Goal: Task Accomplishment & Management: Manage account settings

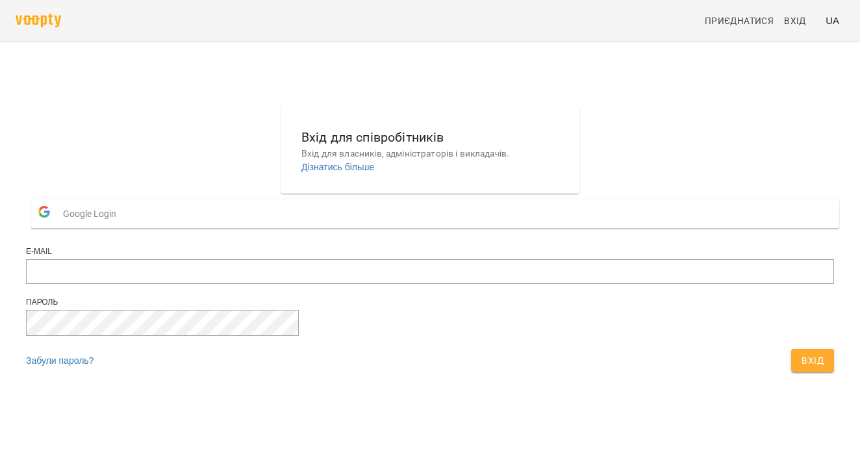
click at [504, 228] on button "Google Login" at bounding box center [435, 213] width 808 height 29
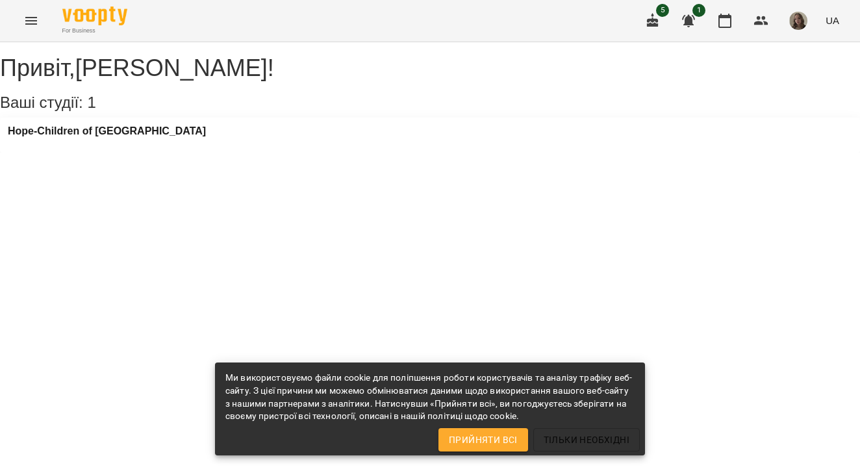
click at [32, 32] on button "Menu" at bounding box center [31, 20] width 31 height 31
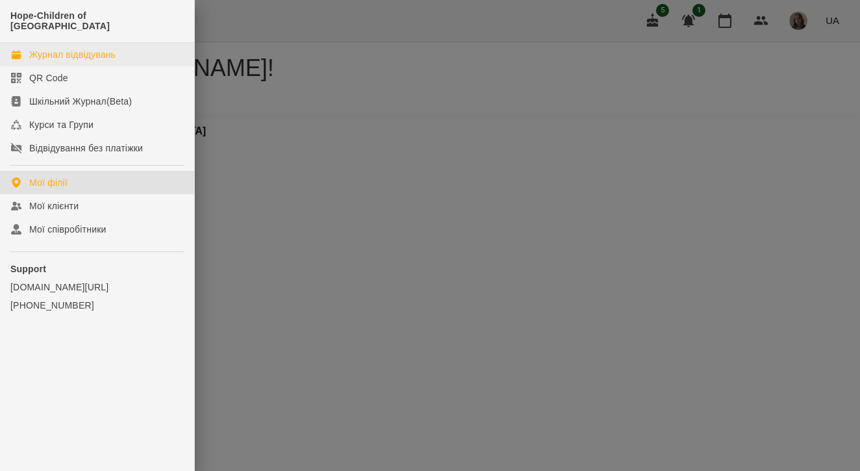
click at [50, 50] on link "Журнал відвідувань" at bounding box center [97, 54] width 194 height 23
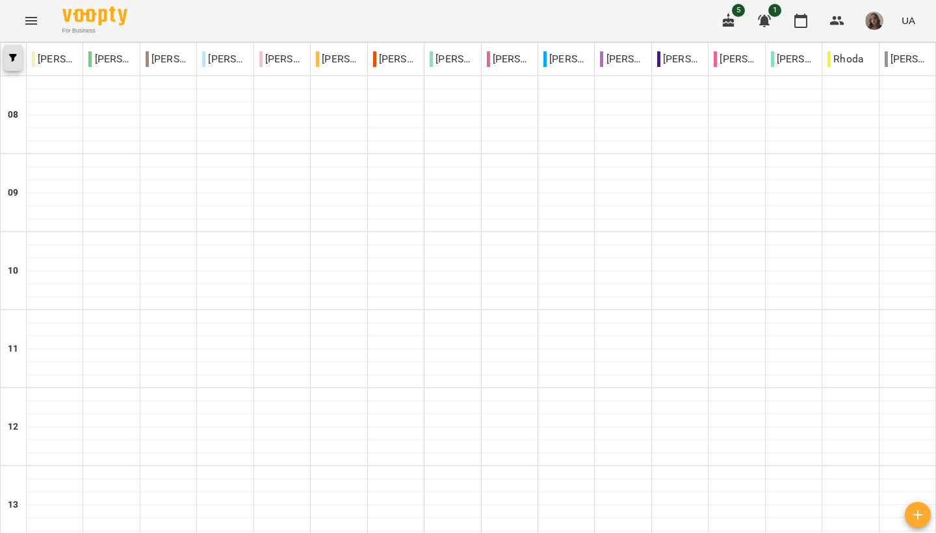
click at [15, 59] on icon "button" at bounding box center [13, 58] width 8 height 8
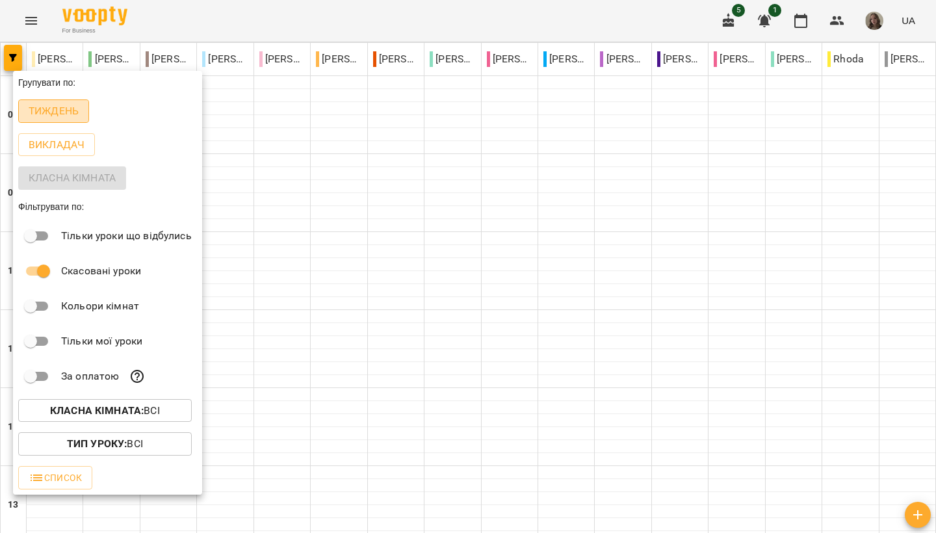
click at [50, 116] on p "Тиждень" at bounding box center [54, 111] width 50 height 16
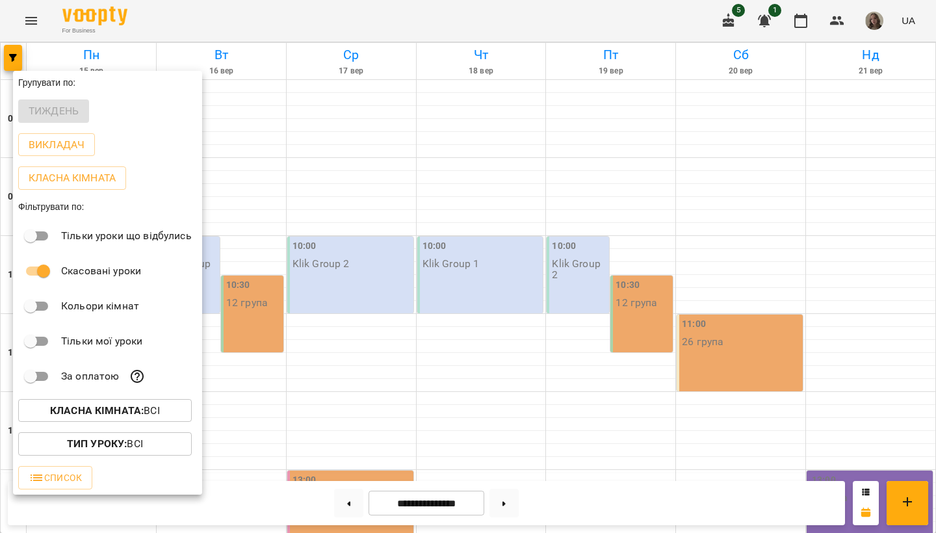
click at [346, 471] on div at bounding box center [468, 266] width 936 height 533
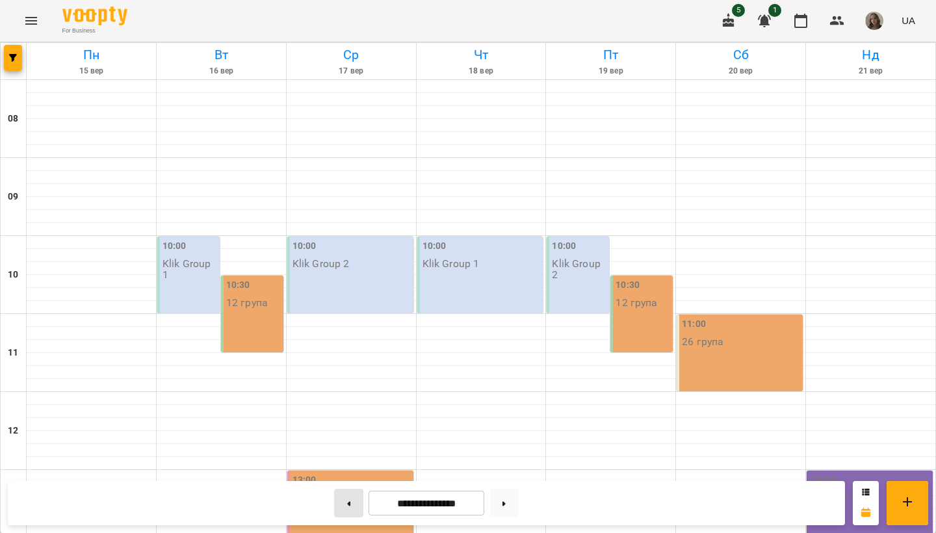
click at [341, 471] on button at bounding box center [348, 503] width 29 height 29
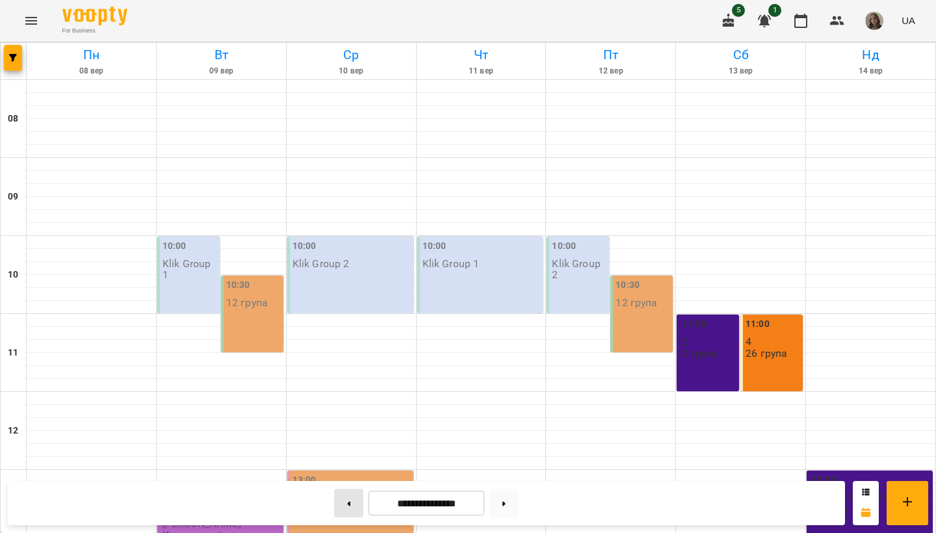
click at [341, 471] on button at bounding box center [348, 503] width 29 height 29
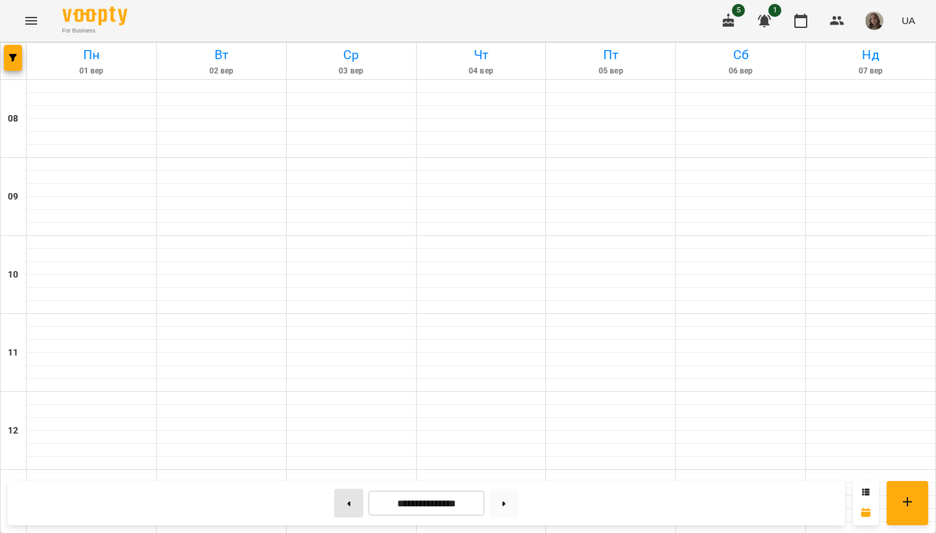
type input "**********"
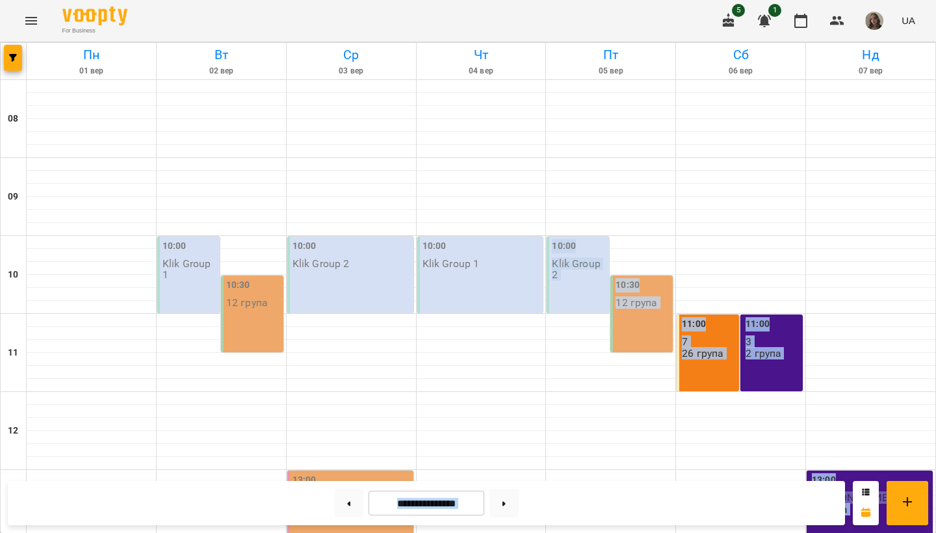
drag, startPoint x: 652, startPoint y: 173, endPoint x: 598, endPoint y: 532, distance: 363.4
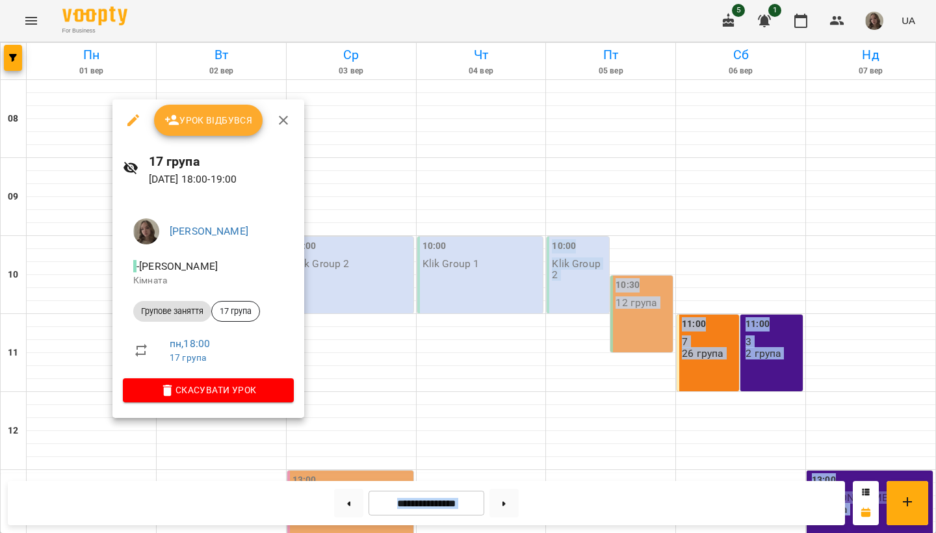
click at [197, 114] on span "Урок відбувся" at bounding box center [208, 120] width 88 height 16
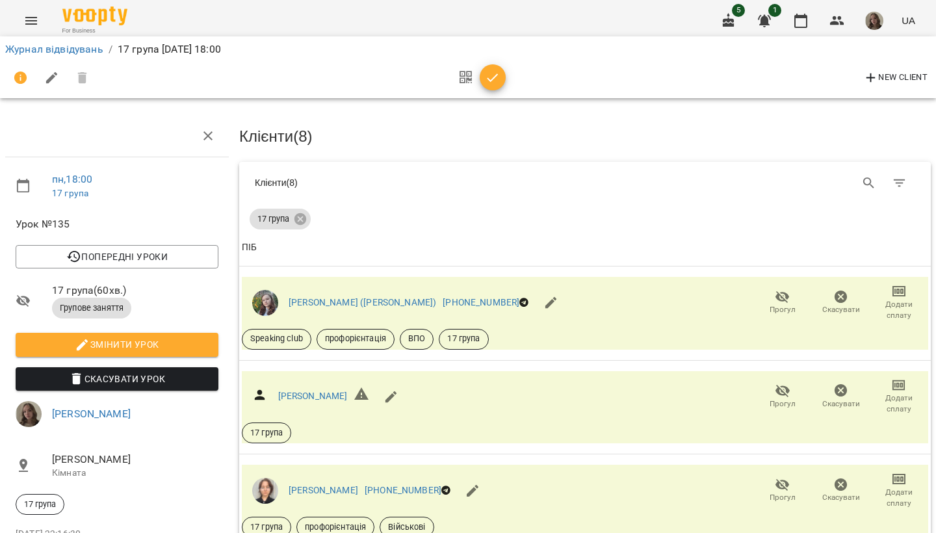
click at [620, 213] on div "17 група" at bounding box center [585, 216] width 671 height 26
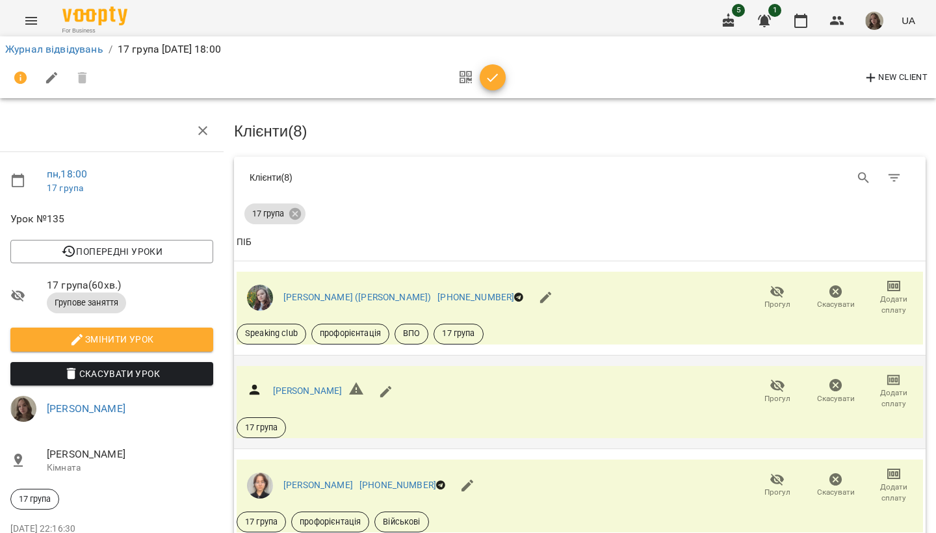
scroll to position [402, 5]
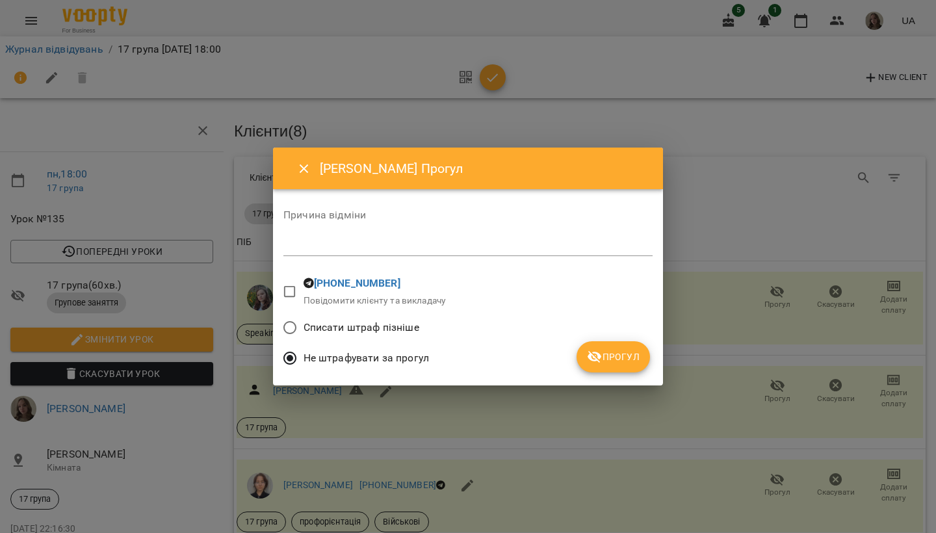
click at [626, 357] on span "Прогул" at bounding box center [613, 357] width 53 height 16
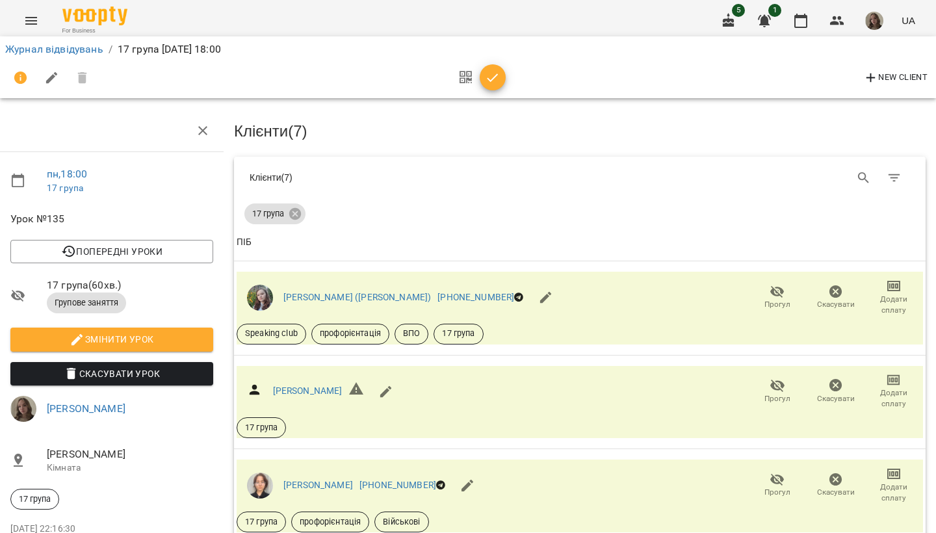
click at [496, 77] on icon "button" at bounding box center [493, 78] width 16 height 16
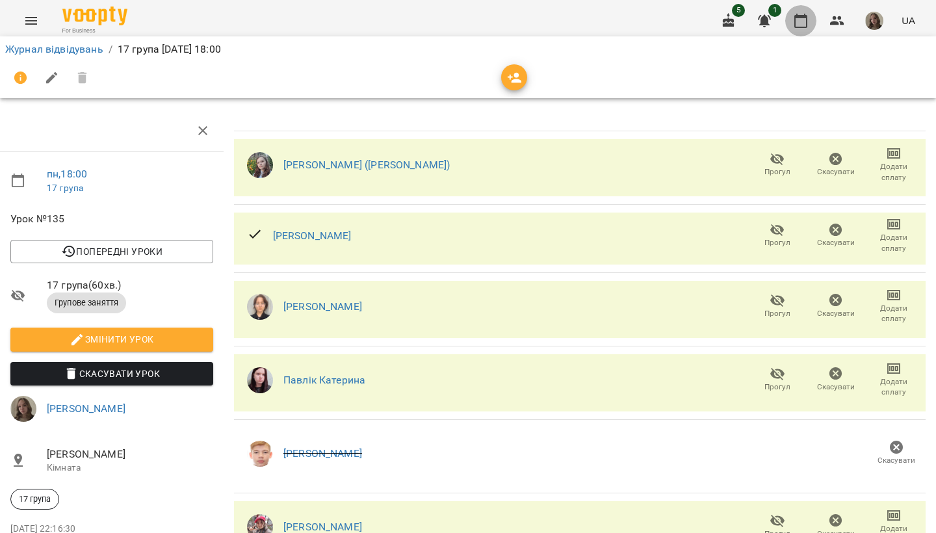
click at [801, 29] on button "button" at bounding box center [800, 20] width 31 height 31
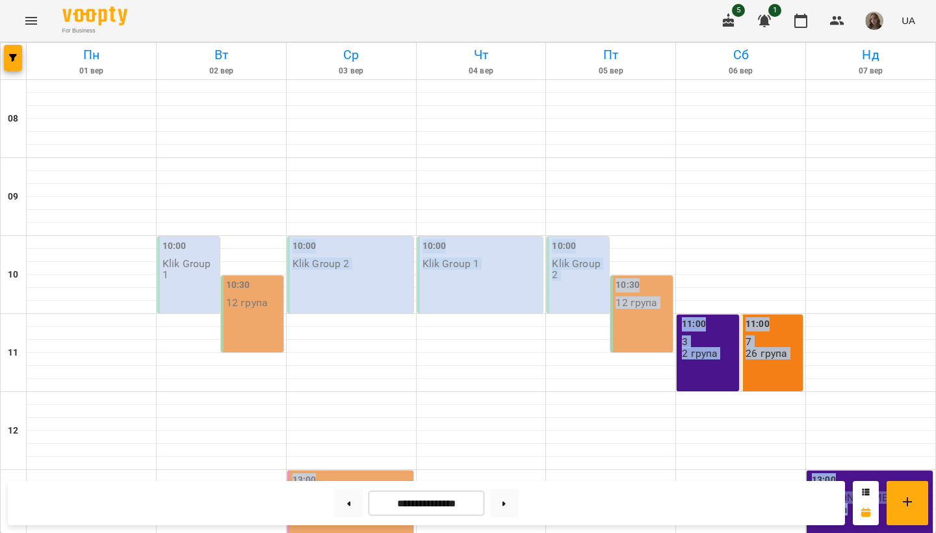
scroll to position [630, 0]
drag, startPoint x: 404, startPoint y: 350, endPoint x: 328, endPoint y: 532, distance: 197.0
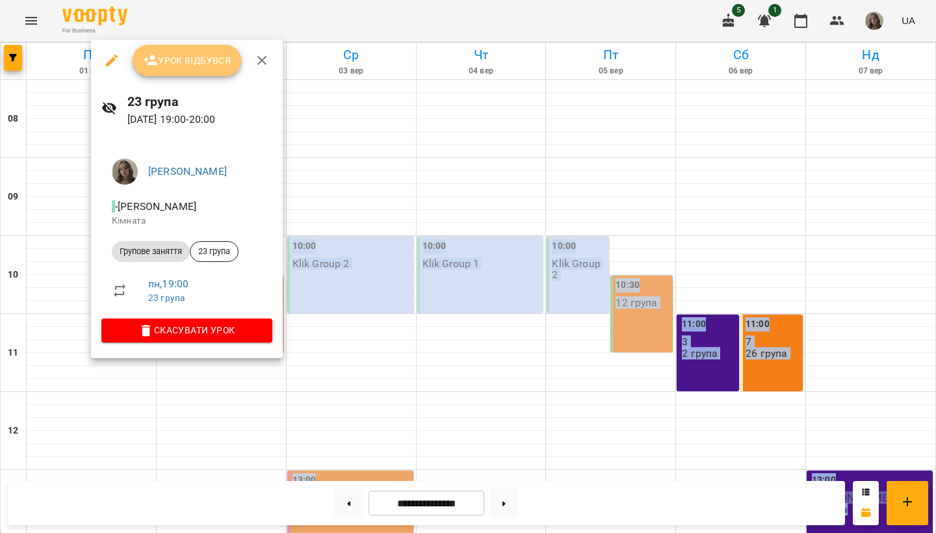
click at [209, 69] on button "Урок відбувся" at bounding box center [187, 60] width 109 height 31
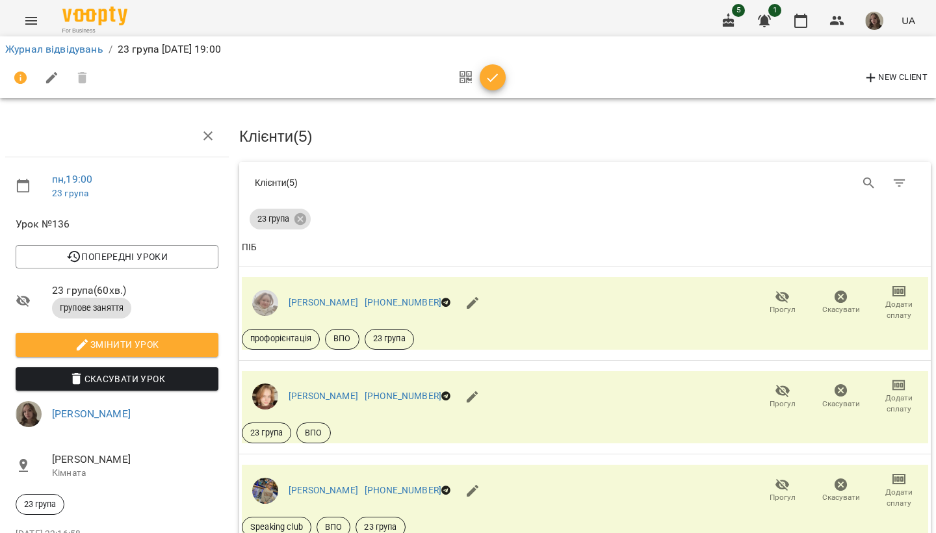
click at [565, 203] on div "23 група" at bounding box center [585, 216] width 671 height 26
click at [775, 304] on span "Прогул" at bounding box center [782, 309] width 26 height 11
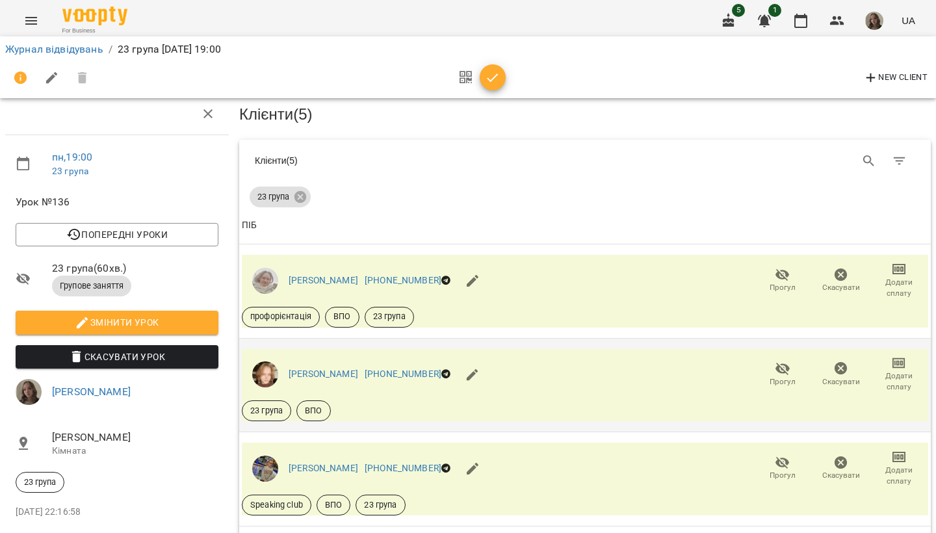
scroll to position [178, 0]
click at [772, 455] on span "Прогул" at bounding box center [782, 468] width 43 height 26
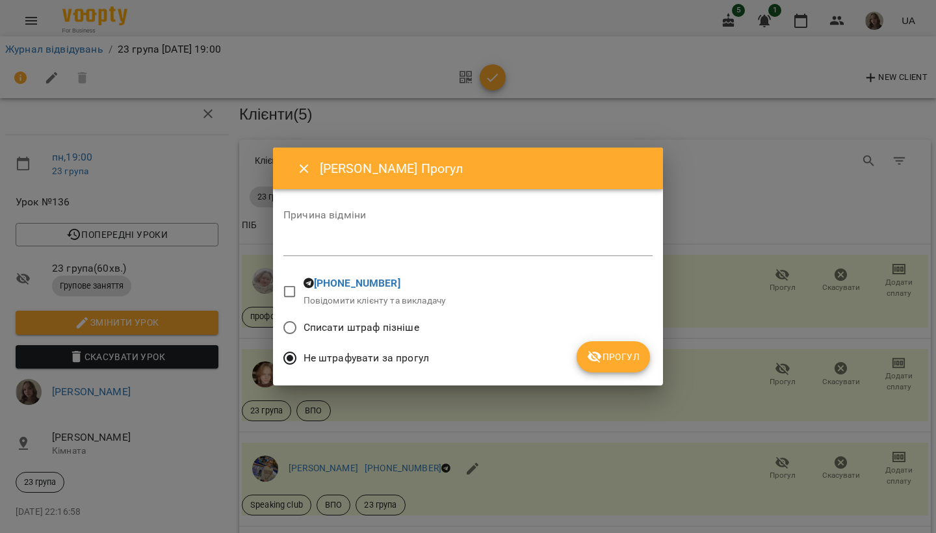
click at [637, 363] on span "Прогул" at bounding box center [613, 357] width 53 height 16
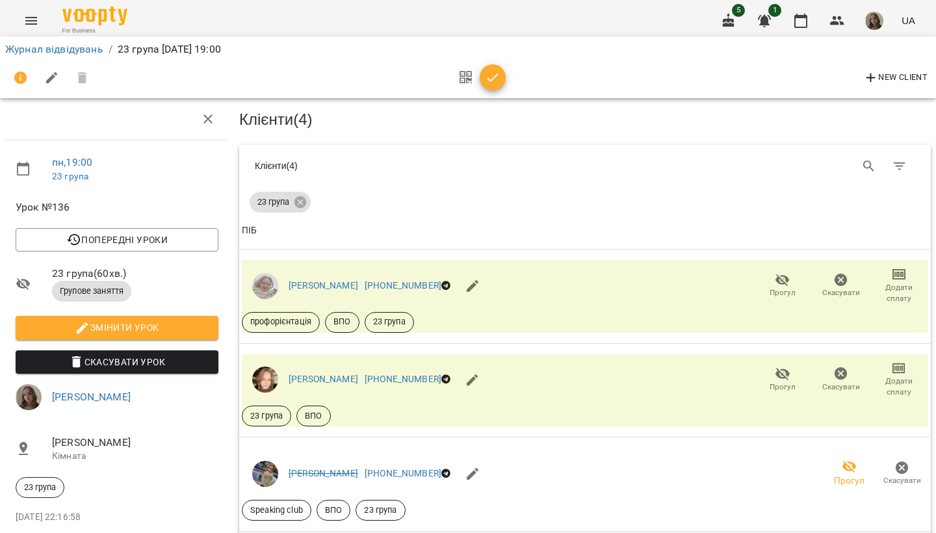
scroll to position [0, 0]
click at [502, 79] on span "button" at bounding box center [493, 78] width 26 height 16
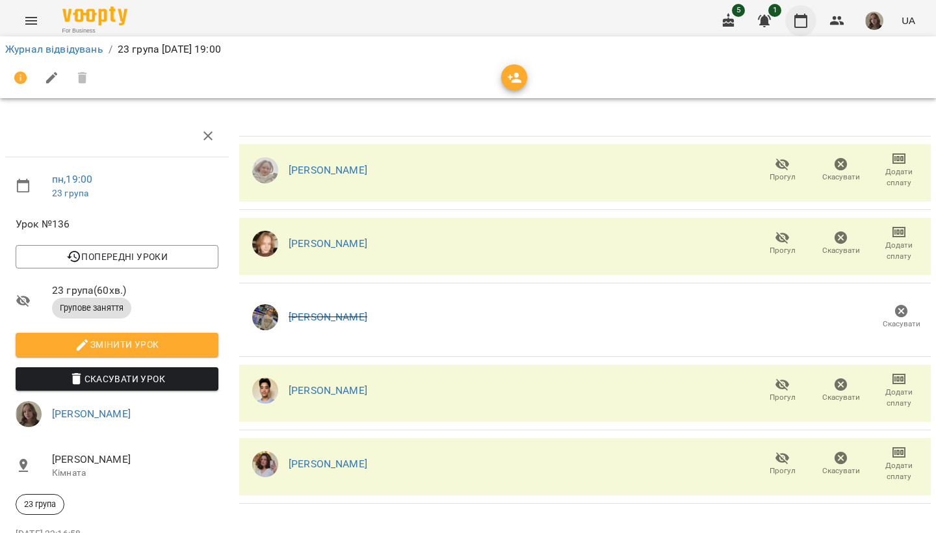
click at [807, 25] on icon "button" at bounding box center [800, 21] width 13 height 14
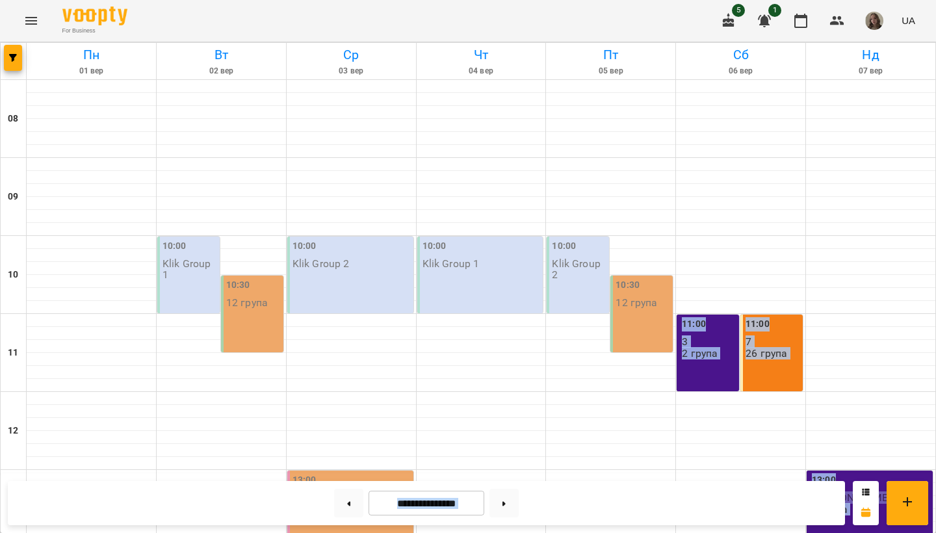
drag, startPoint x: 695, startPoint y: 167, endPoint x: 655, endPoint y: 529, distance: 364.2
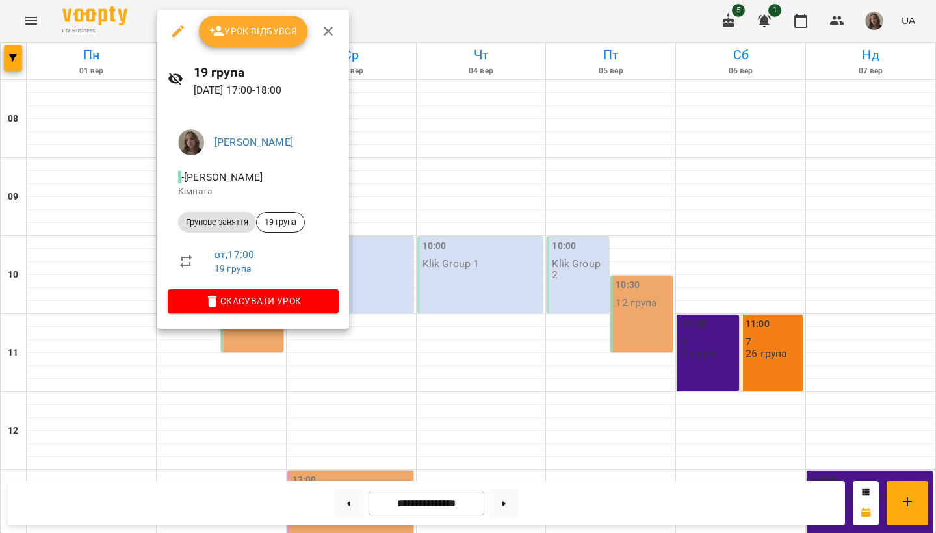
click at [274, 33] on span "Урок відбувся" at bounding box center [253, 31] width 88 height 16
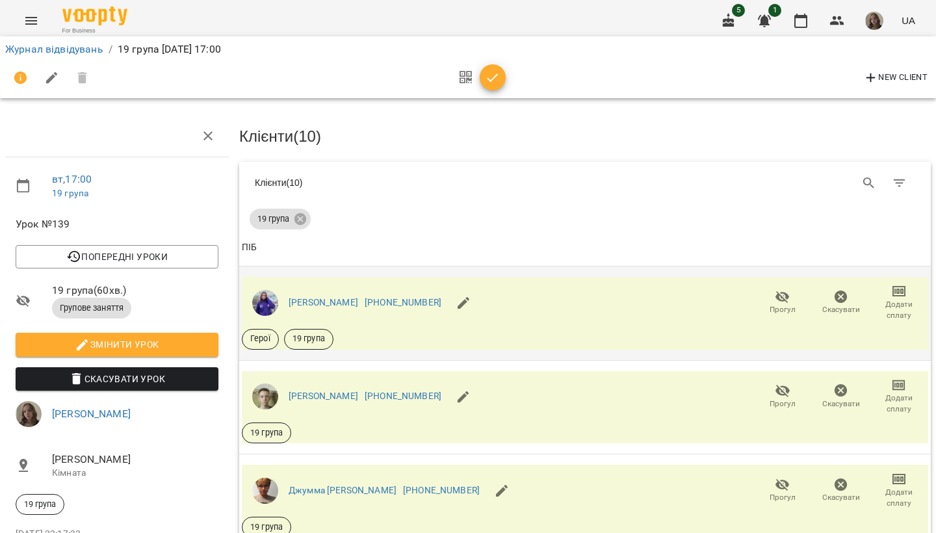
click at [788, 296] on icon "button" at bounding box center [783, 297] width 16 height 16
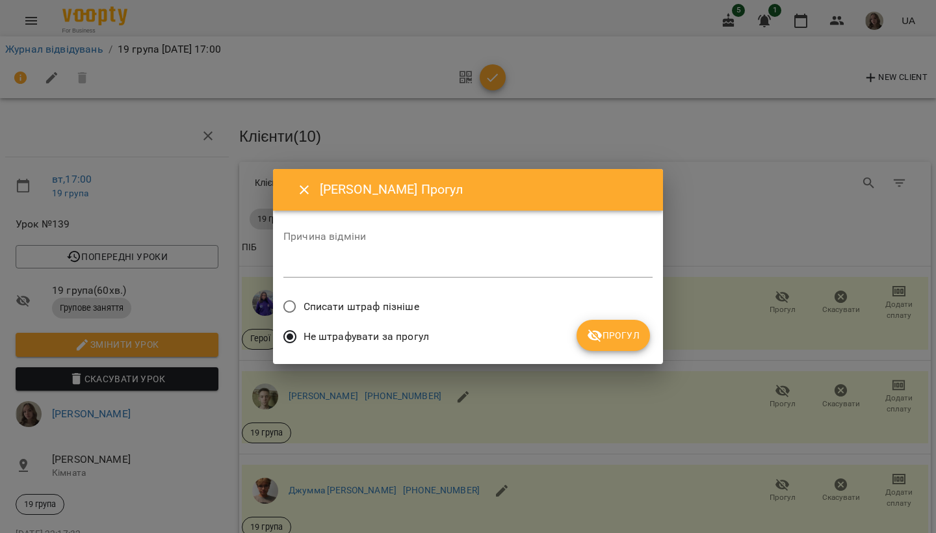
click at [599, 342] on icon "submit" at bounding box center [595, 336] width 16 height 16
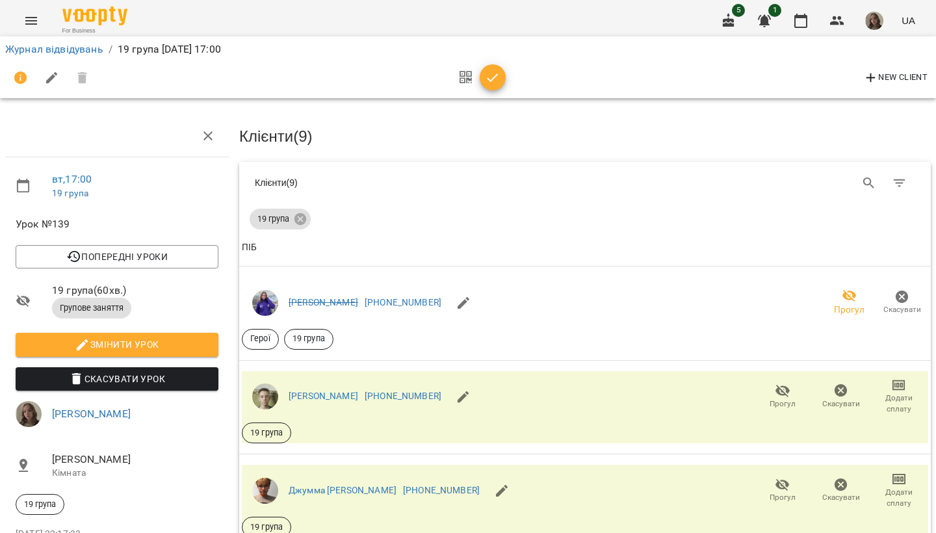
scroll to position [42, 0]
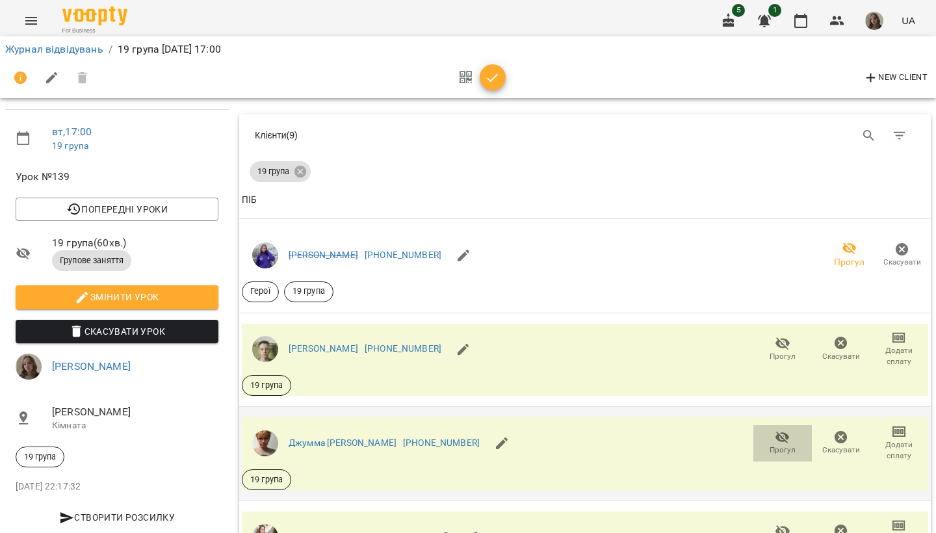
click at [775, 430] on icon "button" at bounding box center [783, 438] width 16 height 16
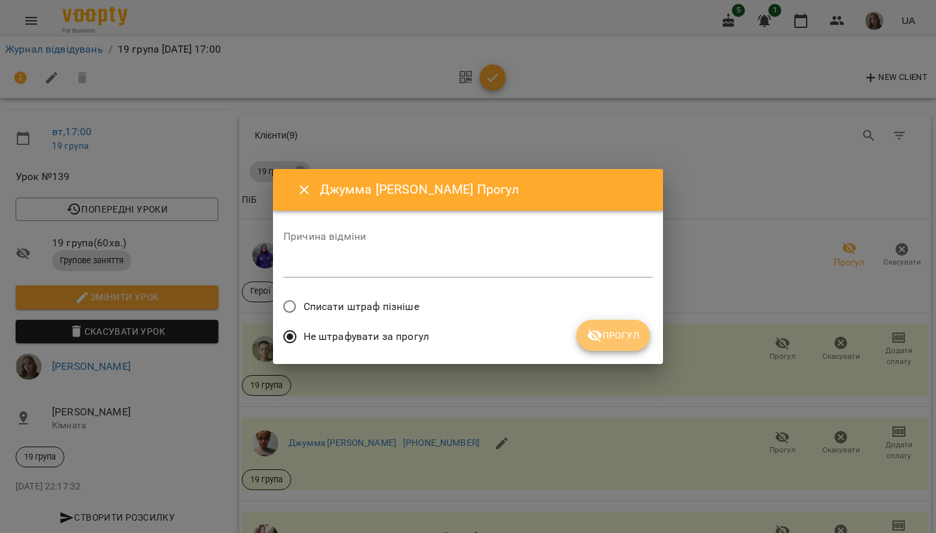
click at [620, 331] on span "Прогул" at bounding box center [613, 336] width 53 height 16
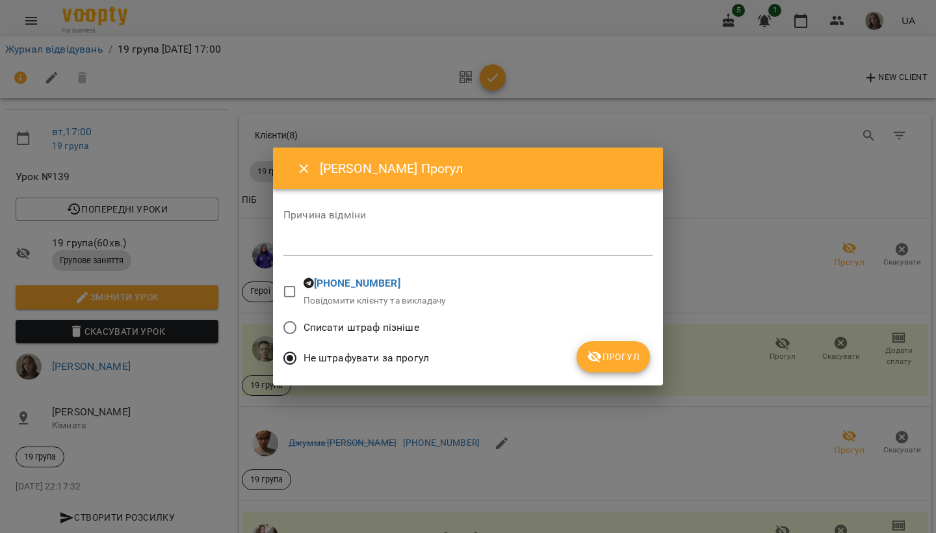
click at [611, 356] on span "Прогул" at bounding box center [613, 357] width 53 height 16
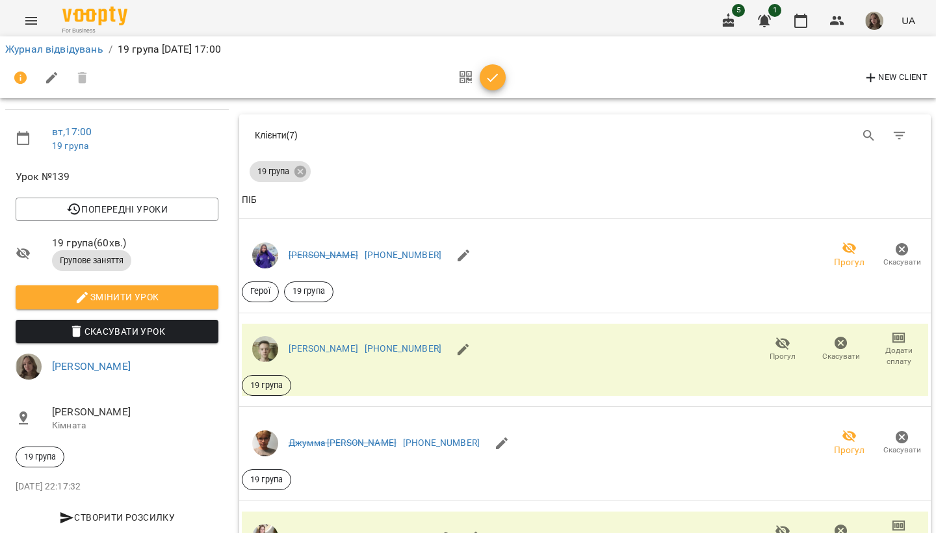
scroll to position [719, 0]
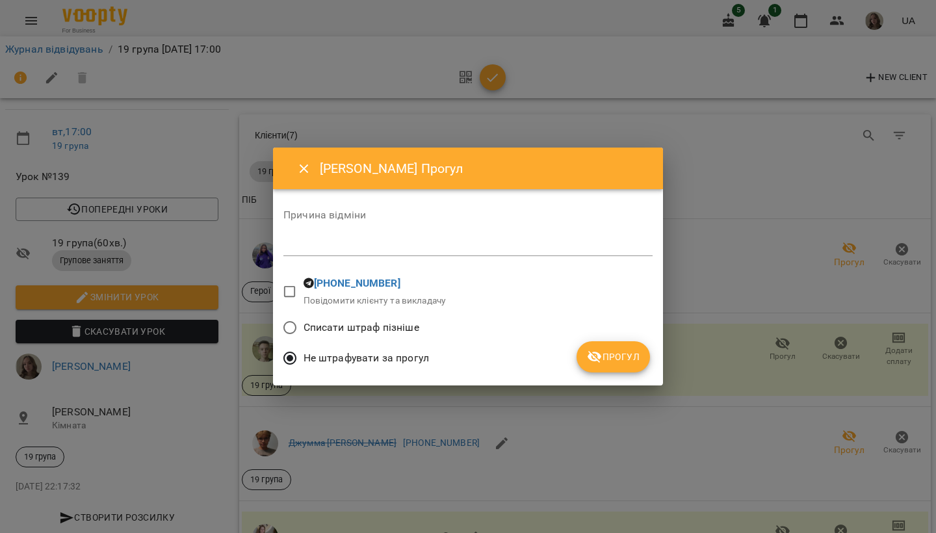
scroll to position [718, 0]
click at [638, 357] on span "Прогул" at bounding box center [613, 357] width 53 height 16
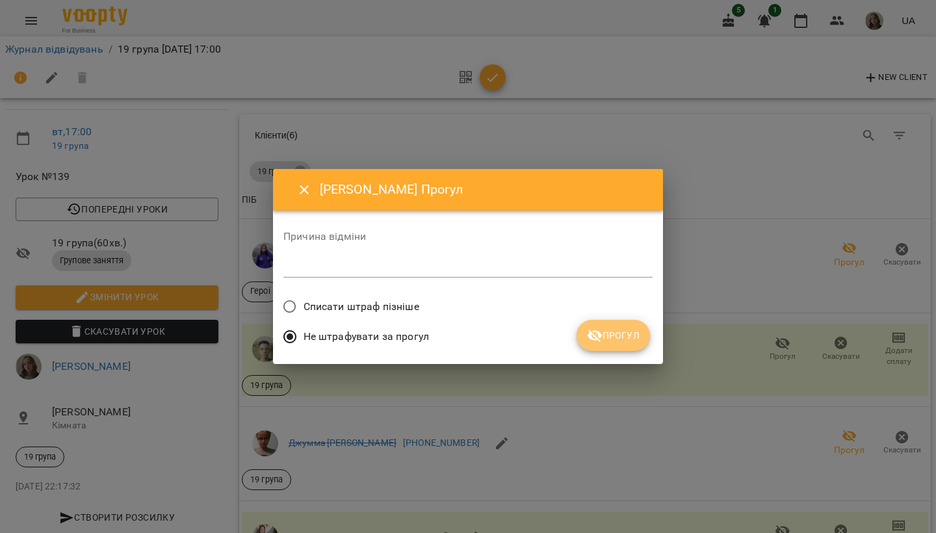
click at [639, 329] on span "Прогул" at bounding box center [613, 336] width 53 height 16
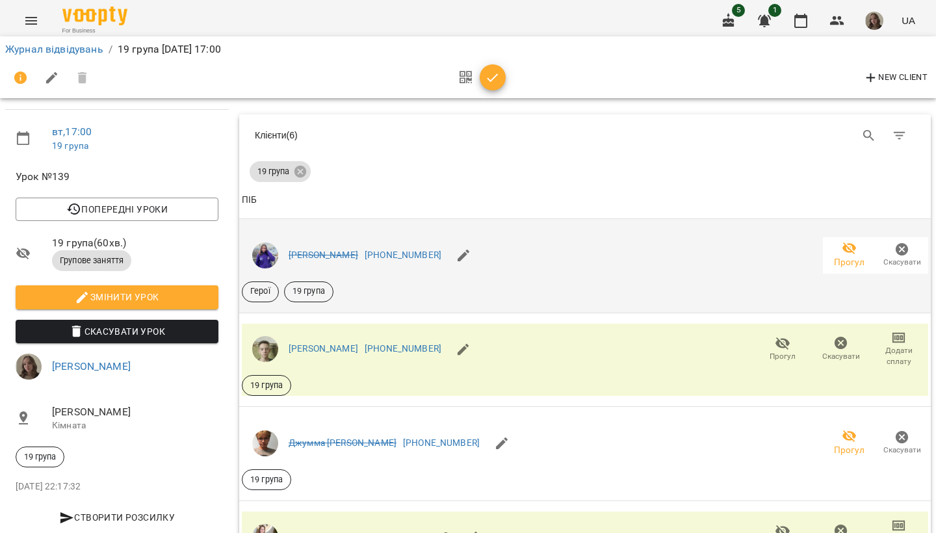
scroll to position [185, 0]
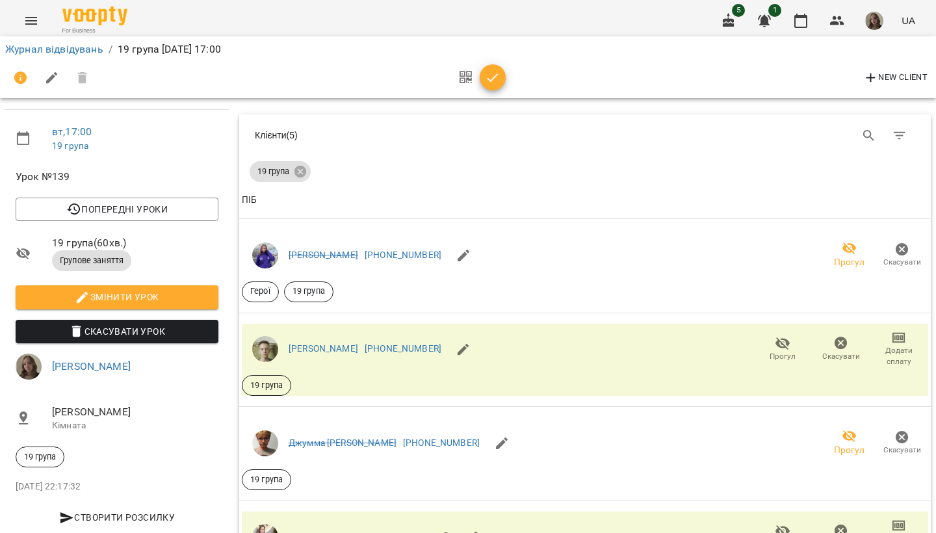
click at [499, 84] on icon "button" at bounding box center [493, 78] width 16 height 16
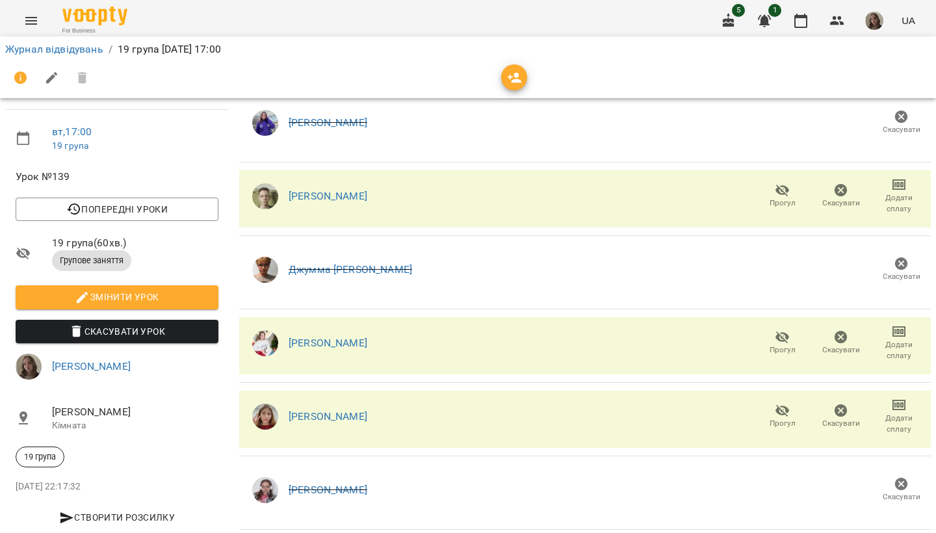
scroll to position [0, 0]
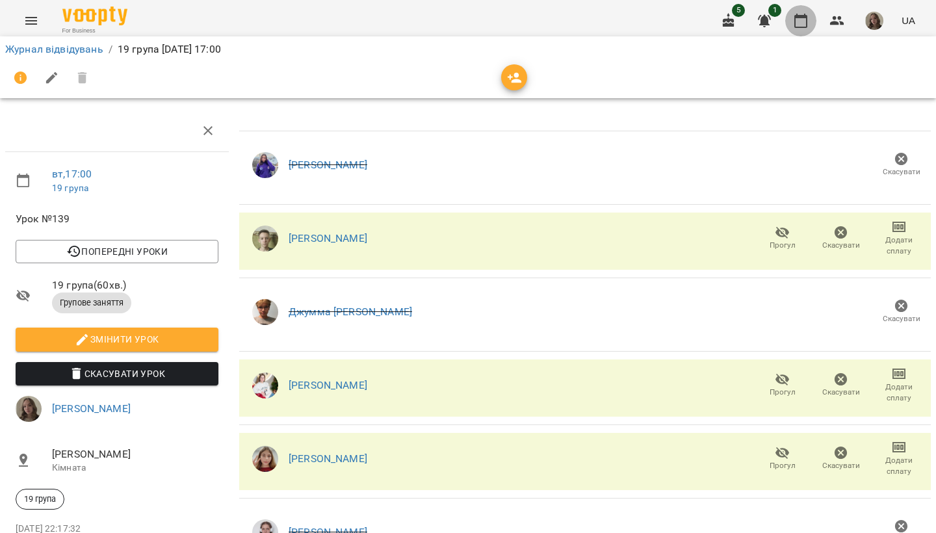
click at [808, 22] on icon "button" at bounding box center [801, 21] width 16 height 16
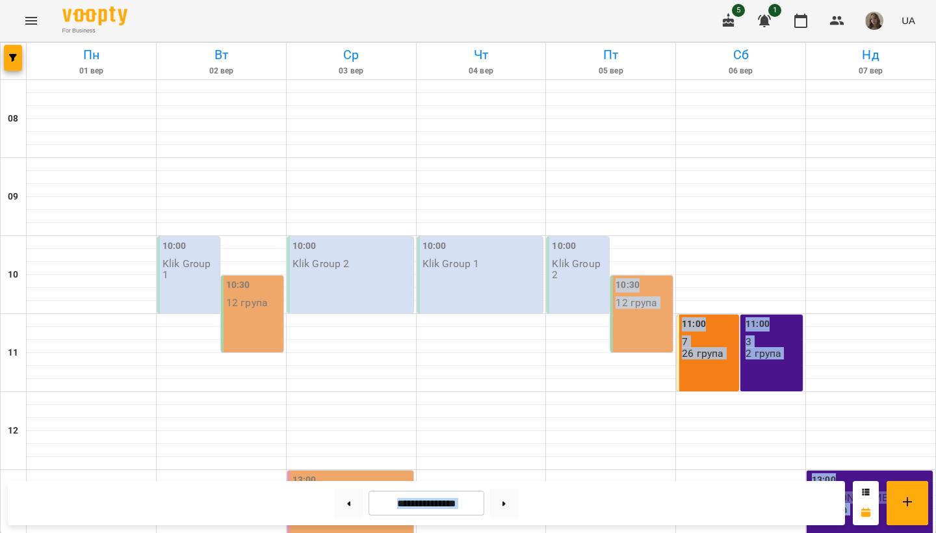
drag, startPoint x: 619, startPoint y: 277, endPoint x: 604, endPoint y: 532, distance: 255.8
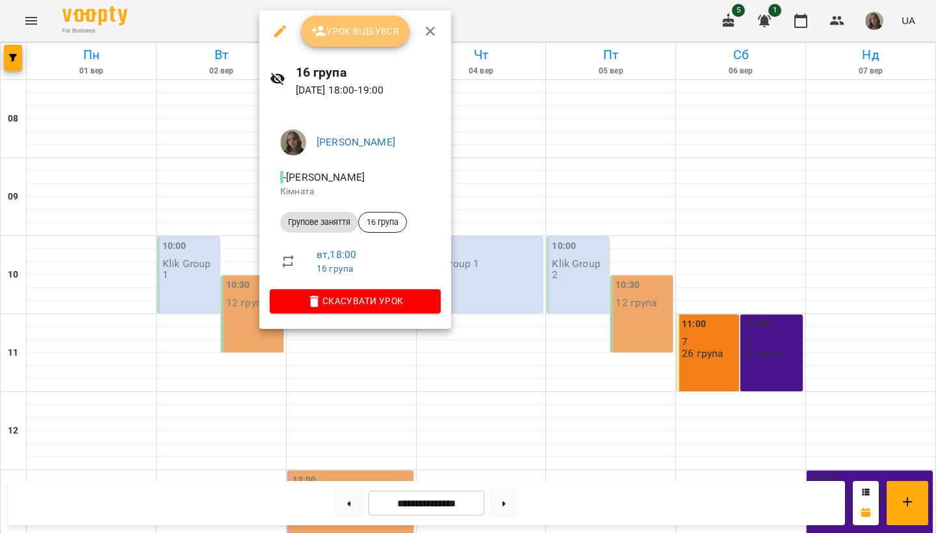
click at [328, 40] on button "Урок відбувся" at bounding box center [355, 31] width 109 height 31
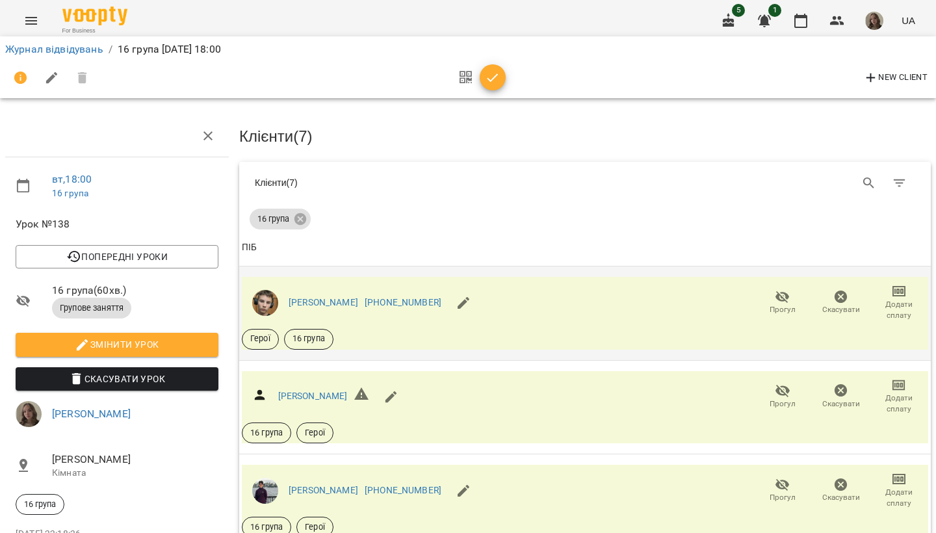
click at [788, 291] on icon "button" at bounding box center [783, 297] width 16 height 16
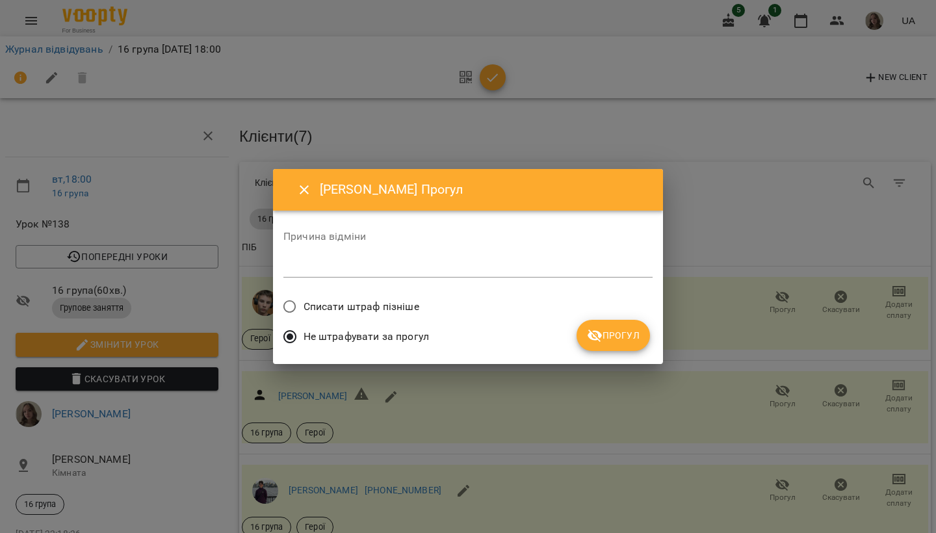
click at [625, 331] on span "Прогул" at bounding box center [613, 336] width 53 height 16
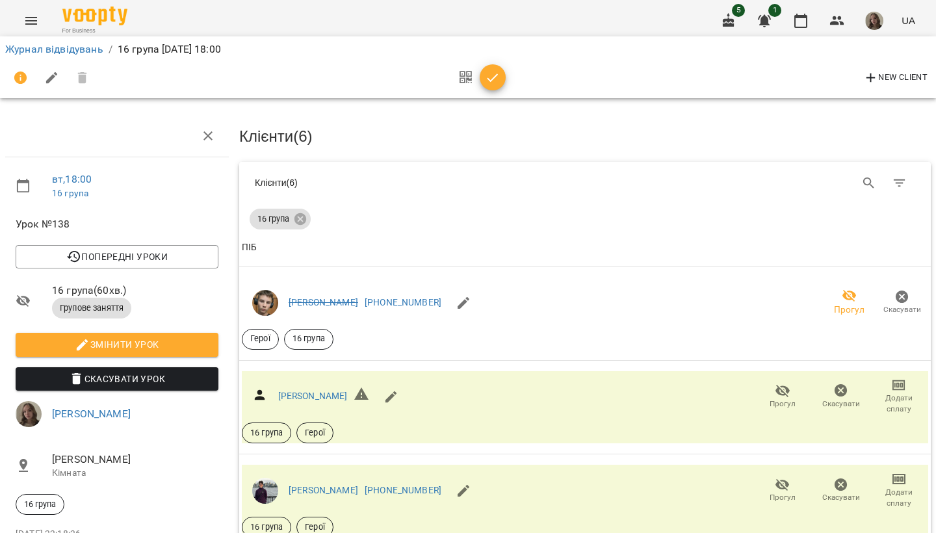
scroll to position [185, 0]
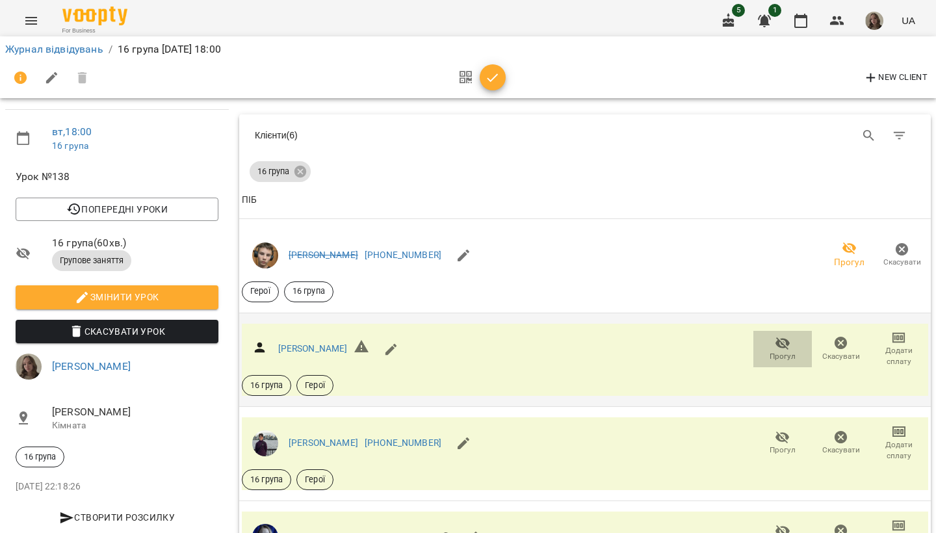
click at [777, 337] on icon "button" at bounding box center [782, 343] width 14 height 12
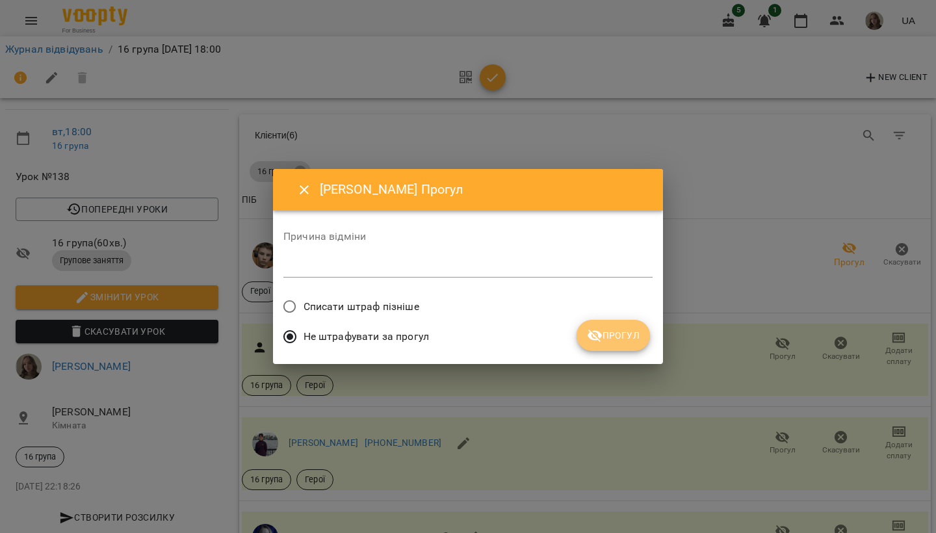
click at [625, 340] on span "Прогул" at bounding box center [613, 336] width 53 height 16
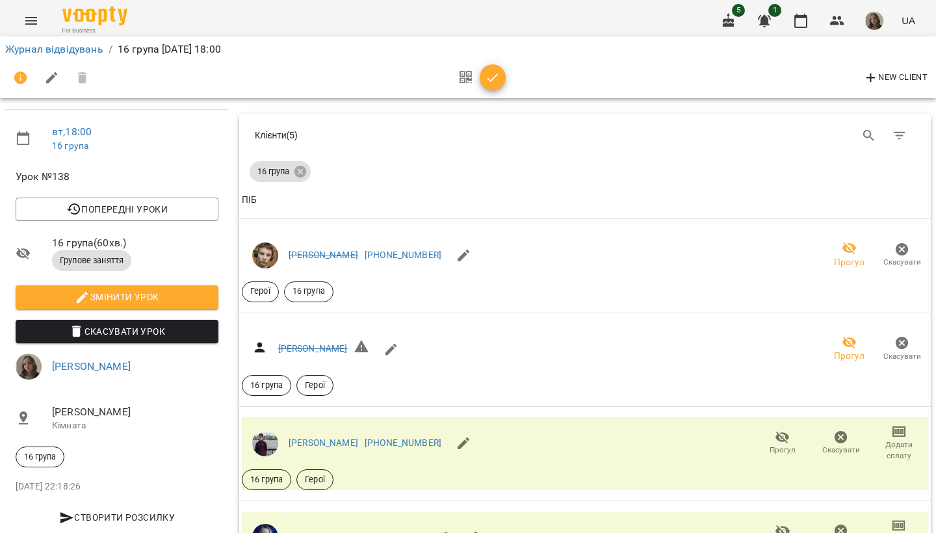
scroll to position [435, 0]
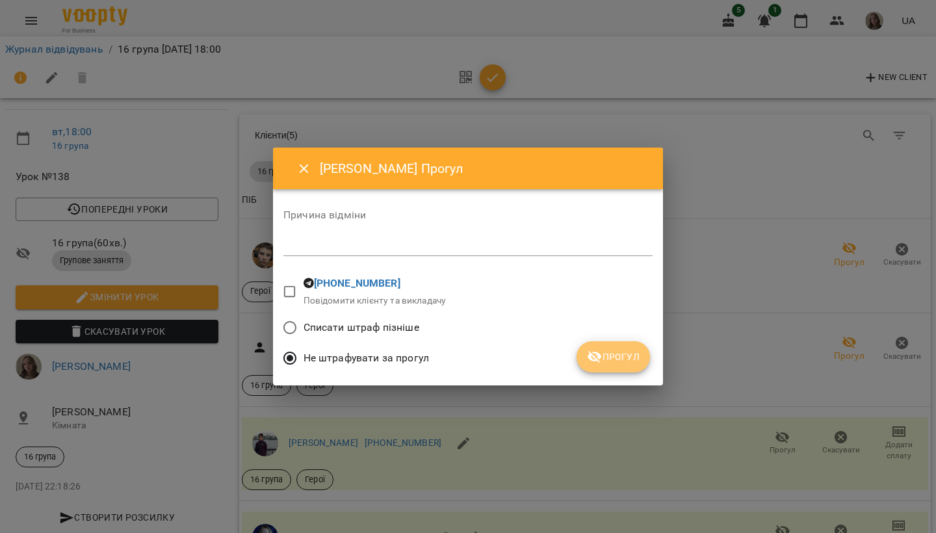
click at [642, 357] on button "Прогул" at bounding box center [612, 356] width 73 height 31
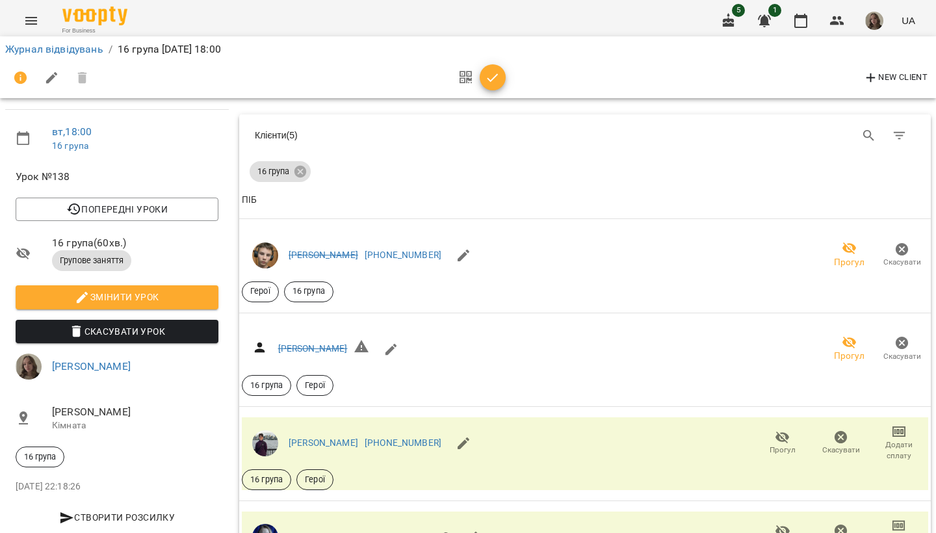
scroll to position [185, 0]
click at [495, 81] on icon "button" at bounding box center [493, 78] width 16 height 16
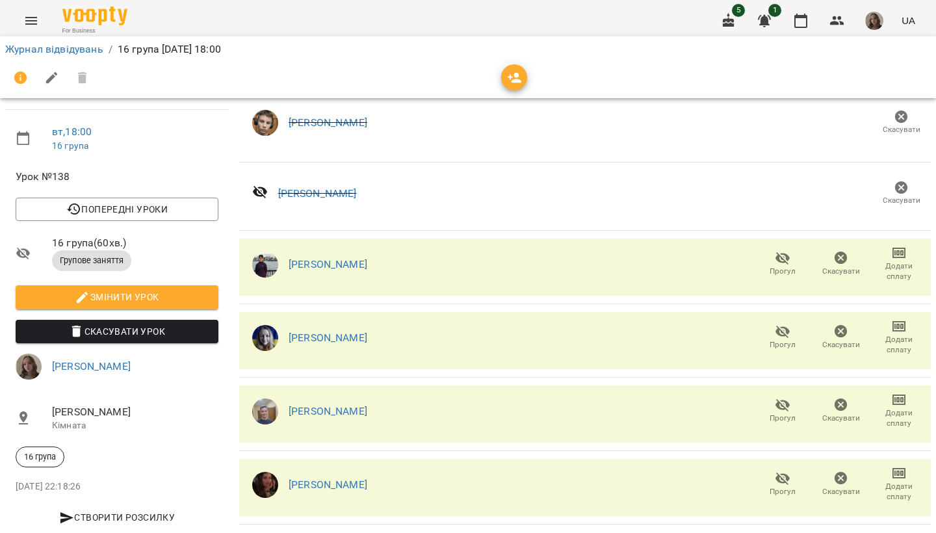
scroll to position [123, 0]
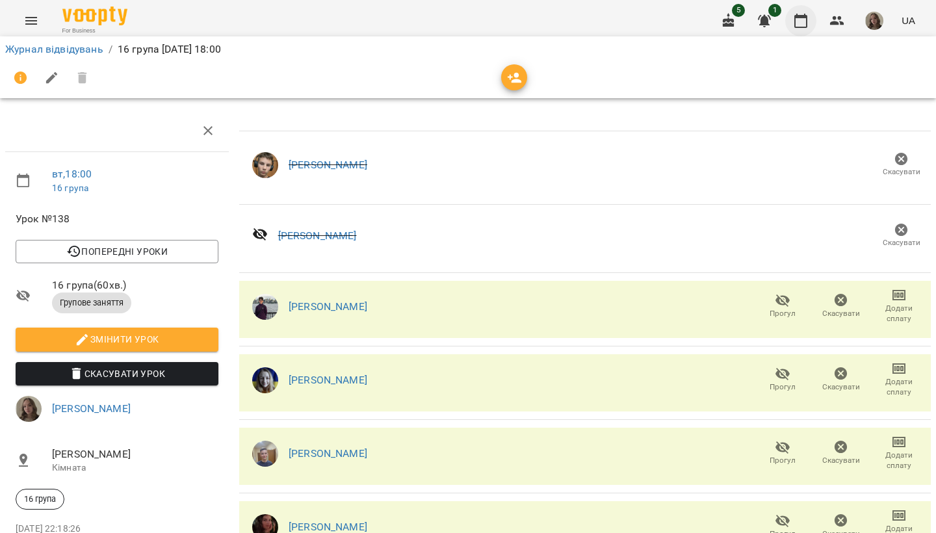
click at [802, 21] on icon "button" at bounding box center [801, 21] width 16 height 16
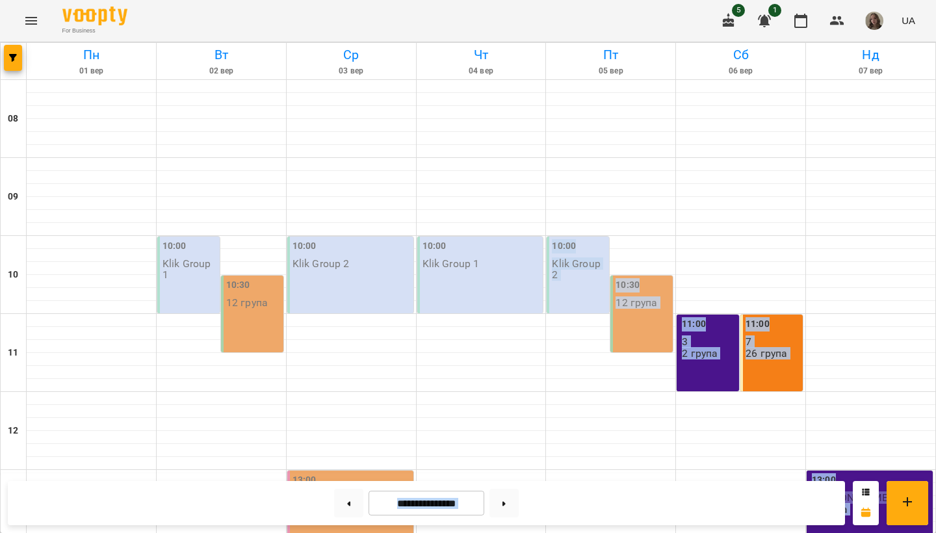
drag, startPoint x: 636, startPoint y: 261, endPoint x: 658, endPoint y: 532, distance: 271.9
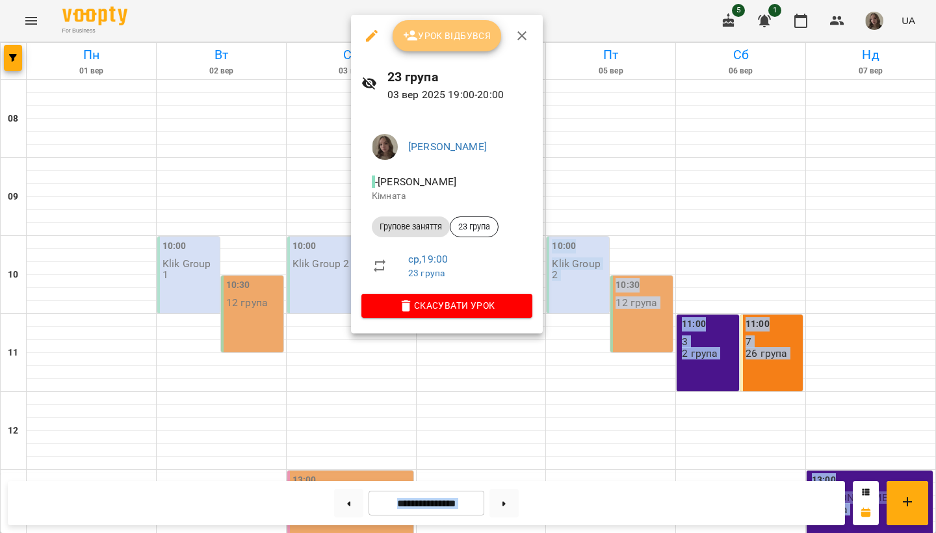
click at [447, 44] on button "Урок відбувся" at bounding box center [447, 35] width 109 height 31
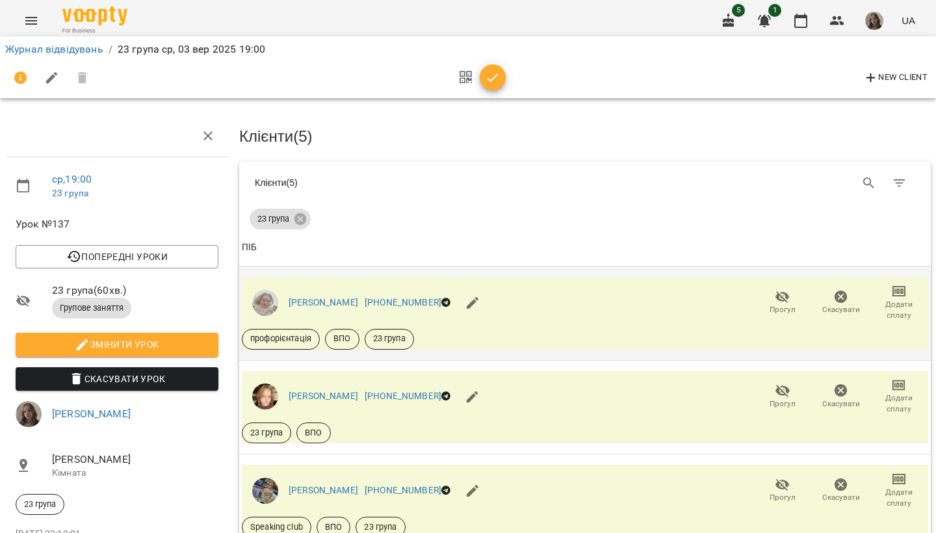
click at [779, 296] on icon "button" at bounding box center [782, 297] width 14 height 12
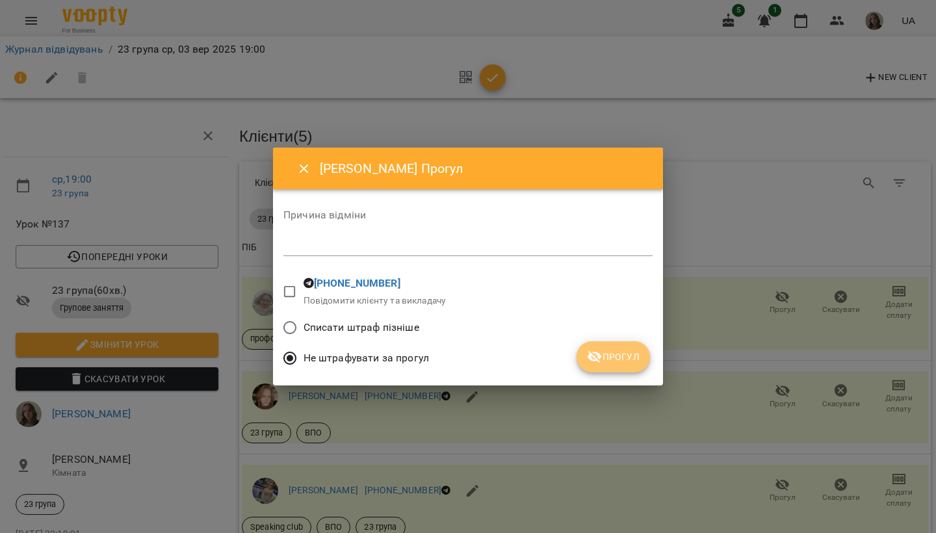
click at [632, 369] on button "Прогул" at bounding box center [612, 356] width 73 height 31
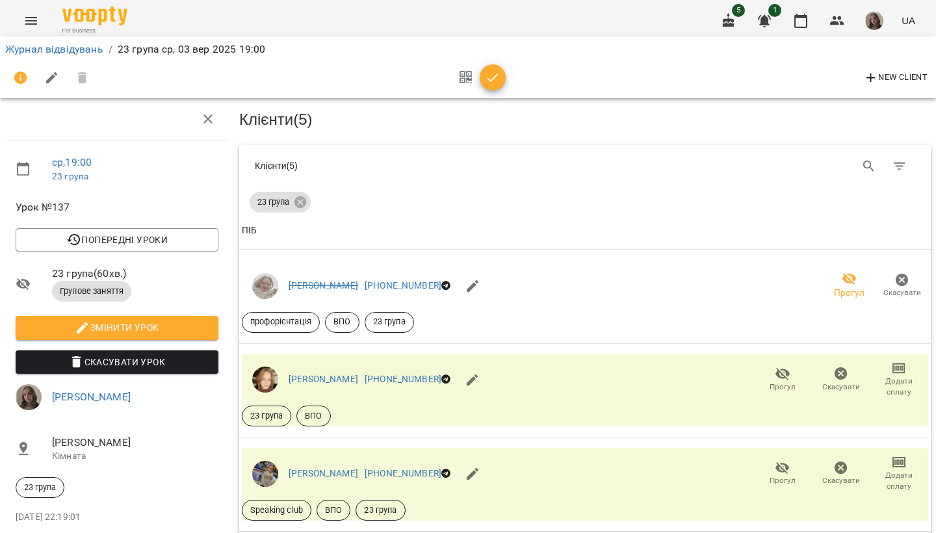
scroll to position [185, 0]
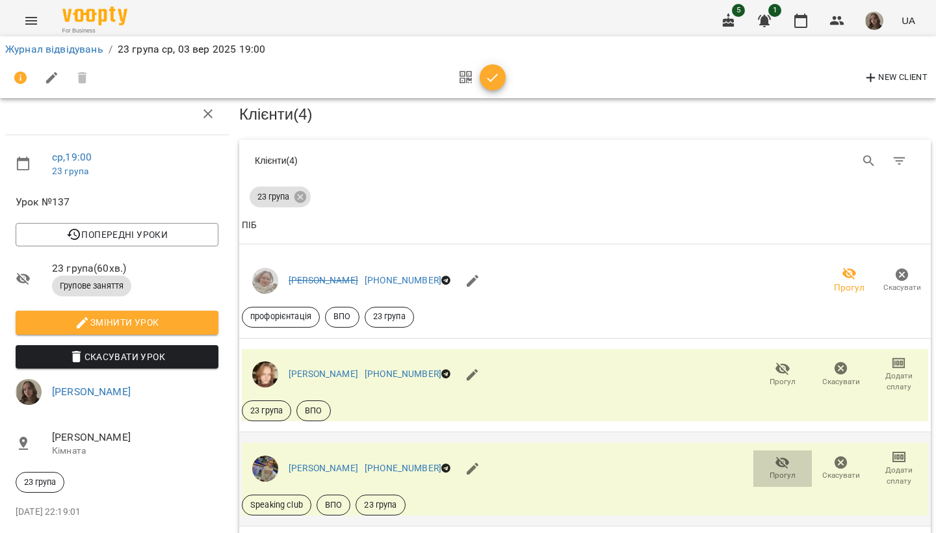
click at [777, 457] on icon "button" at bounding box center [782, 463] width 14 height 12
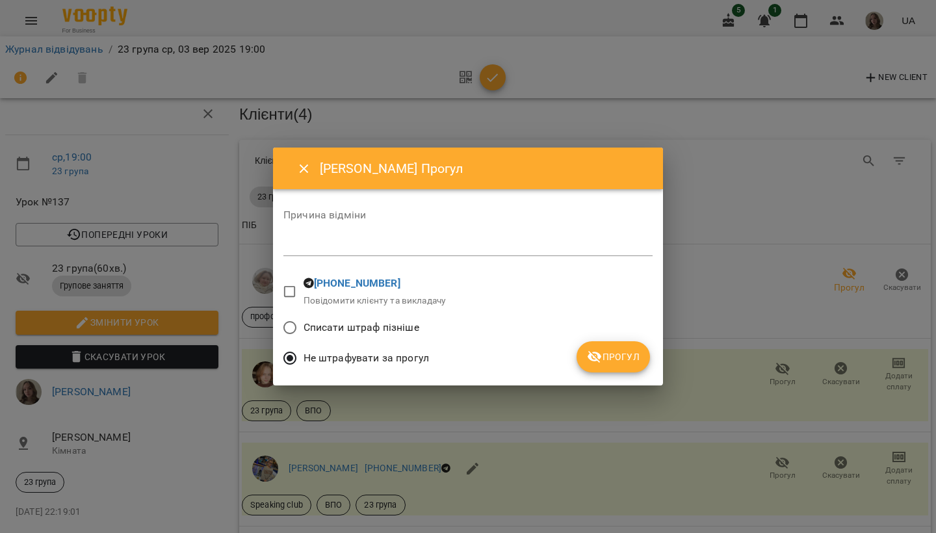
click at [625, 359] on span "Прогул" at bounding box center [613, 357] width 53 height 16
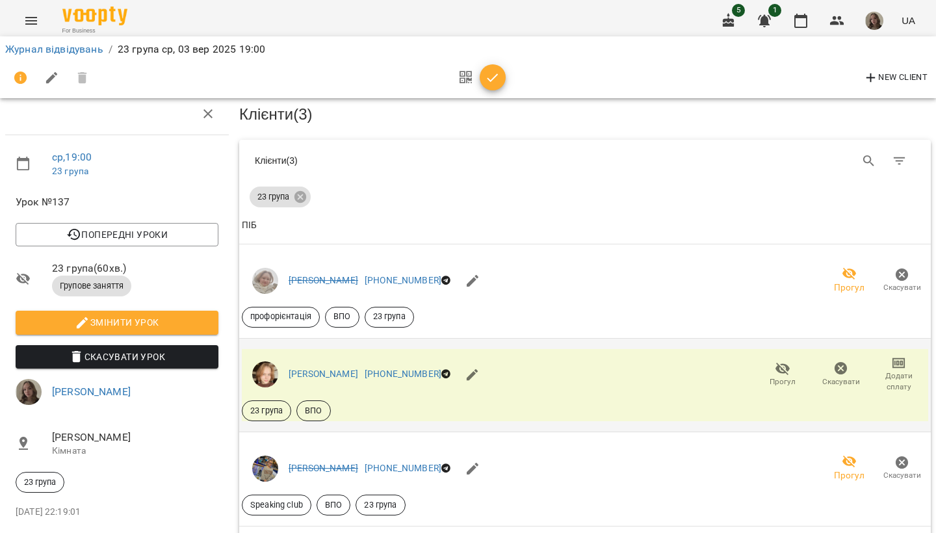
scroll to position [32, 0]
click at [493, 82] on icon "button" at bounding box center [493, 78] width 16 height 16
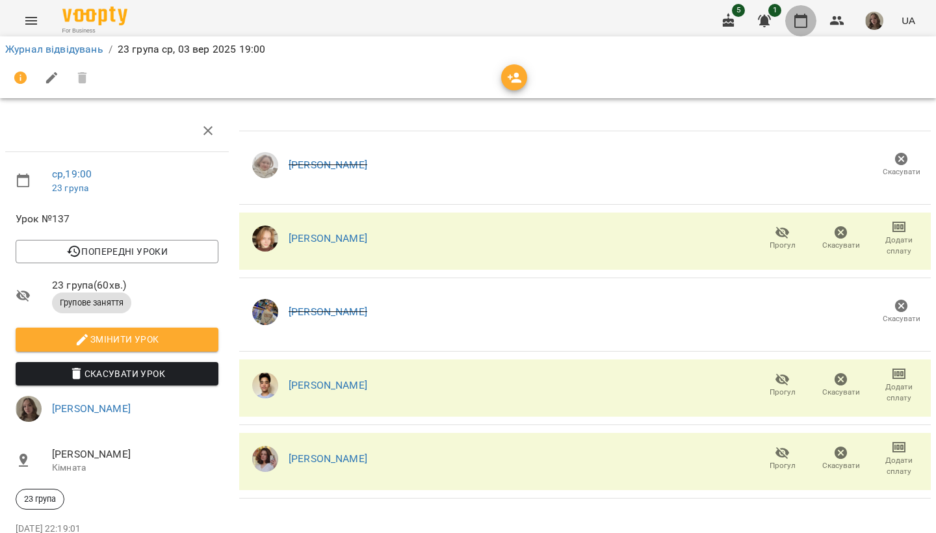
click at [798, 25] on icon "button" at bounding box center [801, 21] width 16 height 16
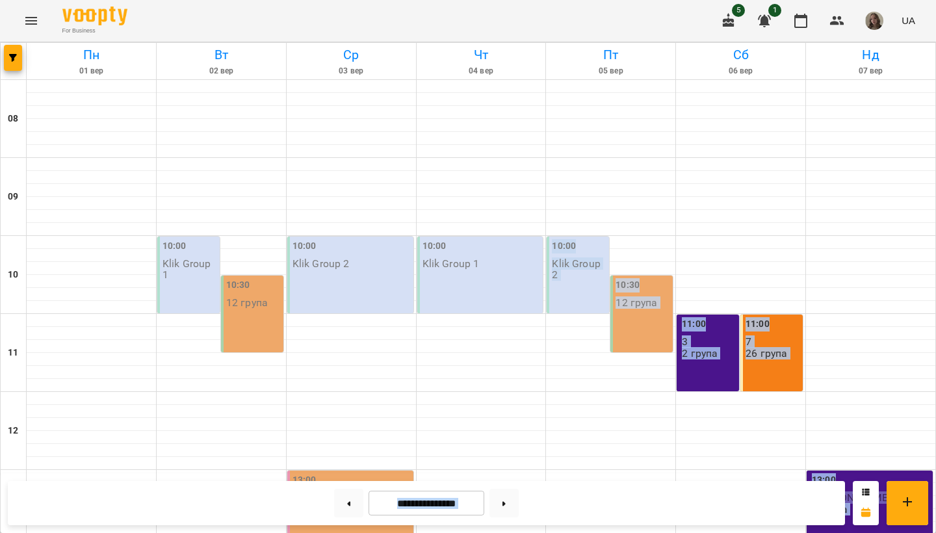
drag, startPoint x: 617, startPoint y: 196, endPoint x: 608, endPoint y: 532, distance: 336.1
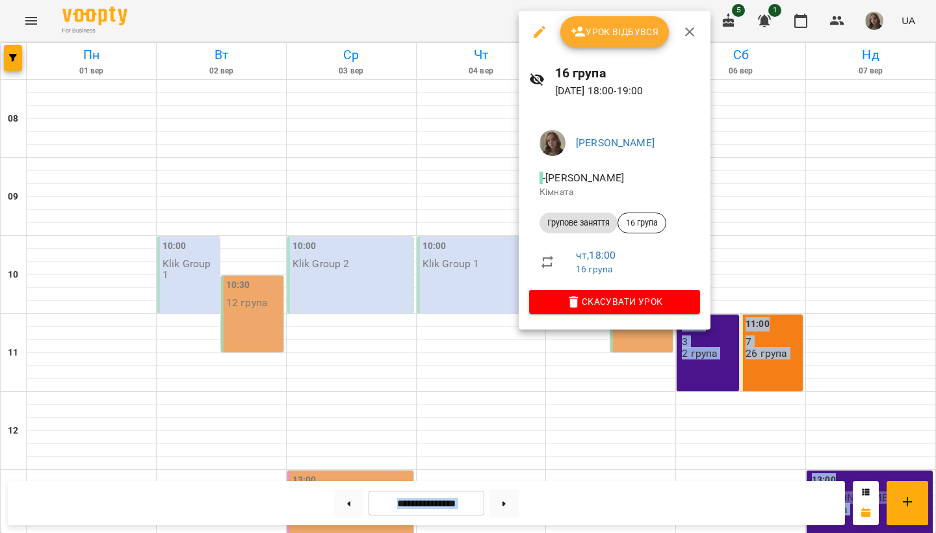
click at [580, 33] on icon "button" at bounding box center [578, 32] width 14 height 10
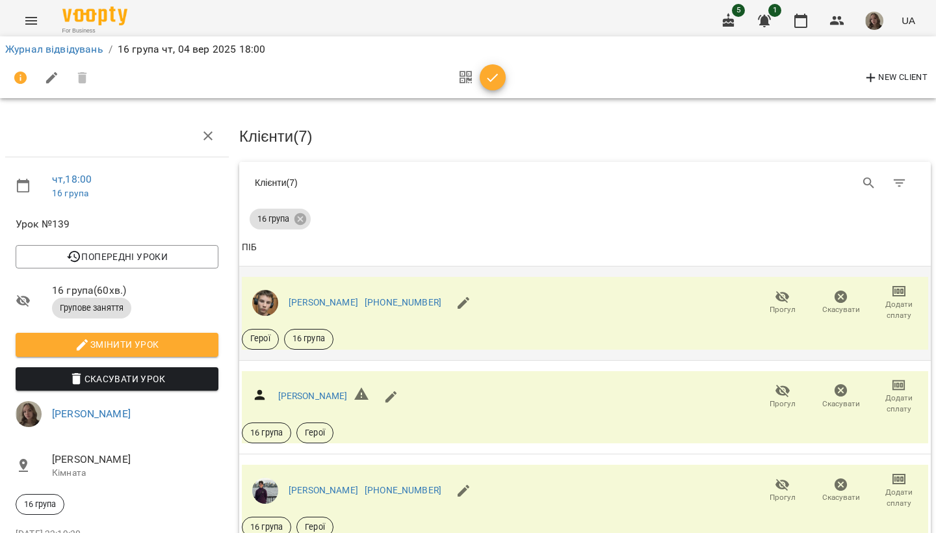
click at [773, 285] on button "Прогул" at bounding box center [782, 303] width 58 height 36
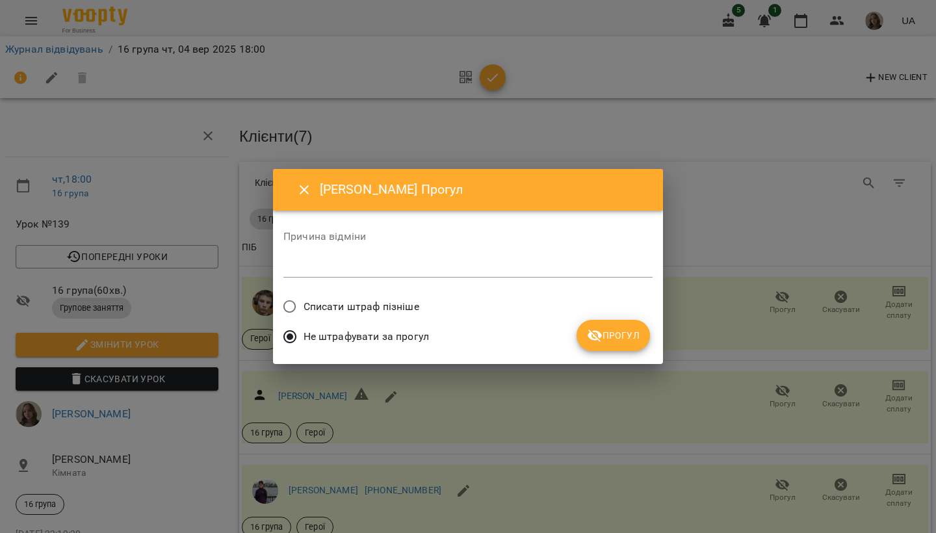
click at [655, 347] on div "[PERSON_NAME] Причина відміни * Списати штраф пізніше Не штрафувати за прогул П…" at bounding box center [468, 266] width 390 height 195
click at [637, 344] on button "Прогул" at bounding box center [612, 335] width 73 height 31
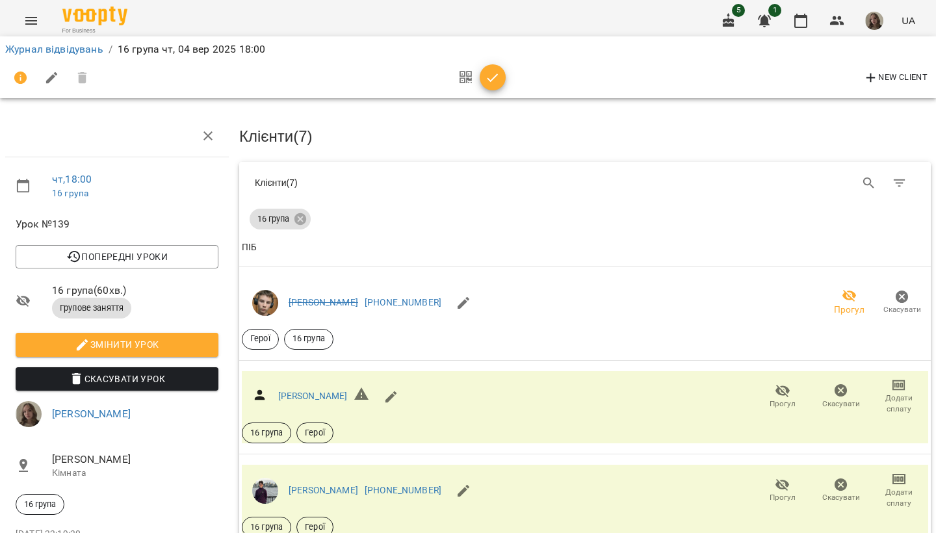
scroll to position [185, 0]
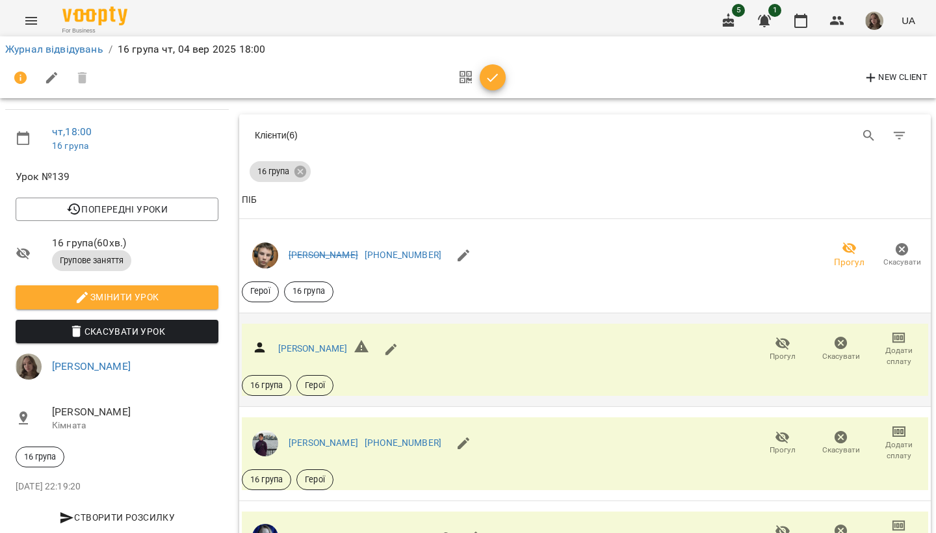
click at [778, 351] on span "Прогул" at bounding box center [782, 356] width 26 height 11
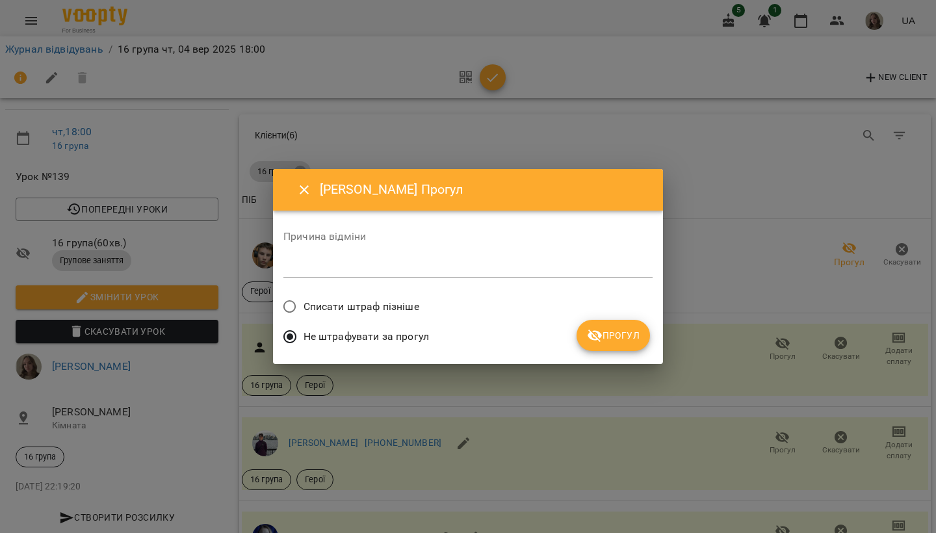
click at [614, 329] on span "Прогул" at bounding box center [613, 336] width 53 height 16
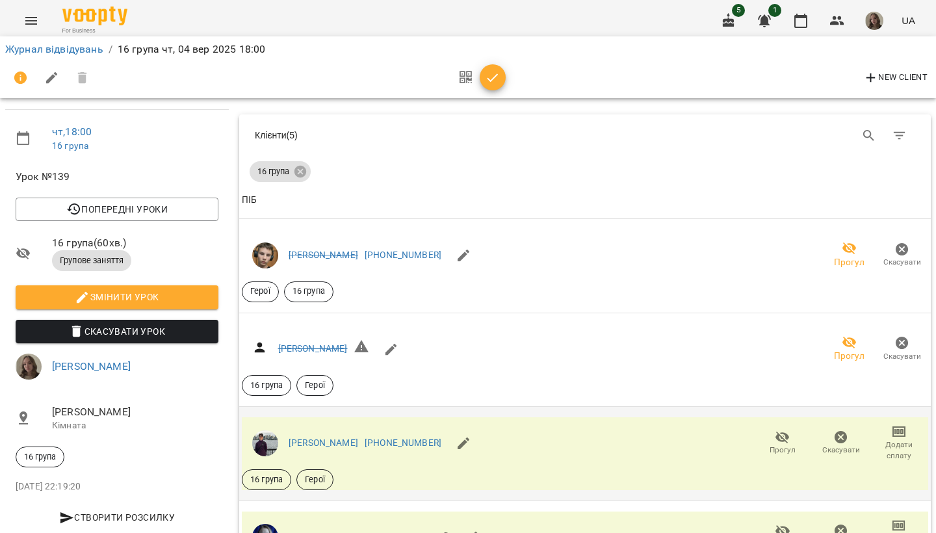
scroll to position [435, 0]
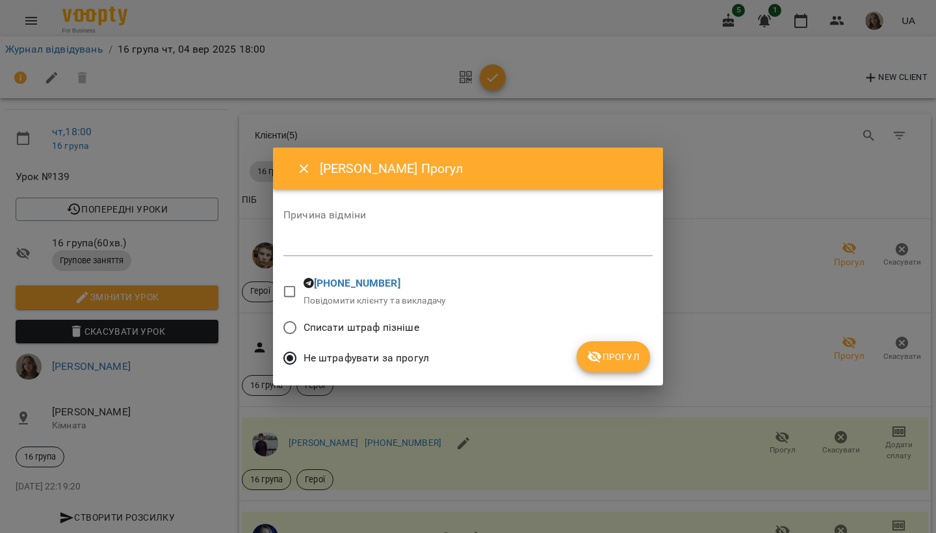
click at [621, 362] on span "Прогул" at bounding box center [613, 357] width 53 height 16
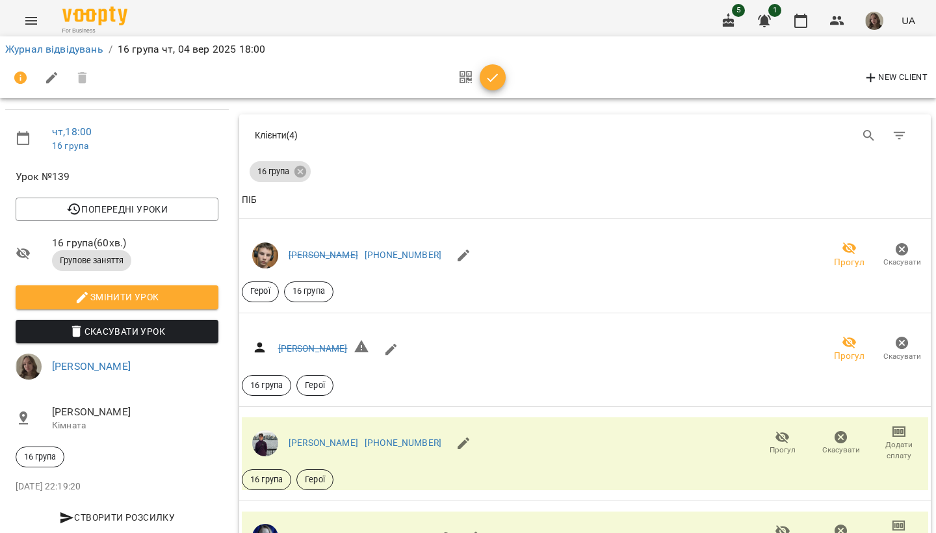
click at [498, 87] on button "button" at bounding box center [493, 77] width 26 height 26
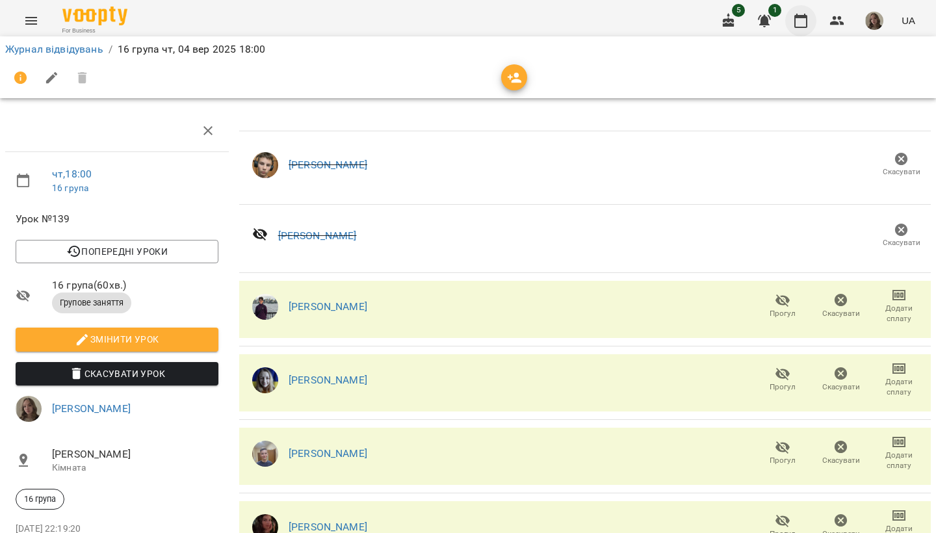
click at [799, 23] on icon "button" at bounding box center [801, 21] width 16 height 16
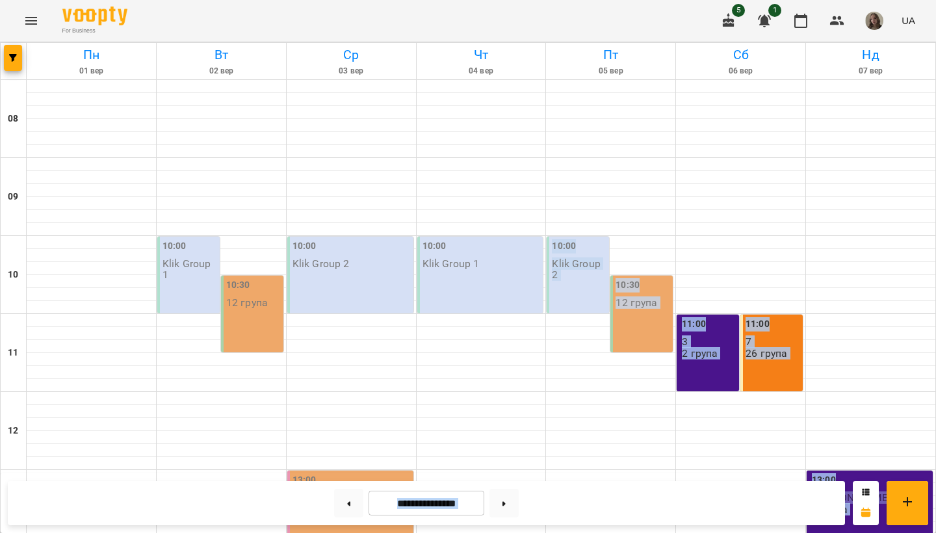
drag, startPoint x: 657, startPoint y: 205, endPoint x: 627, endPoint y: 532, distance: 328.3
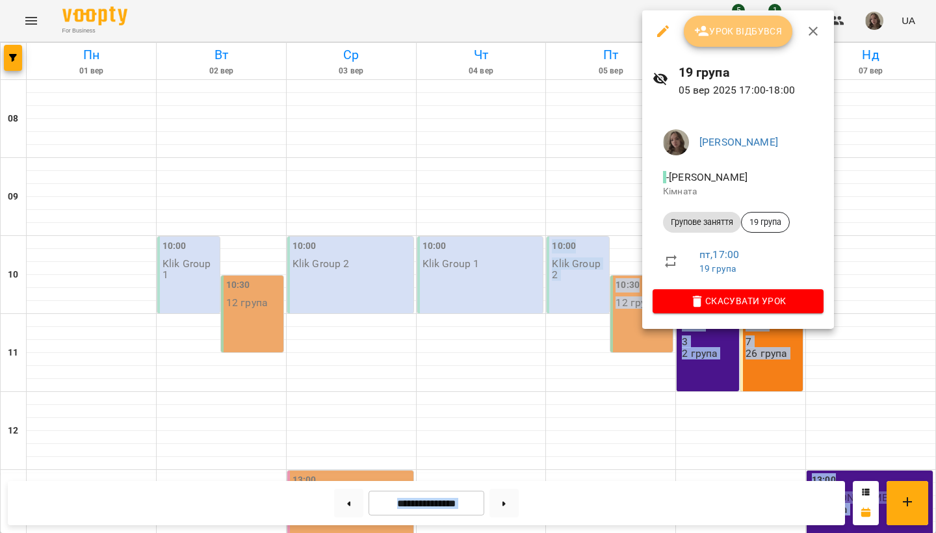
click at [719, 35] on span "Урок відбувся" at bounding box center [738, 31] width 88 height 16
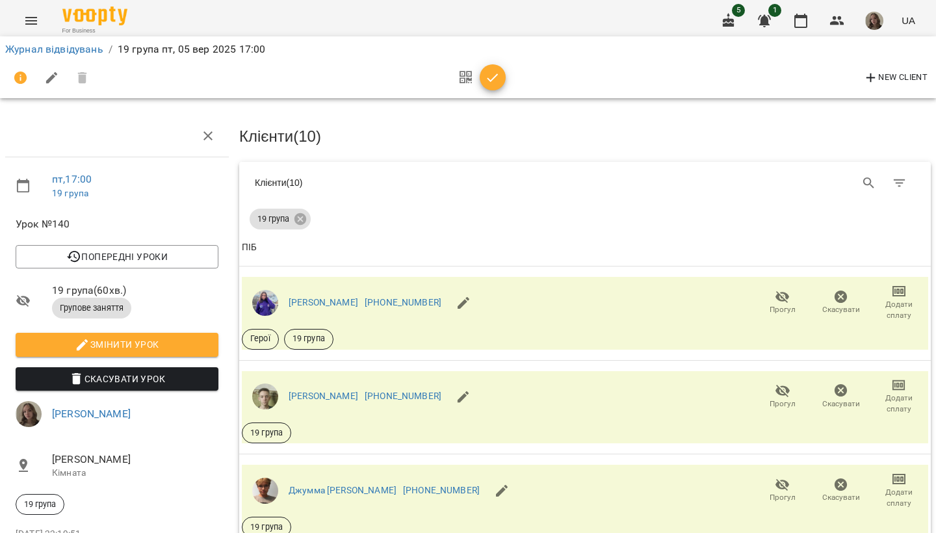
click at [684, 149] on div "Клієнти ( 10 )" at bounding box center [585, 133] width 697 height 42
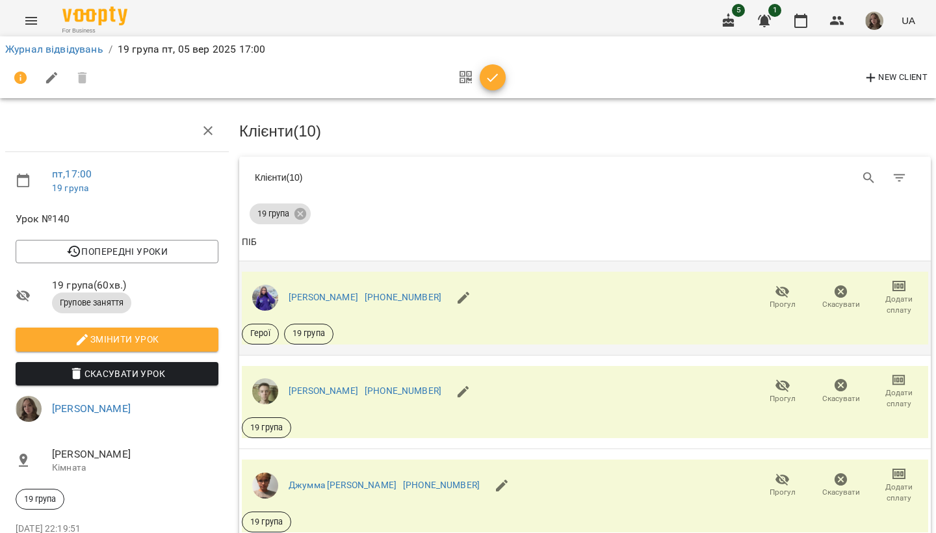
scroll to position [79, 0]
click at [782, 284] on icon "button" at bounding box center [783, 292] width 16 height 16
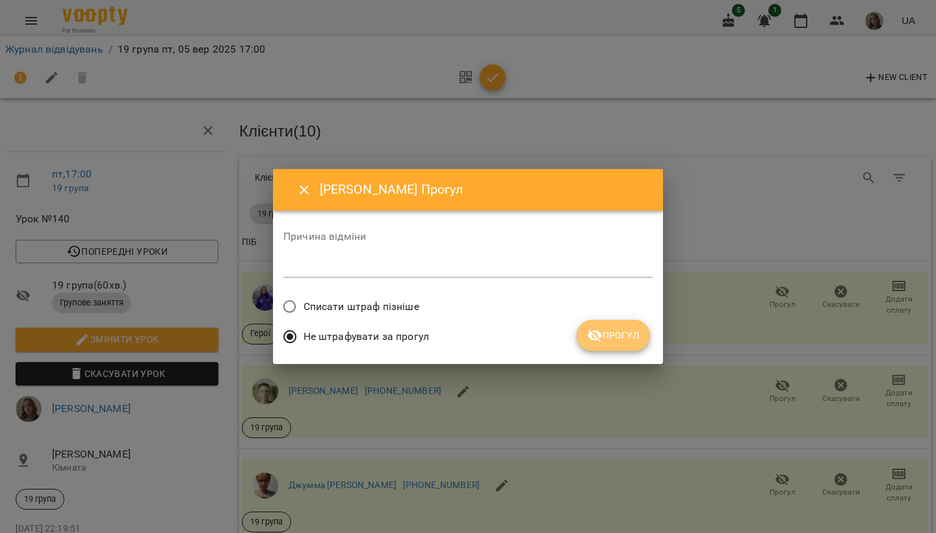
click at [635, 328] on span "Прогул" at bounding box center [613, 336] width 53 height 16
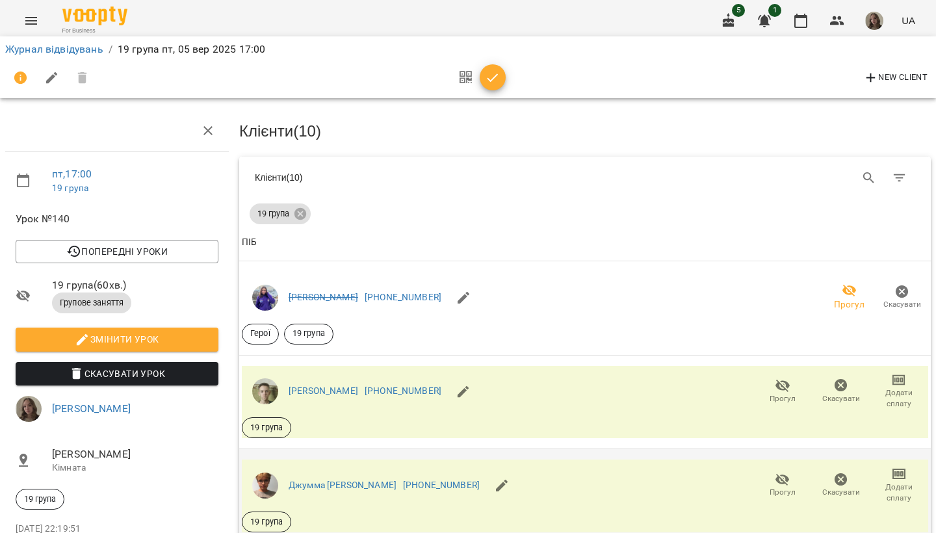
scroll to position [185, 0]
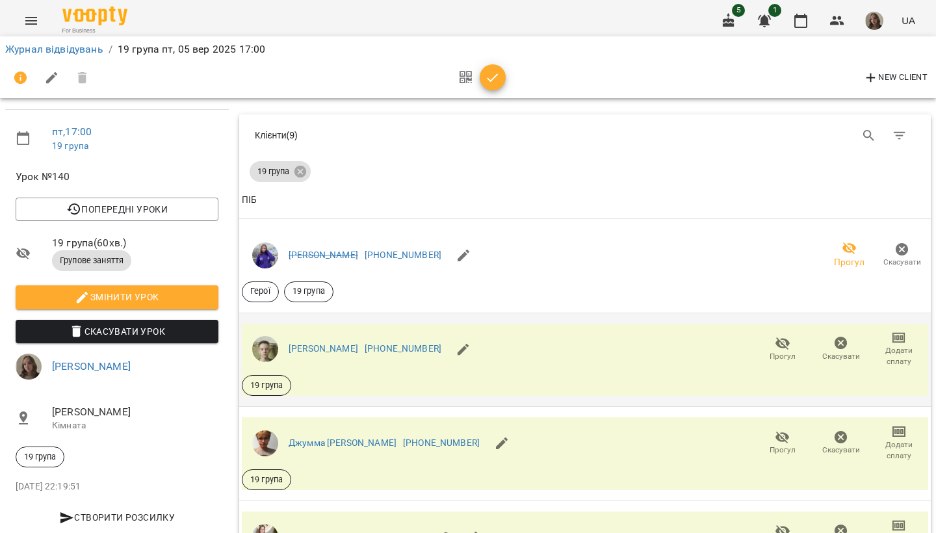
click at [781, 335] on icon "button" at bounding box center [783, 343] width 16 height 16
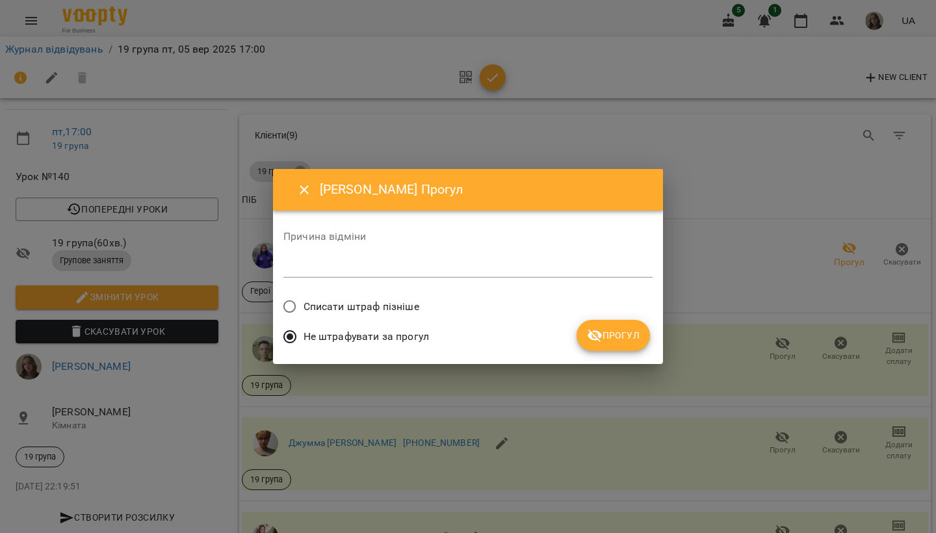
click at [626, 337] on span "Прогул" at bounding box center [613, 336] width 53 height 16
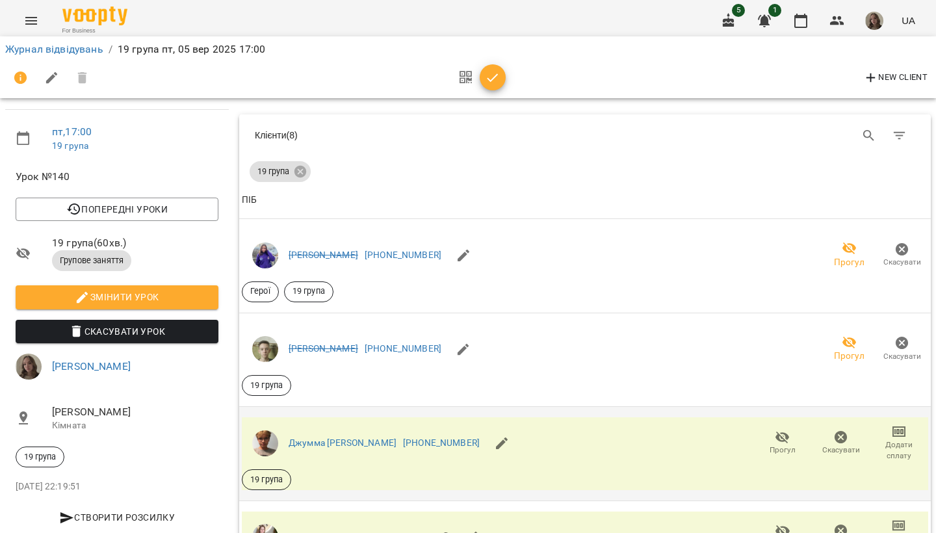
click at [779, 430] on icon "button" at bounding box center [783, 438] width 16 height 16
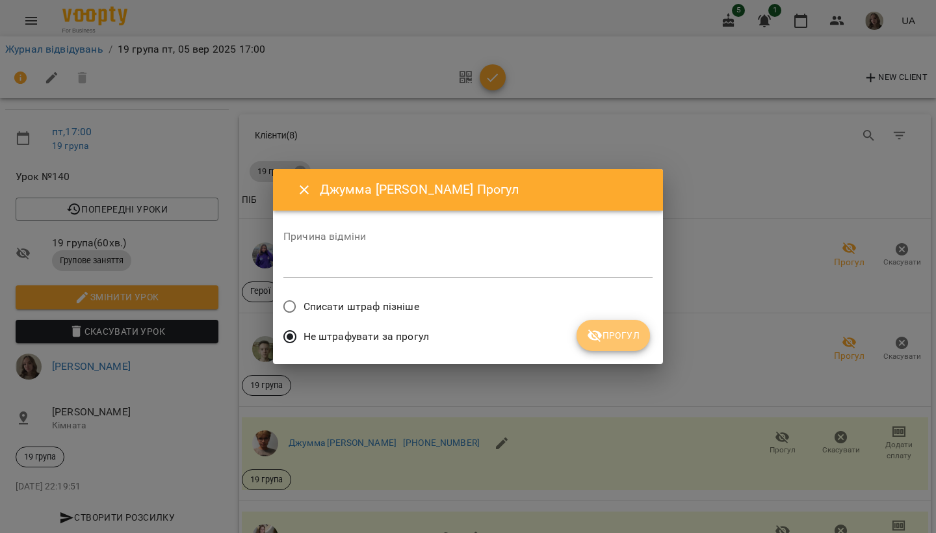
click at [602, 341] on span "Прогул" at bounding box center [613, 336] width 53 height 16
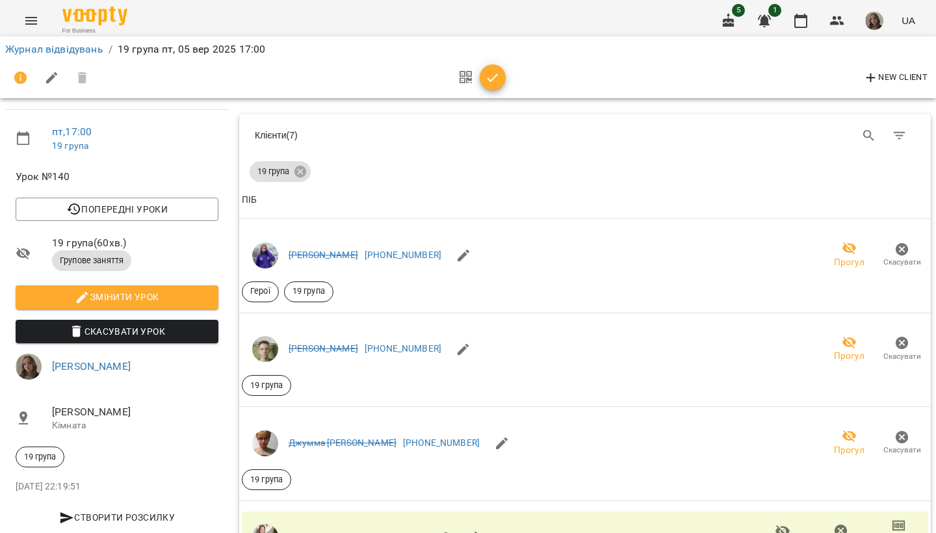
scroll to position [365, 0]
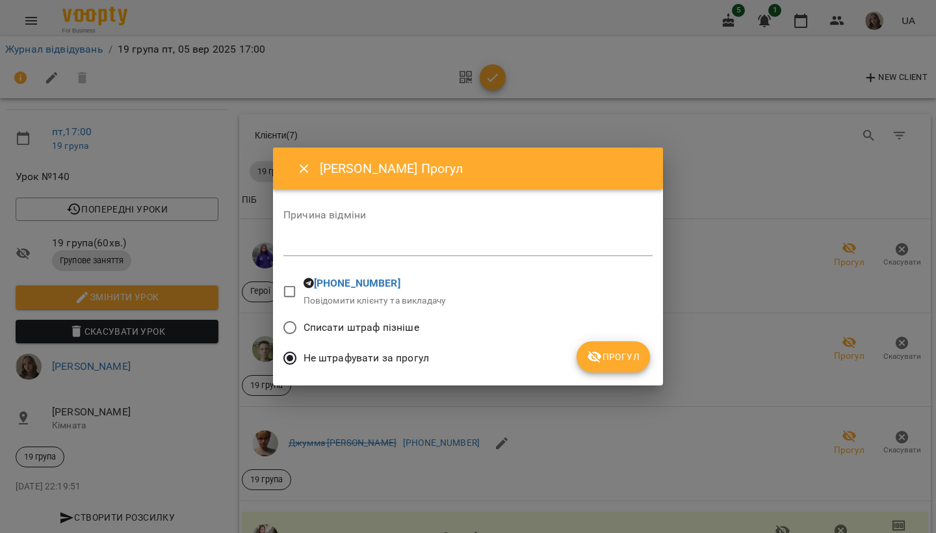
click at [625, 354] on span "Прогул" at bounding box center [613, 357] width 53 height 16
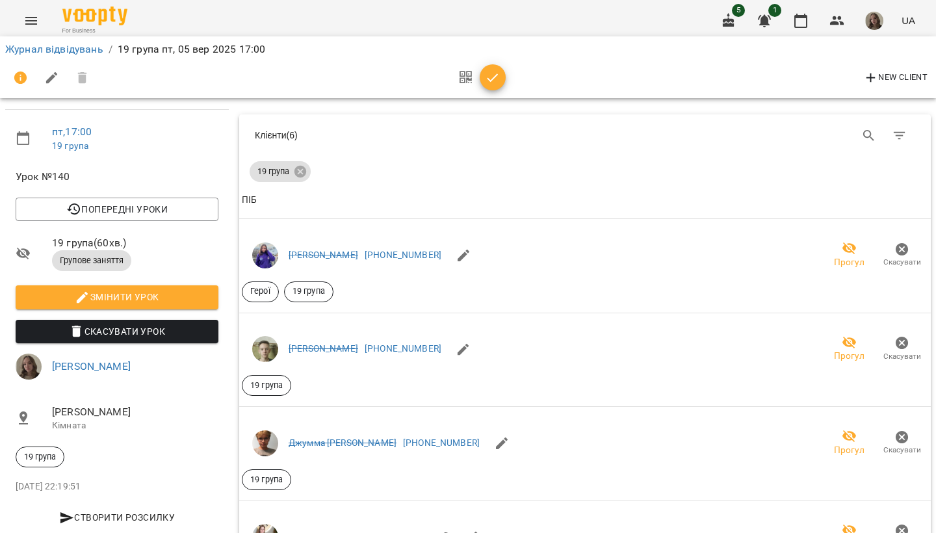
scroll to position [455, 0]
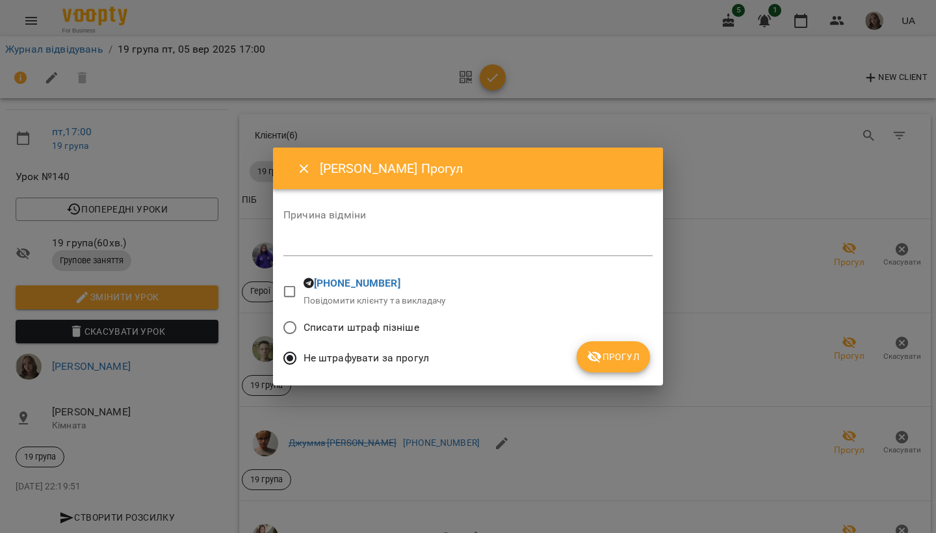
click at [614, 369] on button "Прогул" at bounding box center [612, 356] width 73 height 31
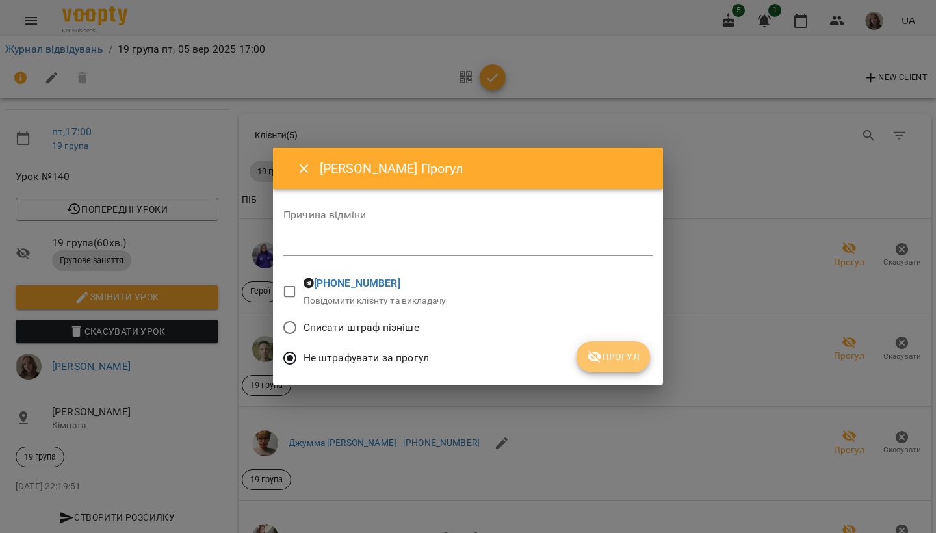
click at [620, 342] on button "Прогул" at bounding box center [612, 356] width 73 height 31
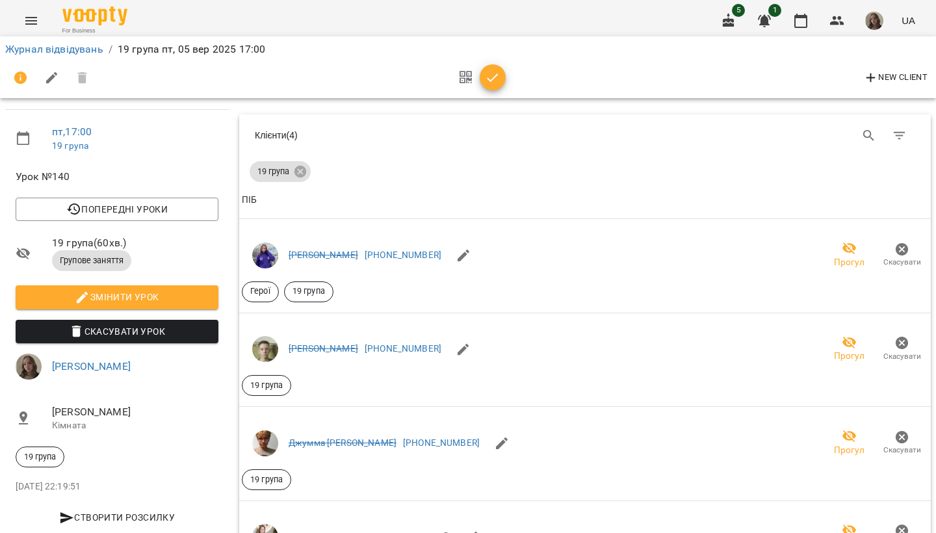
scroll to position [718, 0]
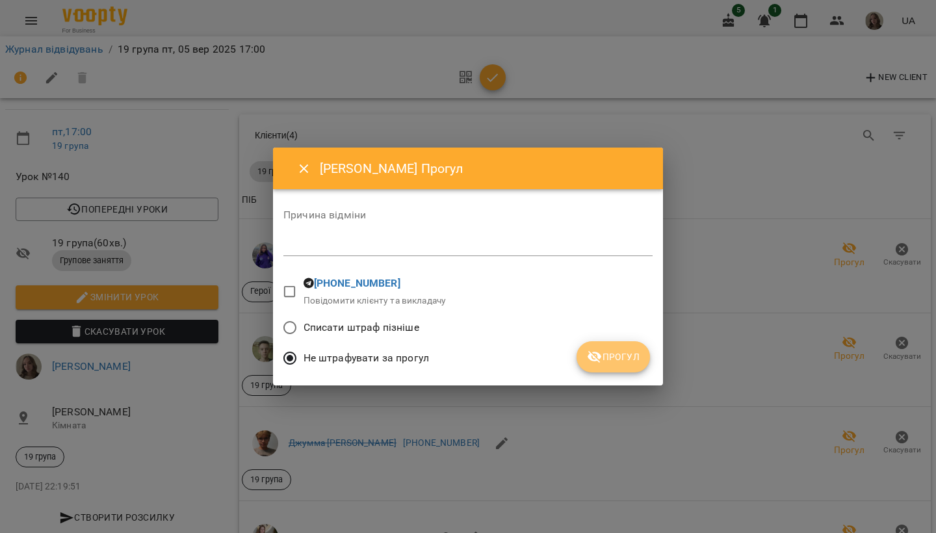
click at [612, 360] on span "Прогул" at bounding box center [613, 357] width 53 height 16
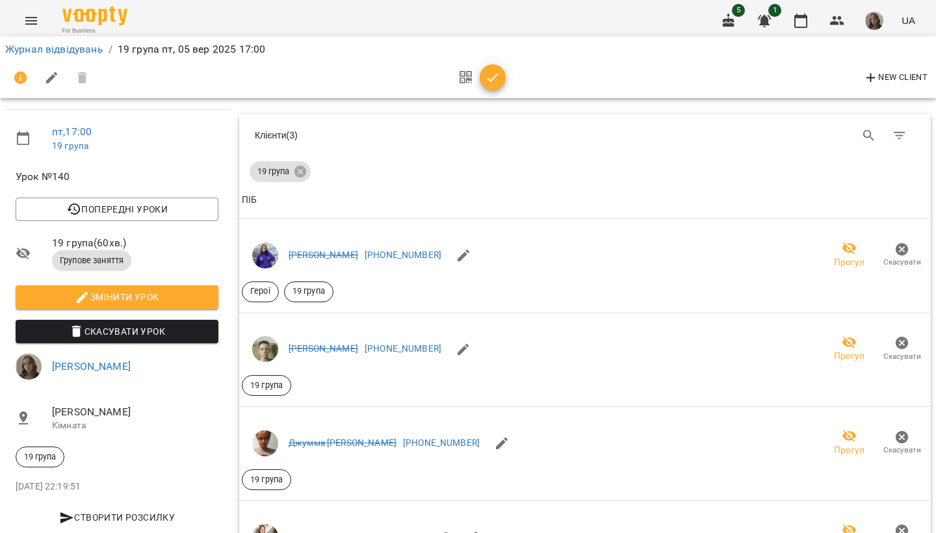
scroll to position [641, 0]
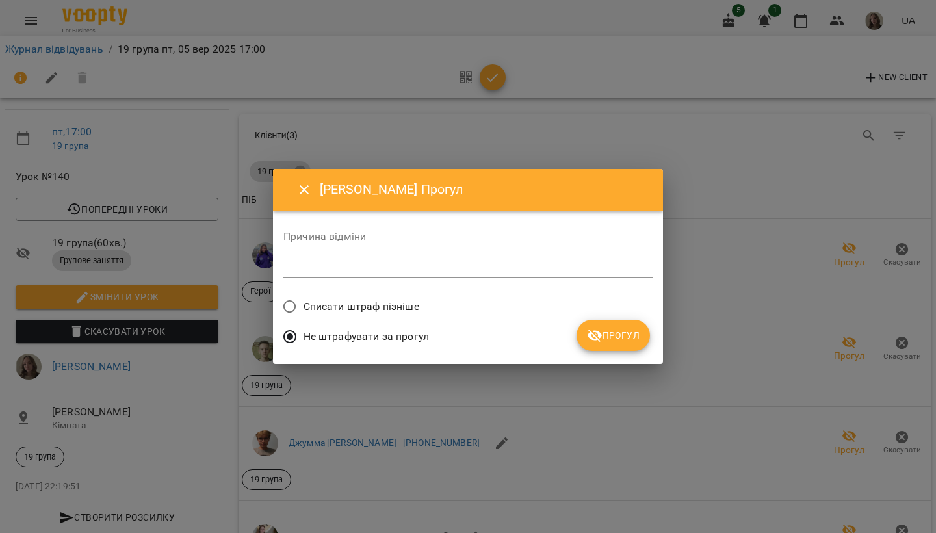
click at [645, 341] on button "Прогул" at bounding box center [612, 335] width 73 height 31
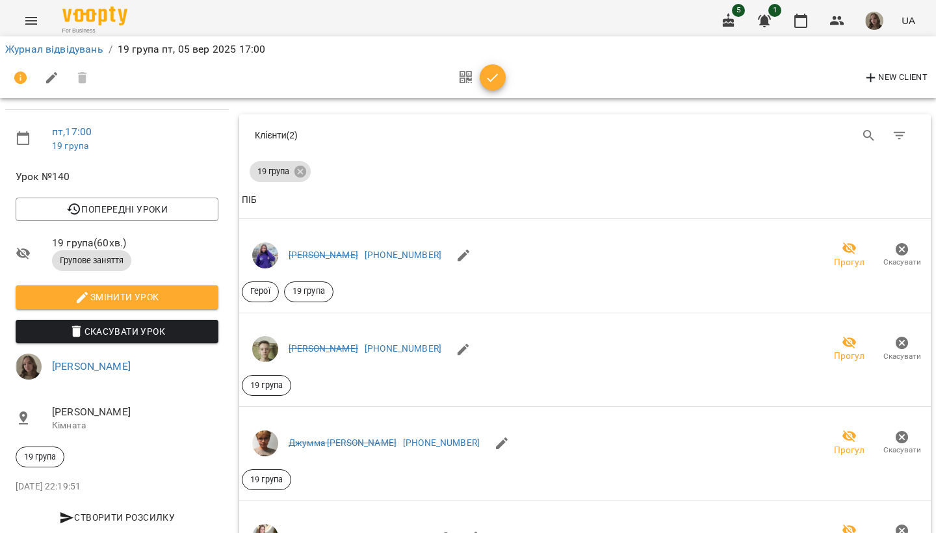
scroll to position [0, 0]
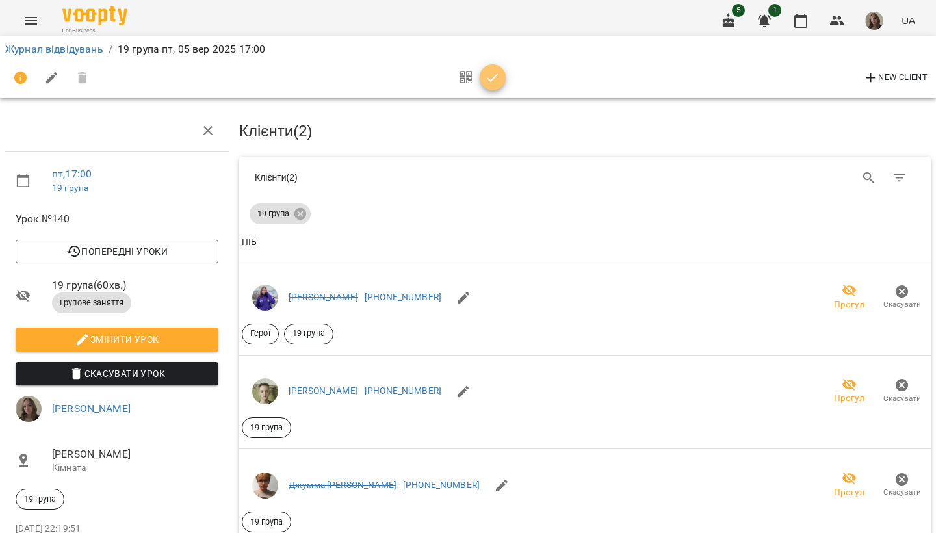
click at [500, 84] on span "button" at bounding box center [493, 78] width 26 height 16
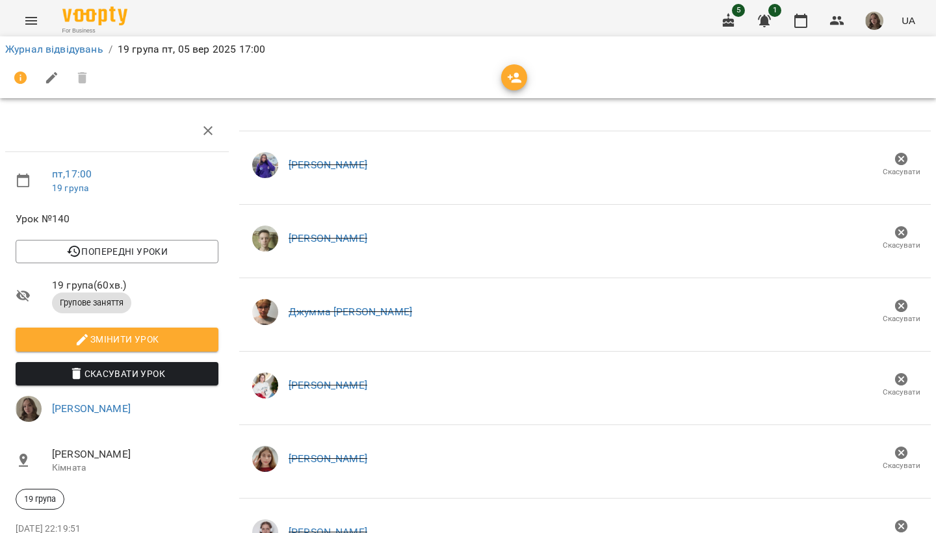
scroll to position [348, 0]
click at [804, 12] on button "button" at bounding box center [800, 20] width 31 height 31
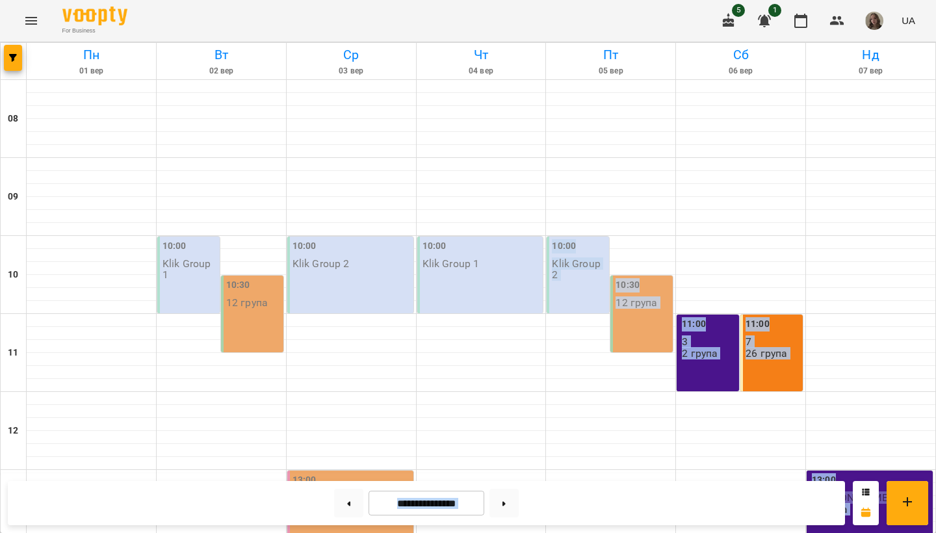
scroll to position [493, 0]
drag, startPoint x: 667, startPoint y: 237, endPoint x: 668, endPoint y: 532, distance: 295.7
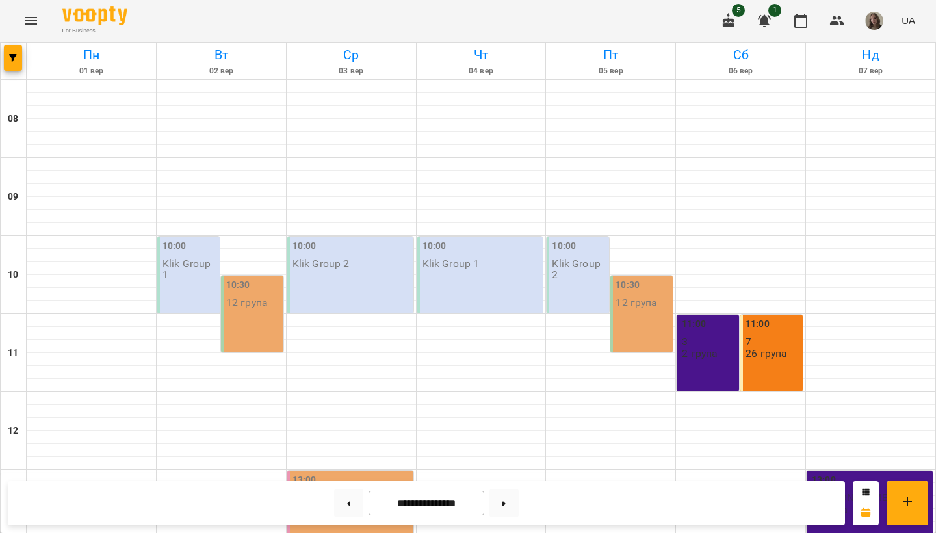
click at [644, 471] on div "**********" at bounding box center [426, 503] width 837 height 44
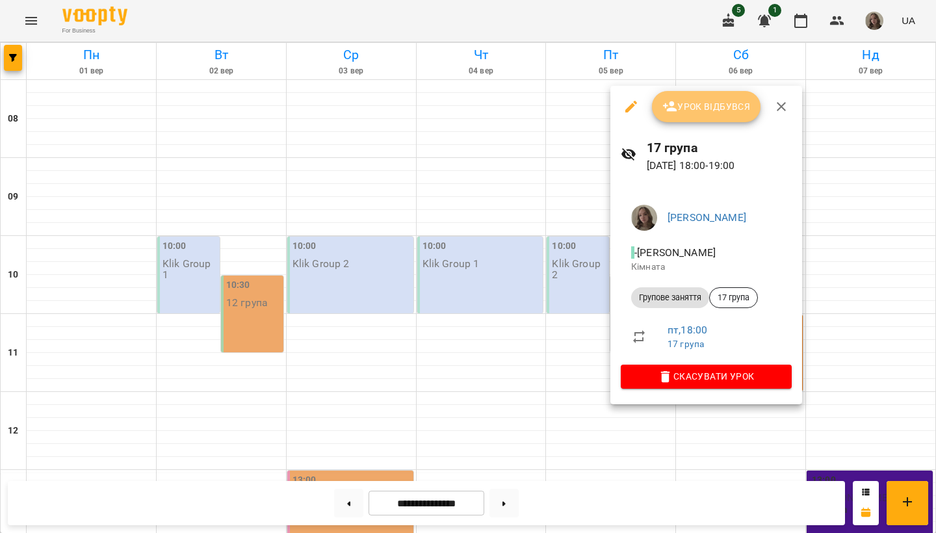
click at [669, 117] on button "Урок відбувся" at bounding box center [706, 106] width 109 height 31
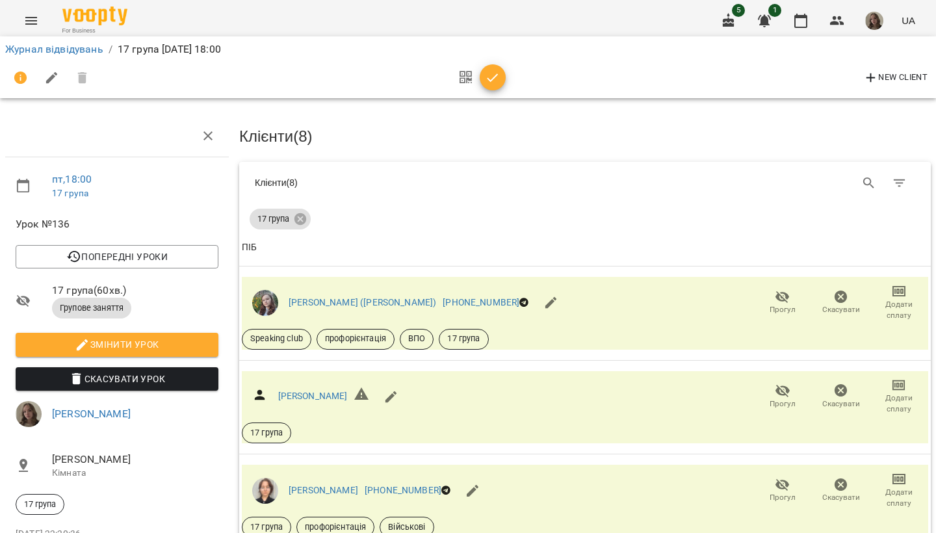
click at [661, 198] on div "Клієнти ( 8 )" at bounding box center [584, 183] width 691 height 42
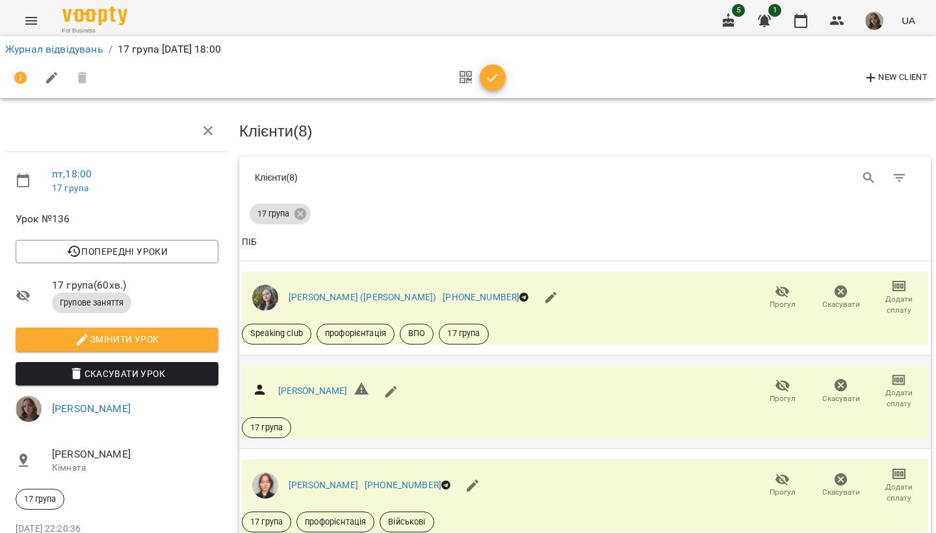
scroll to position [274, 0]
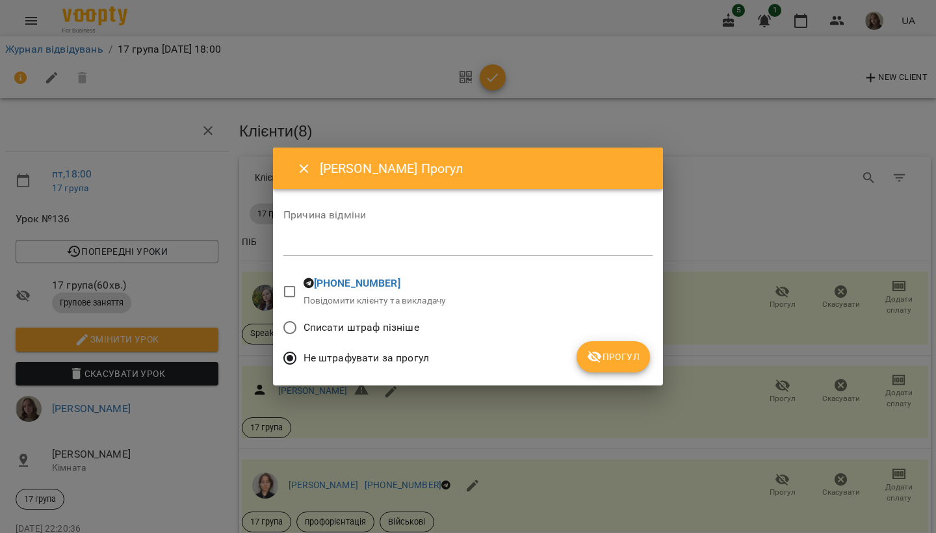
click at [612, 340] on div "Списати штраф пізніше" at bounding box center [467, 329] width 369 height 31
click at [612, 352] on span "Прогул" at bounding box center [613, 357] width 53 height 16
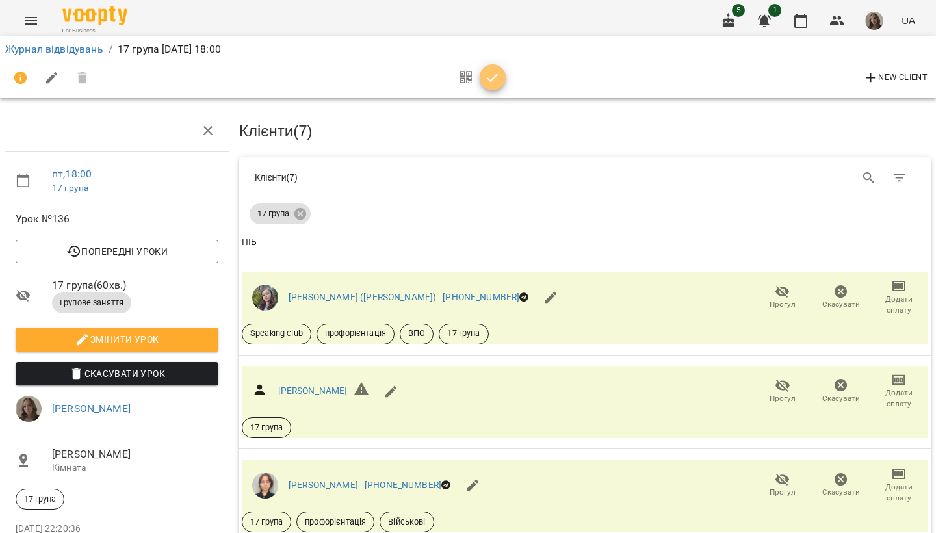
click at [498, 73] on icon "button" at bounding box center [493, 78] width 16 height 16
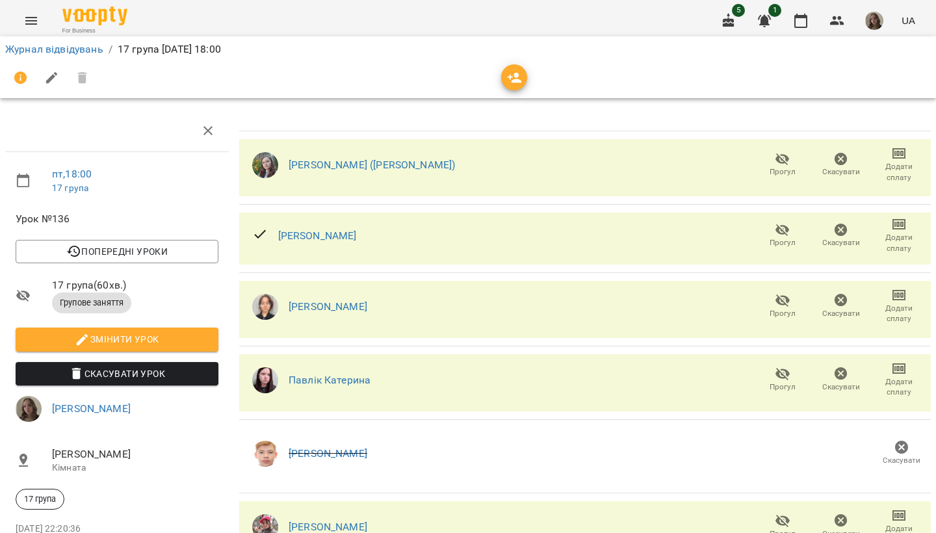
scroll to position [196, 0]
click at [803, 11] on button "button" at bounding box center [800, 20] width 31 height 31
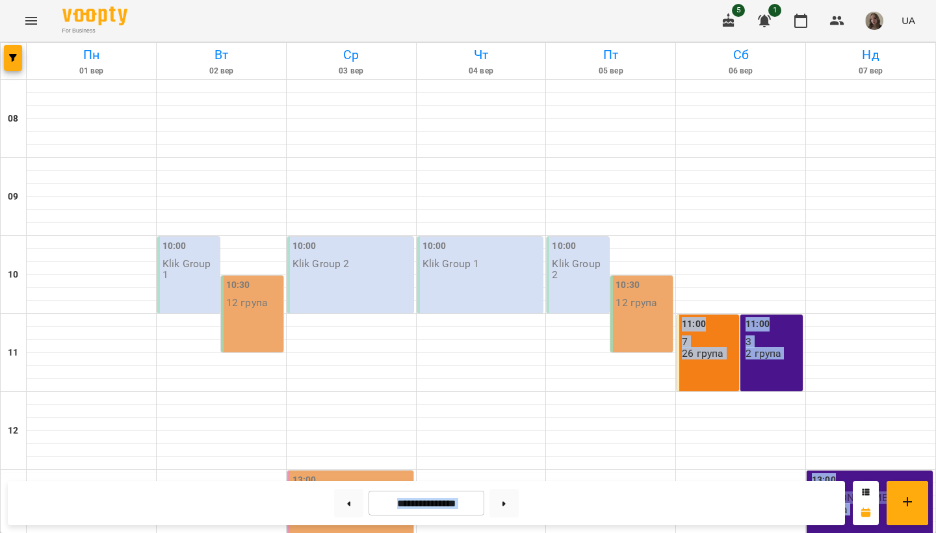
drag, startPoint x: 705, startPoint y: 231, endPoint x: 686, endPoint y: 532, distance: 302.2
click at [516, 471] on button at bounding box center [503, 503] width 29 height 29
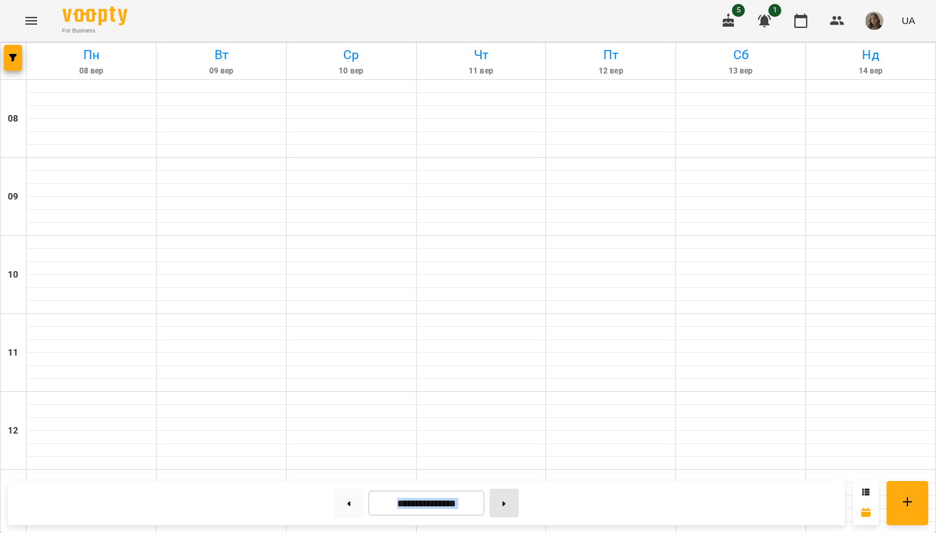
type input "**********"
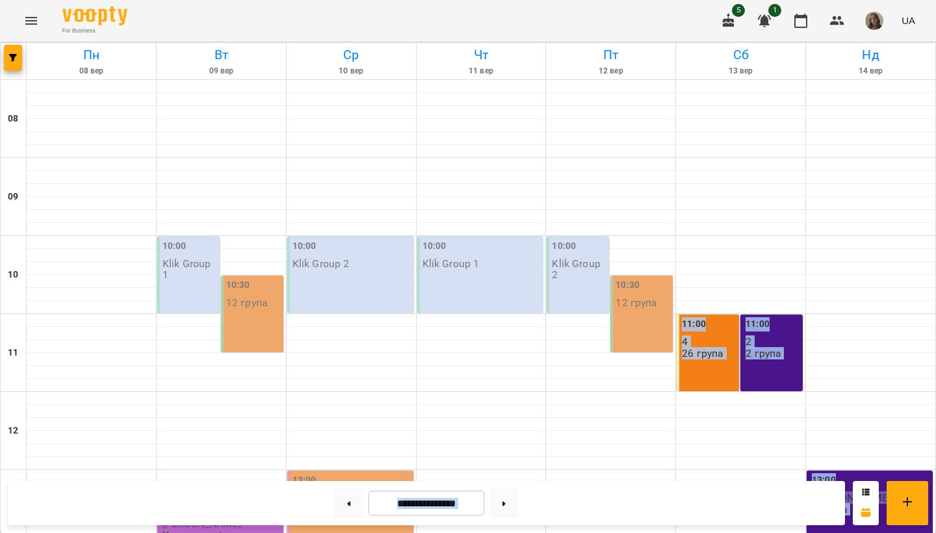
click at [673, 471] on div "**********" at bounding box center [426, 503] width 837 height 44
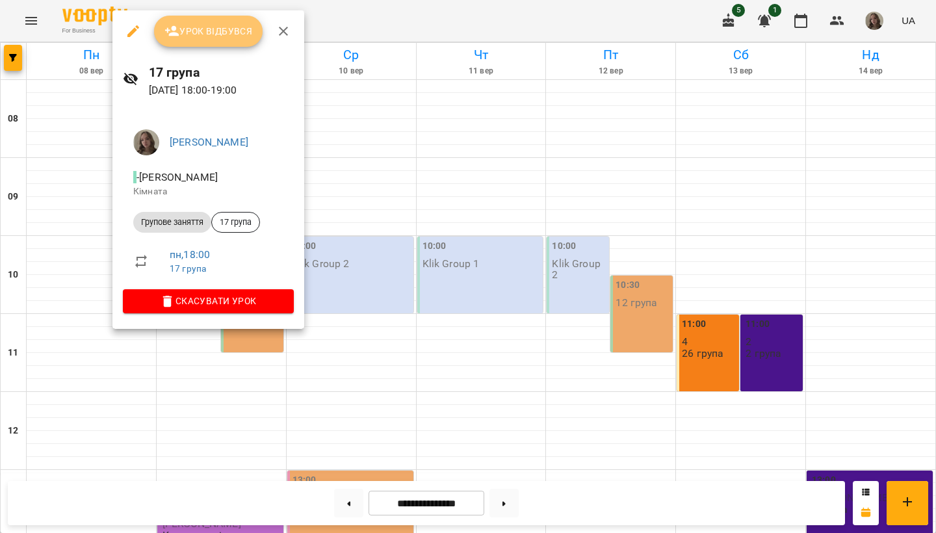
click at [233, 38] on span "Урок відбувся" at bounding box center [208, 31] width 88 height 16
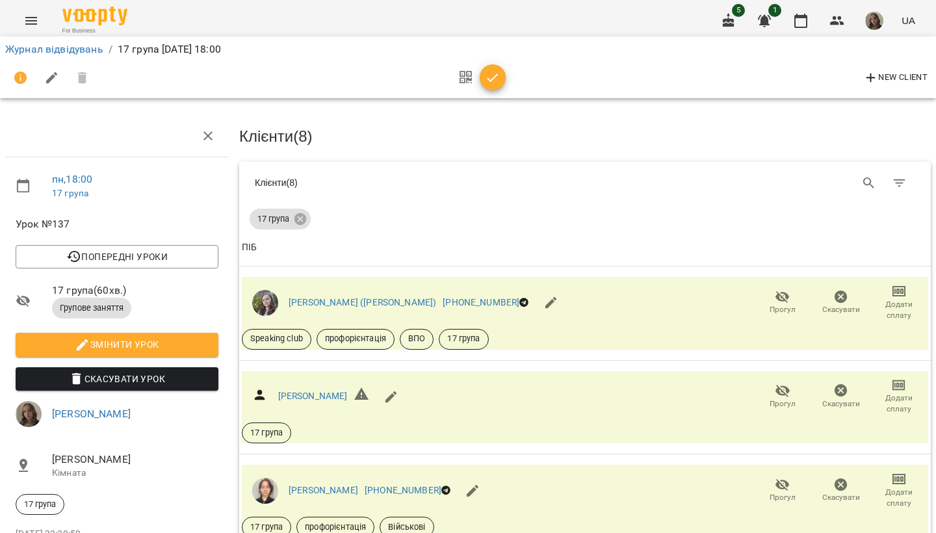
click at [566, 191] on div "Клієнти ( 8 )" at bounding box center [584, 183] width 691 height 42
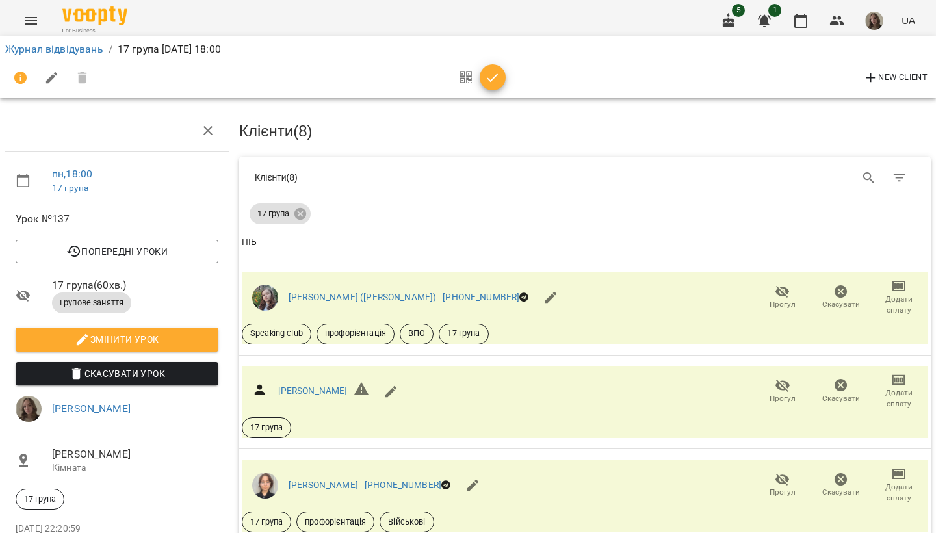
scroll to position [355, 0]
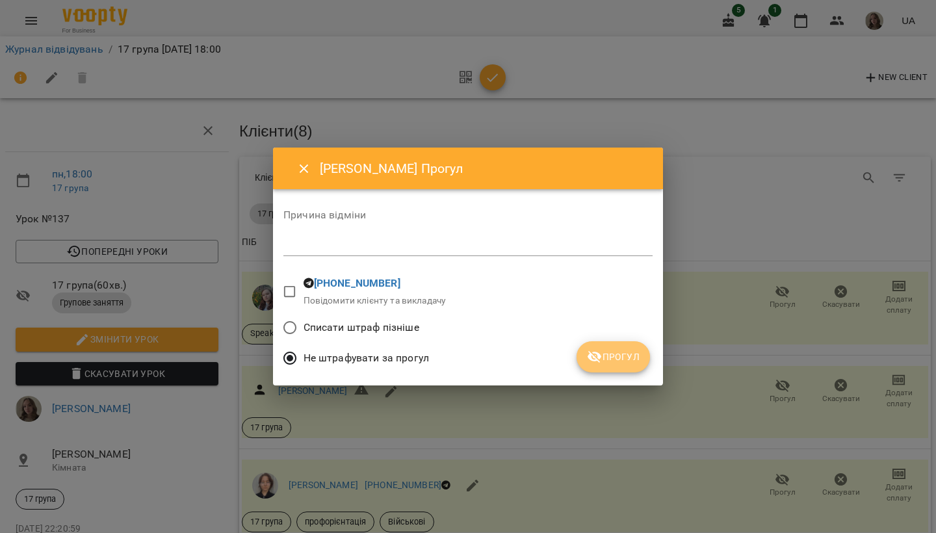
click at [593, 363] on icon "submit" at bounding box center [595, 357] width 16 height 16
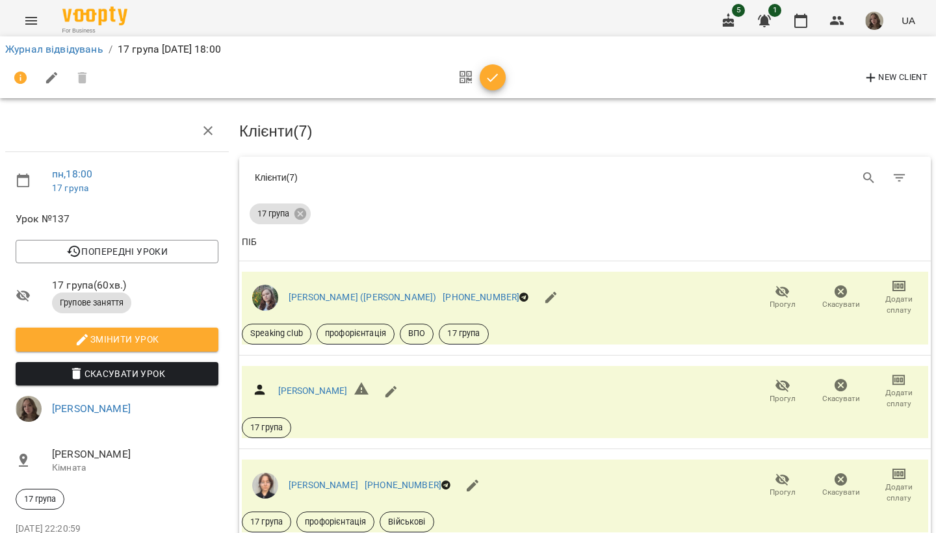
scroll to position [201, 0]
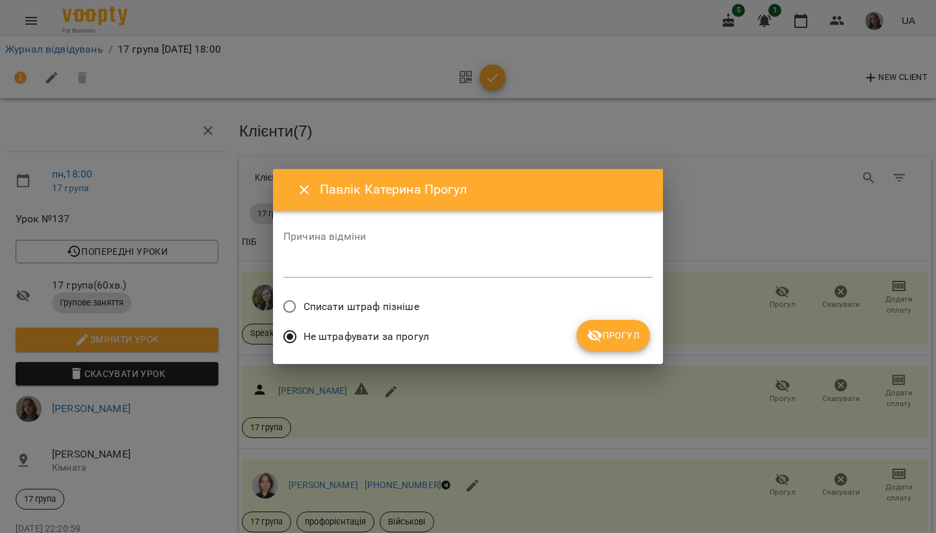
click at [613, 333] on span "Прогул" at bounding box center [613, 336] width 53 height 16
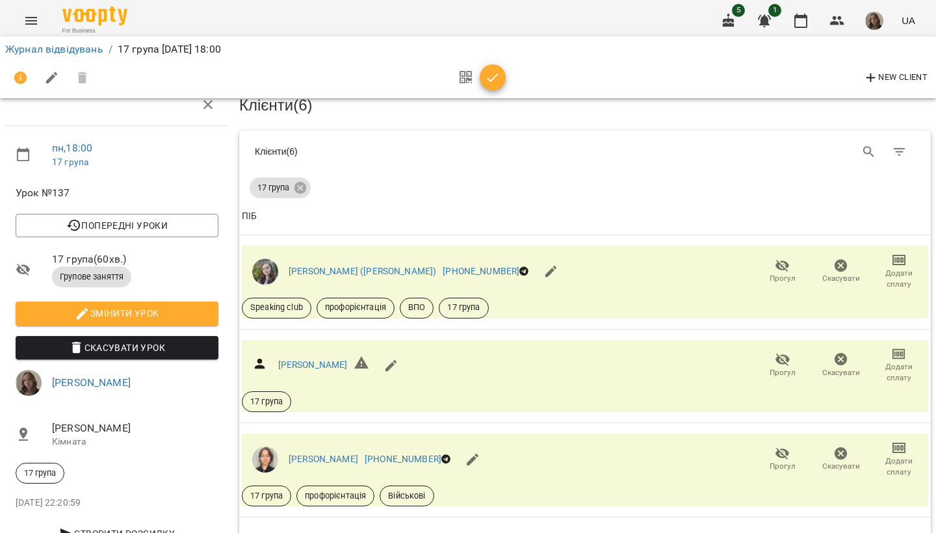
click at [491, 70] on icon "button" at bounding box center [493, 78] width 16 height 16
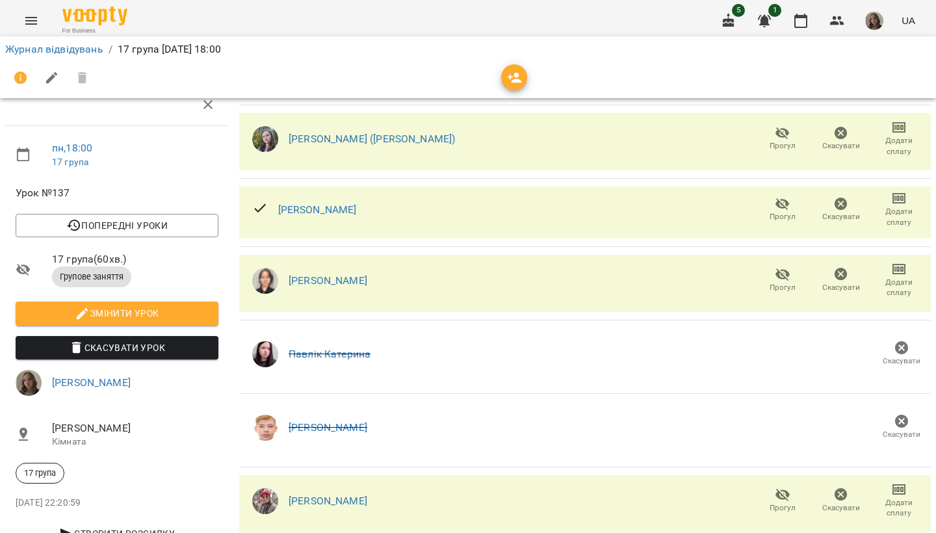
scroll to position [0, 0]
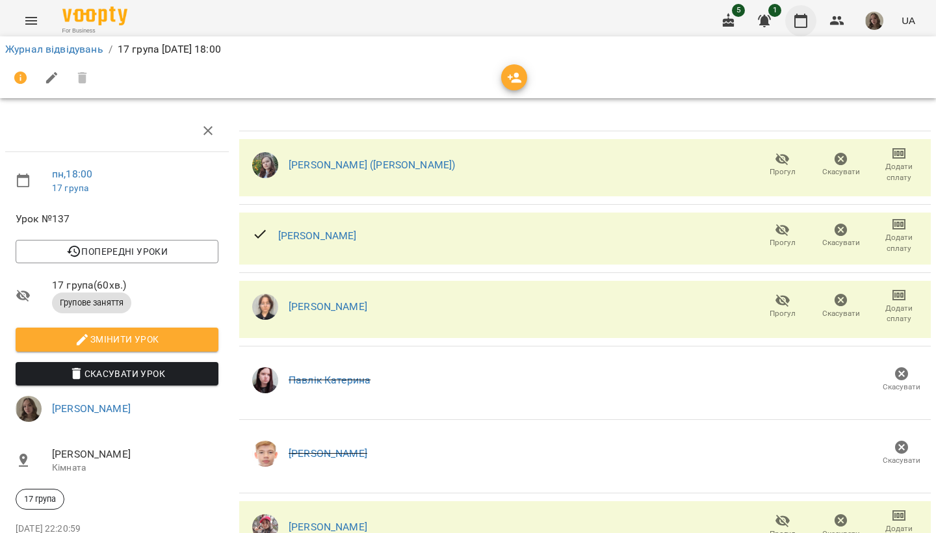
click at [801, 15] on icon "button" at bounding box center [801, 21] width 16 height 16
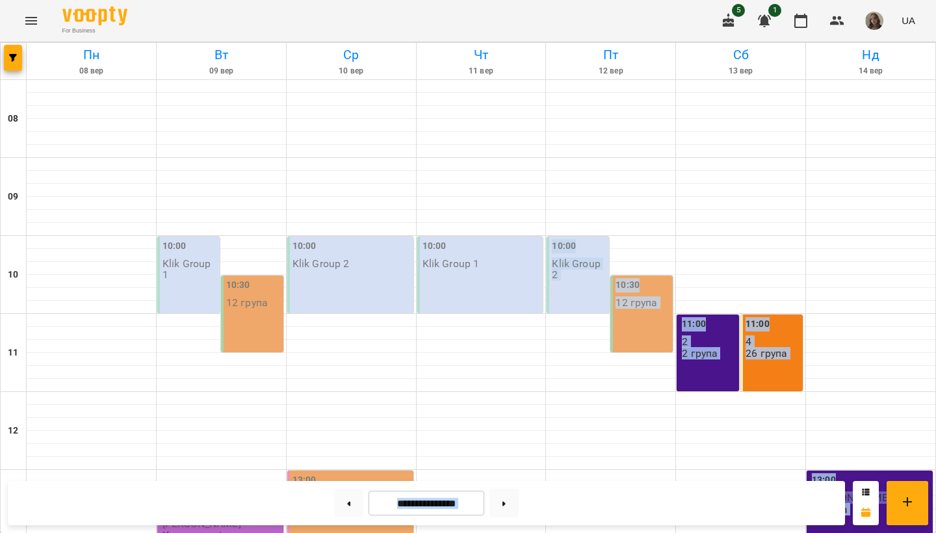
drag, startPoint x: 617, startPoint y: 289, endPoint x: 616, endPoint y: 532, distance: 243.7
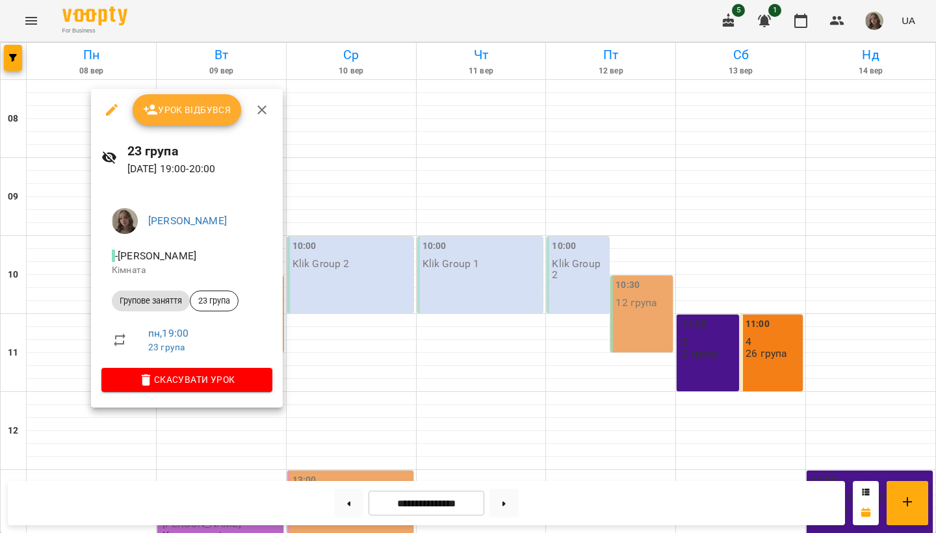
click at [195, 112] on span "Урок відбувся" at bounding box center [187, 110] width 88 height 16
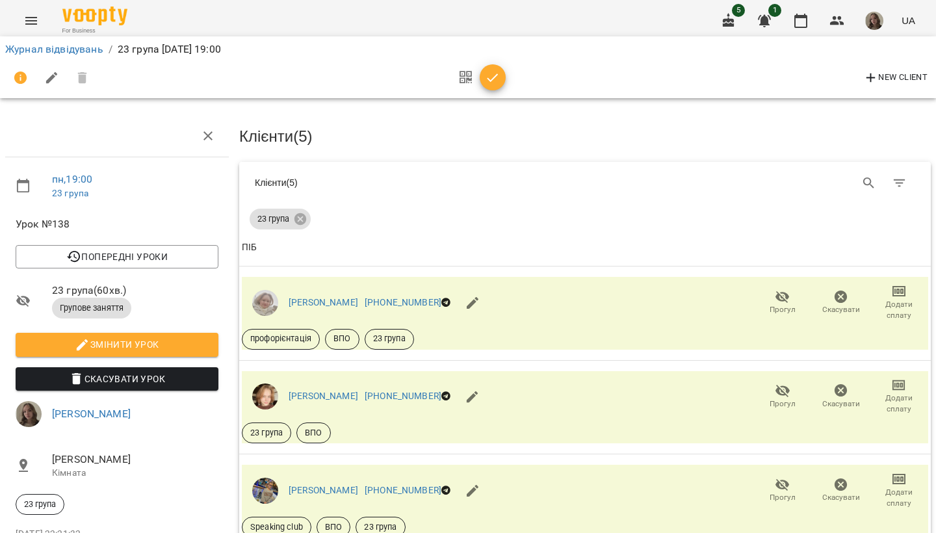
click at [718, 232] on th "ПІБ" at bounding box center [584, 247] width 691 height 36
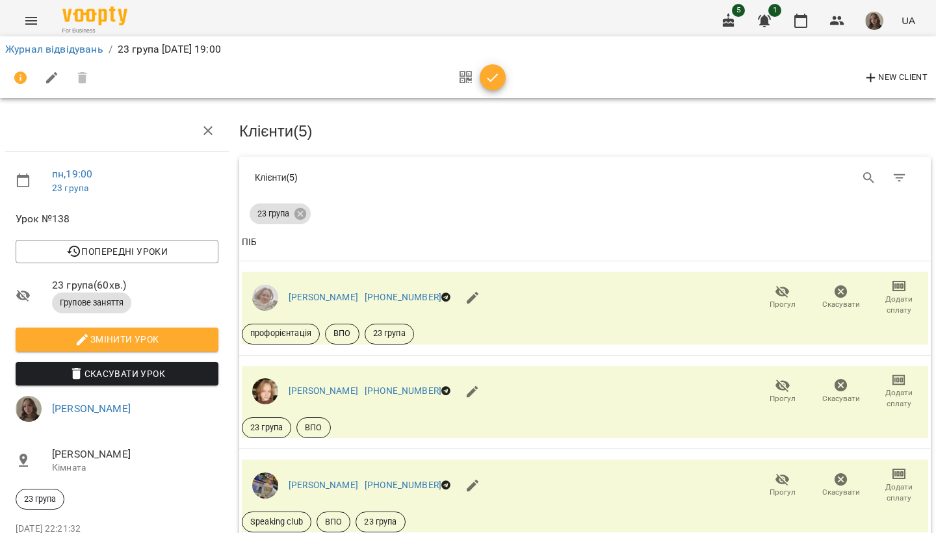
scroll to position [247, 0]
click at [788, 471] on icon "button" at bounding box center [783, 480] width 16 height 16
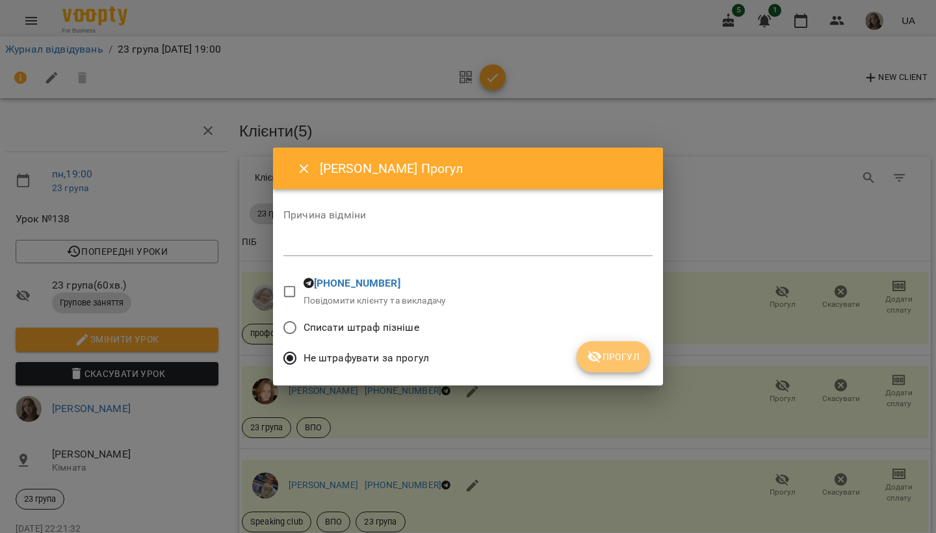
click at [639, 357] on span "Прогул" at bounding box center [613, 357] width 53 height 16
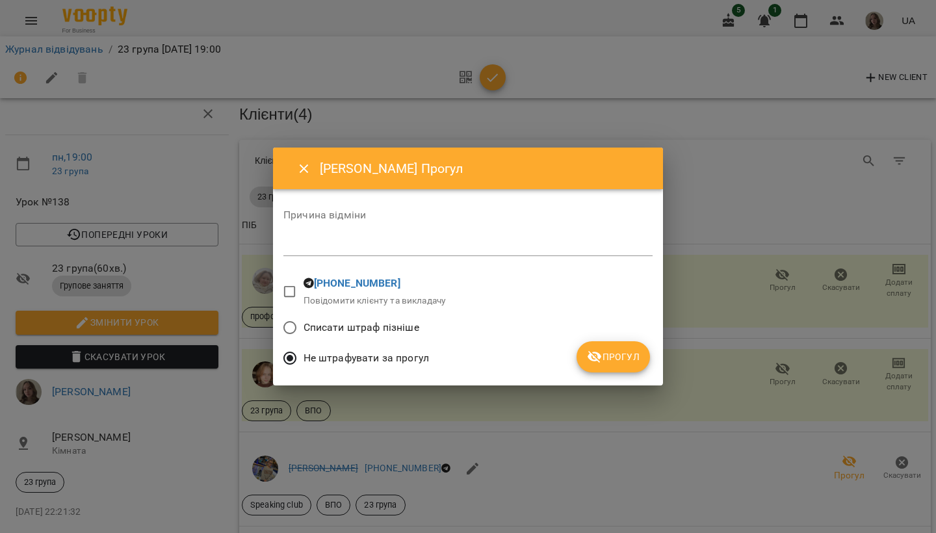
click at [638, 363] on span "Прогул" at bounding box center [613, 357] width 53 height 16
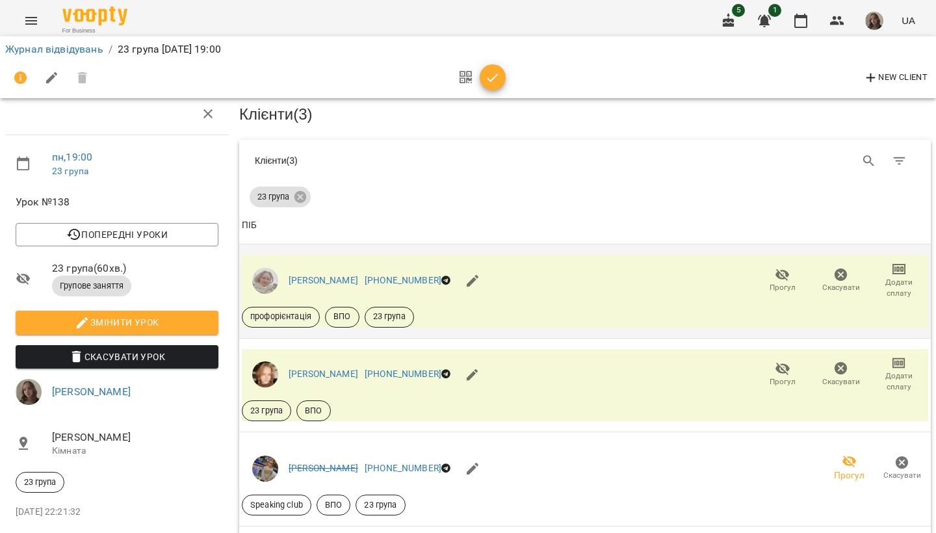
scroll to position [185, 0]
click at [493, 83] on icon "button" at bounding box center [493, 78] width 16 height 16
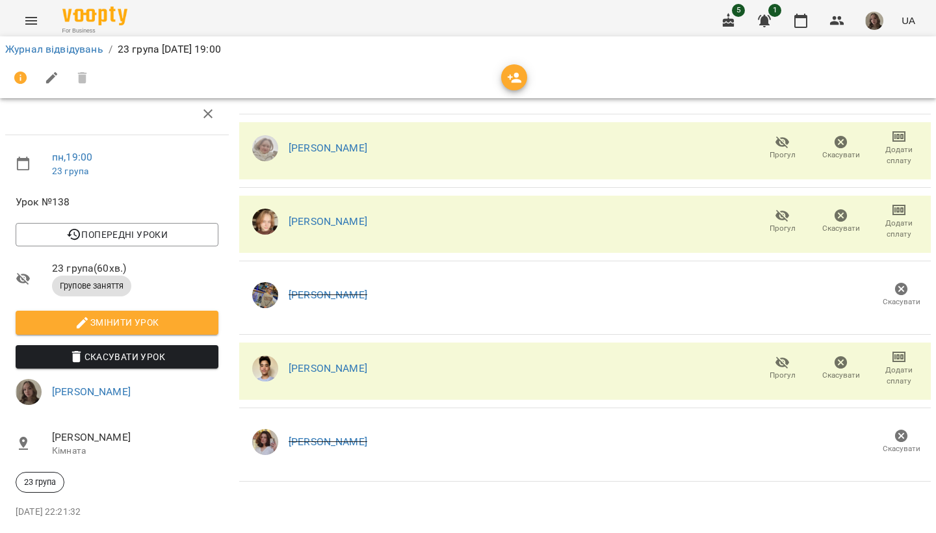
scroll to position [66, 0]
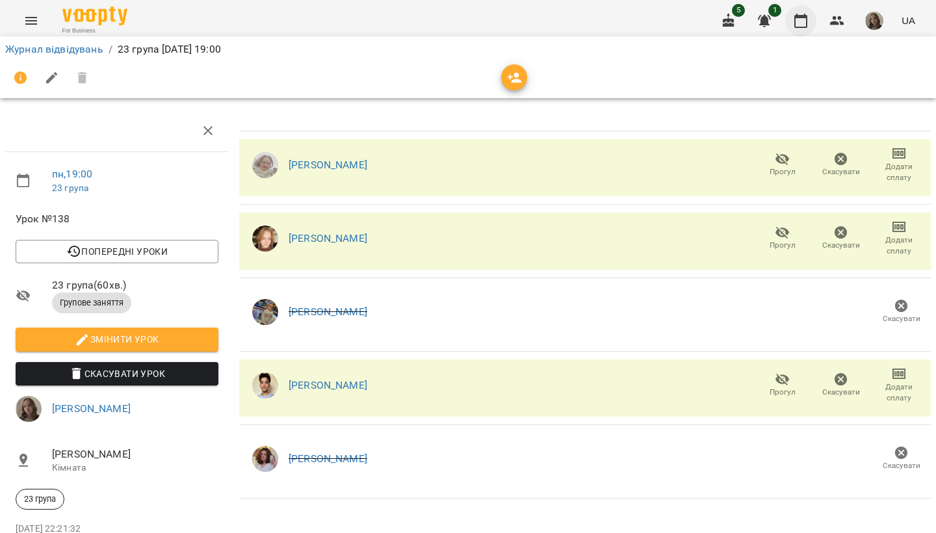
click at [805, 27] on icon "button" at bounding box center [800, 21] width 13 height 14
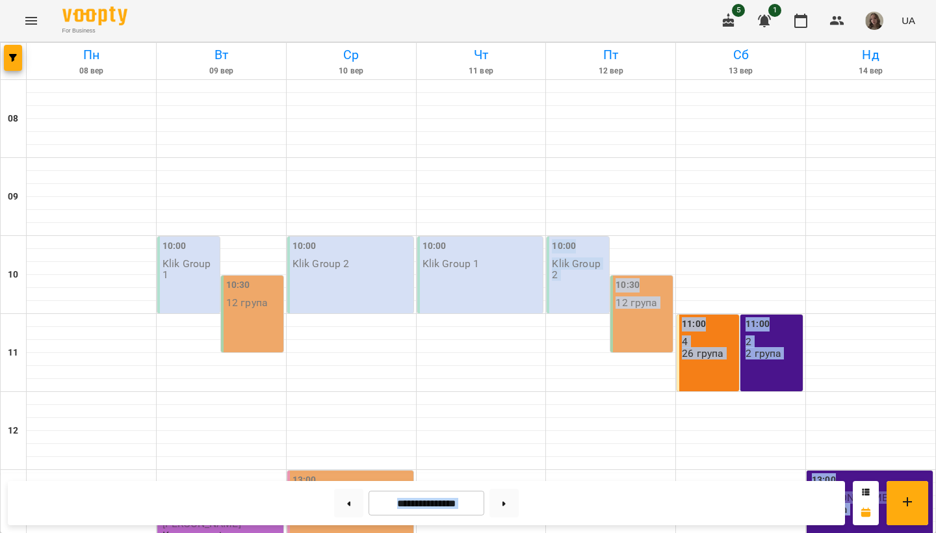
drag, startPoint x: 675, startPoint y: 240, endPoint x: 646, endPoint y: 529, distance: 290.0
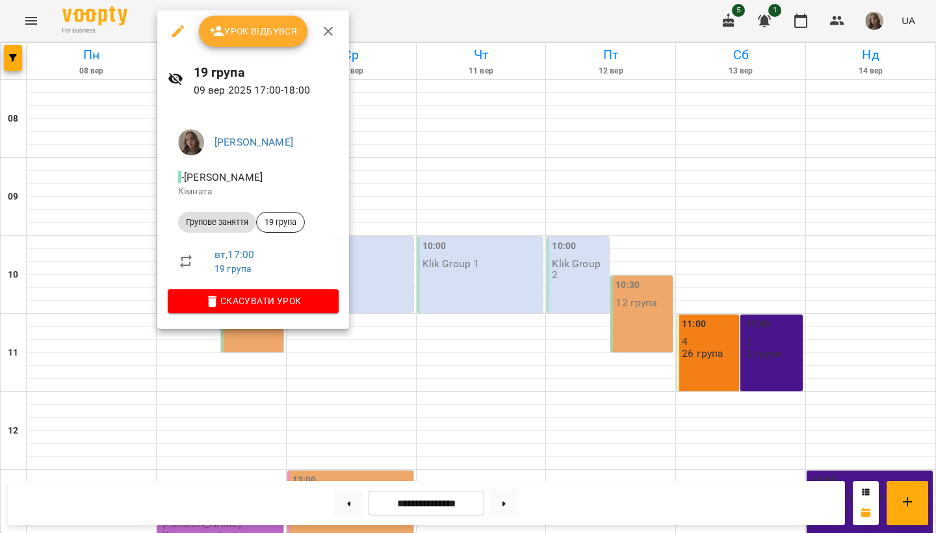
click at [267, 38] on span "Урок відбувся" at bounding box center [253, 31] width 88 height 16
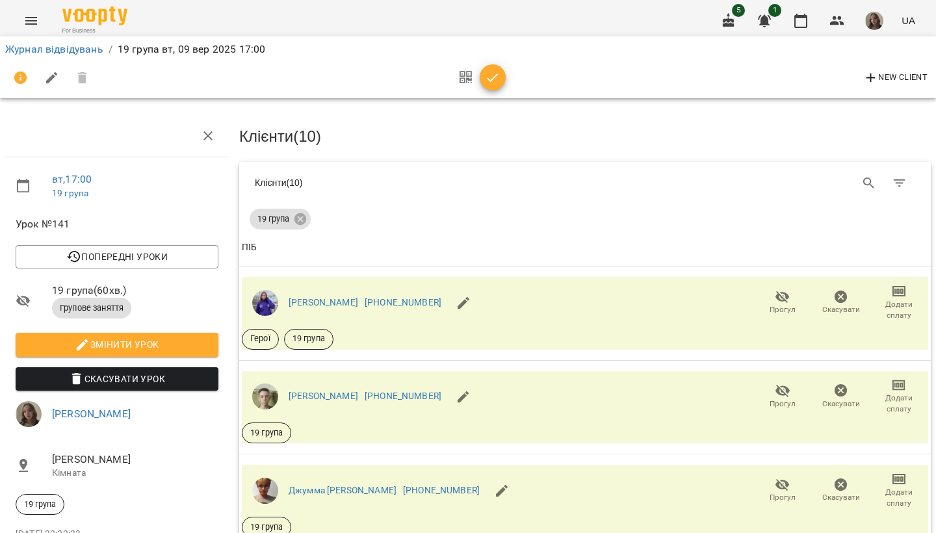
click at [539, 129] on h3 "Клієнти ( 10 )" at bounding box center [584, 136] width 691 height 17
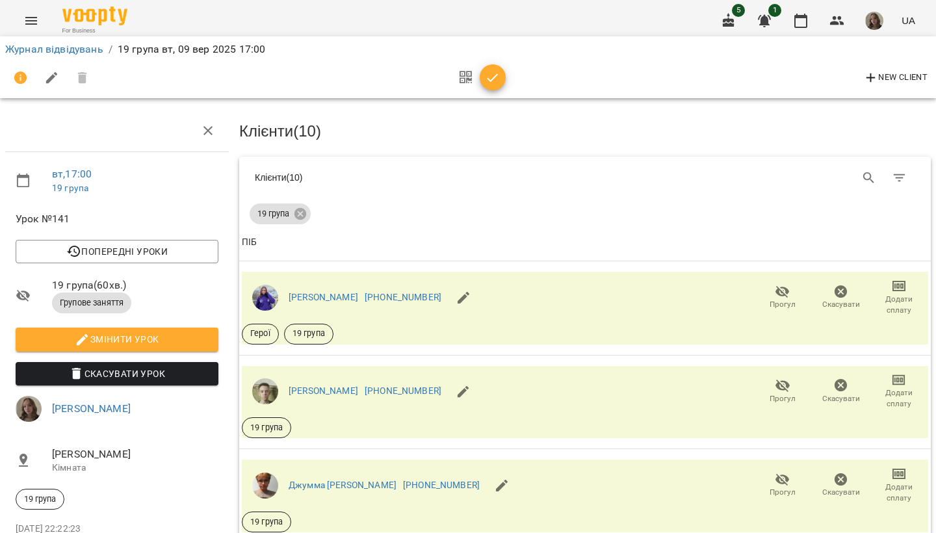
scroll to position [193, 0]
click at [777, 380] on icon "button" at bounding box center [782, 386] width 14 height 12
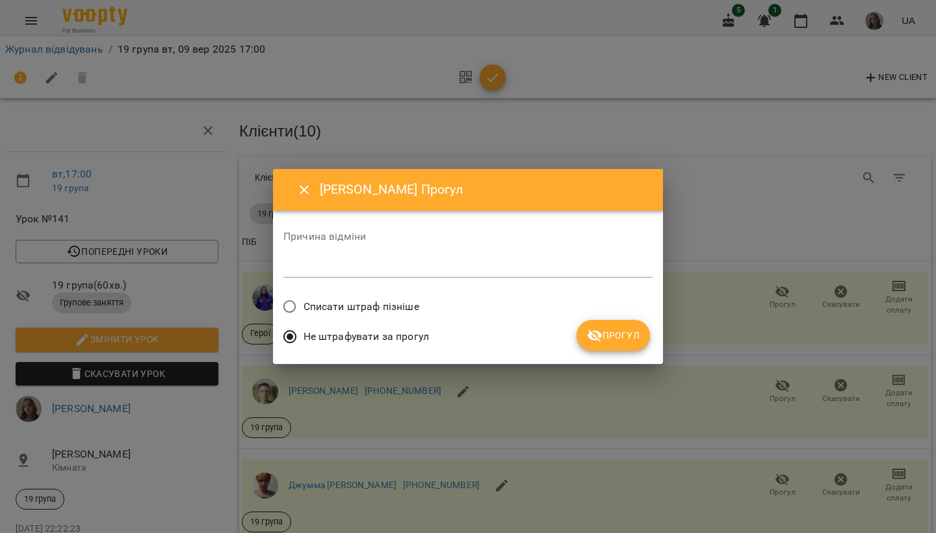
click at [628, 335] on span "Прогул" at bounding box center [613, 336] width 53 height 16
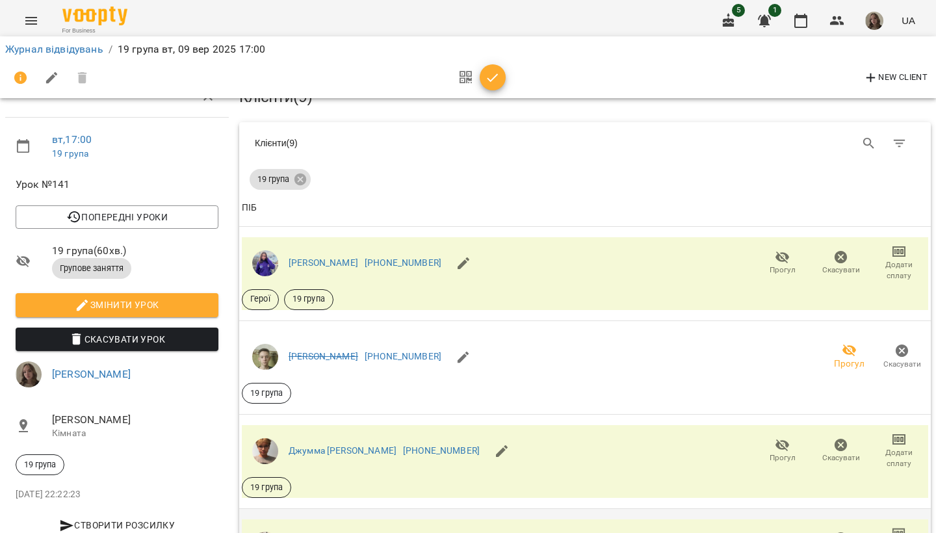
scroll to position [381, 0]
click at [783, 471] on icon "button" at bounding box center [783, 539] width 16 height 16
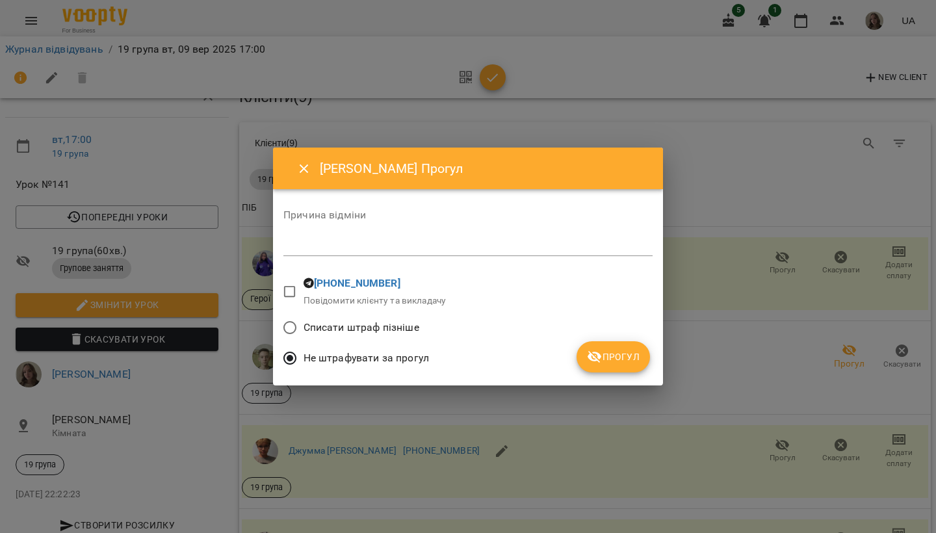
click at [629, 352] on span "Прогул" at bounding box center [613, 357] width 53 height 16
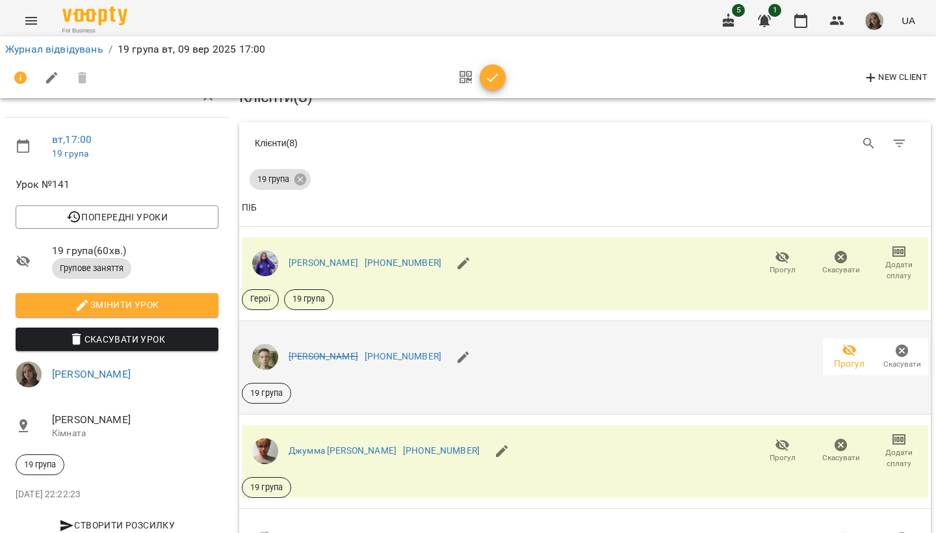
scroll to position [681, 0]
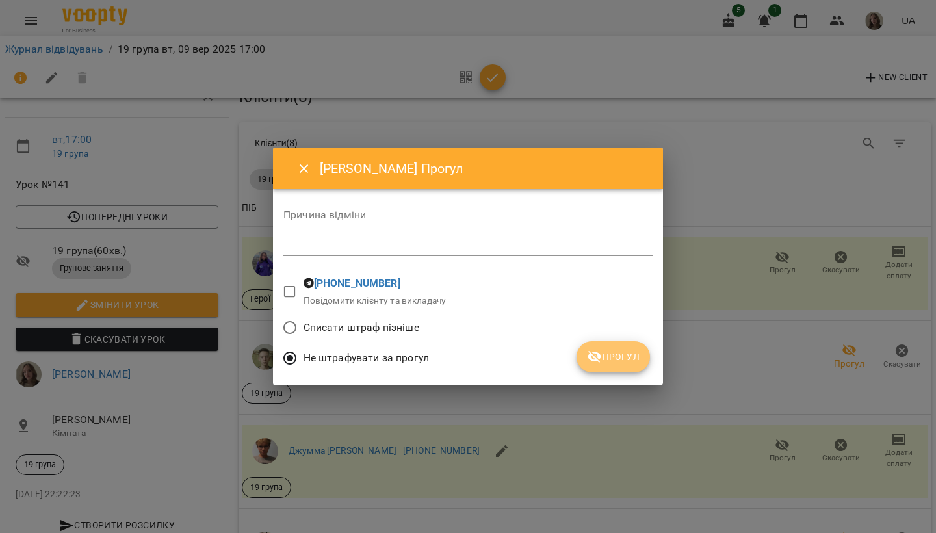
click at [611, 359] on span "Прогул" at bounding box center [613, 357] width 53 height 16
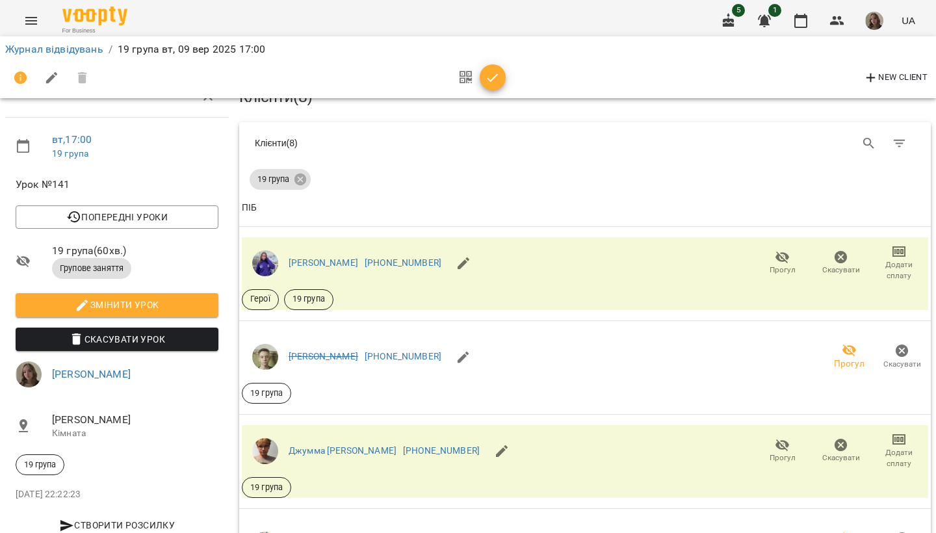
scroll to position [185, 0]
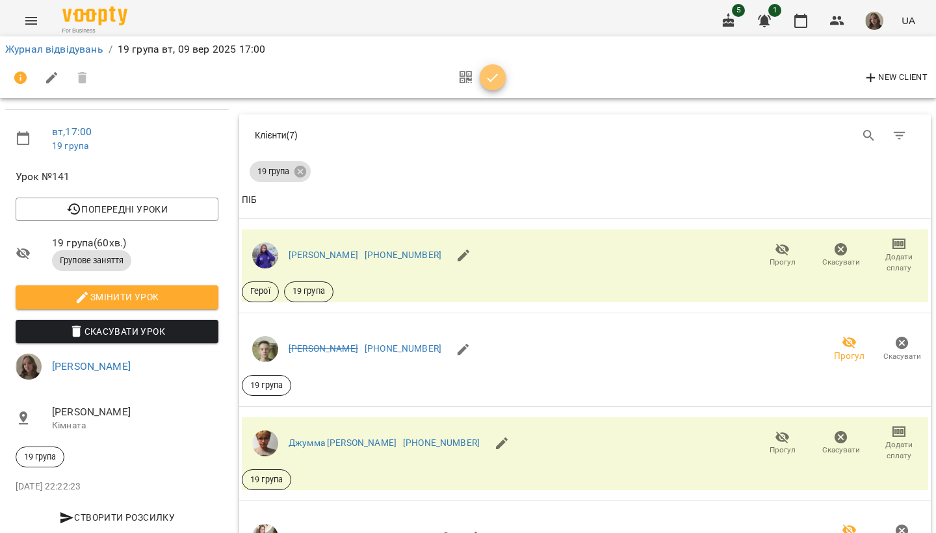
click at [496, 77] on icon "button" at bounding box center [493, 78] width 16 height 16
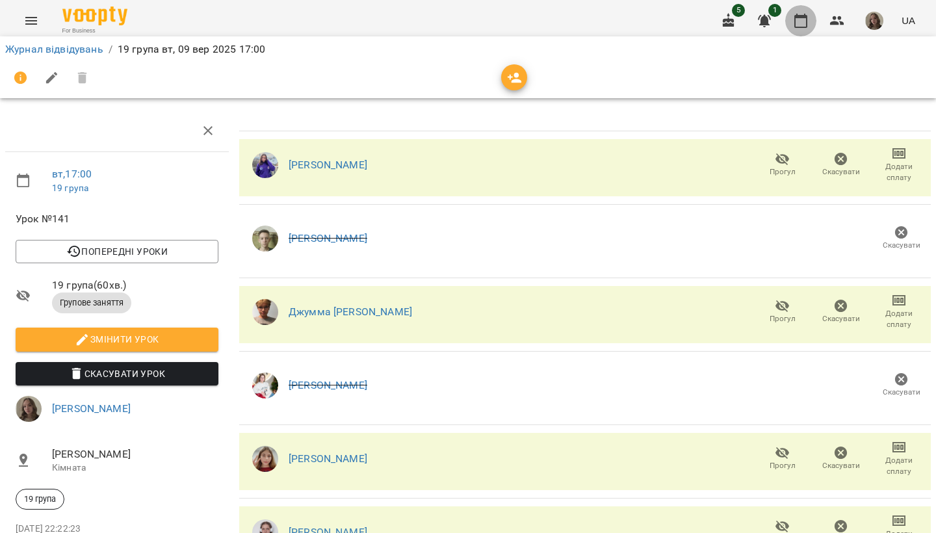
click at [803, 22] on icon "button" at bounding box center [801, 21] width 16 height 16
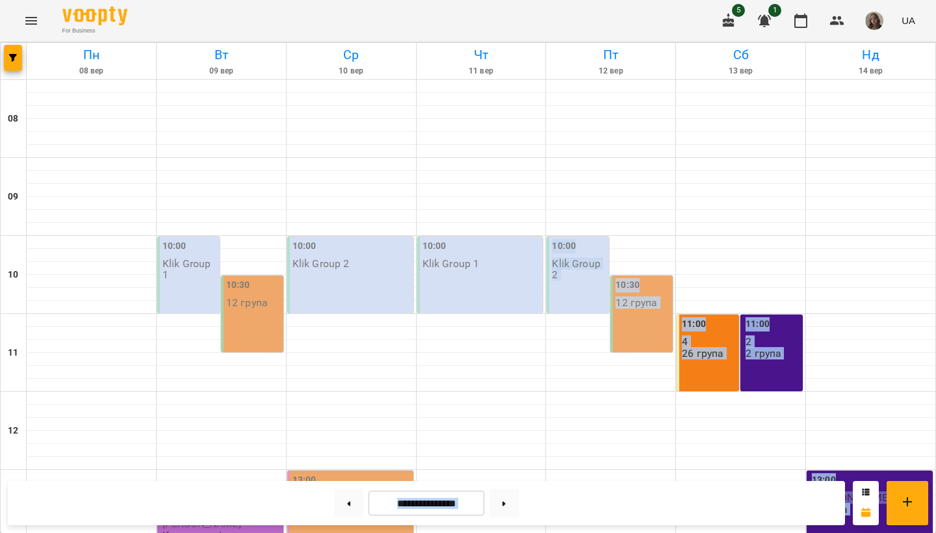
drag, startPoint x: 645, startPoint y: 229, endPoint x: 622, endPoint y: 532, distance: 303.7
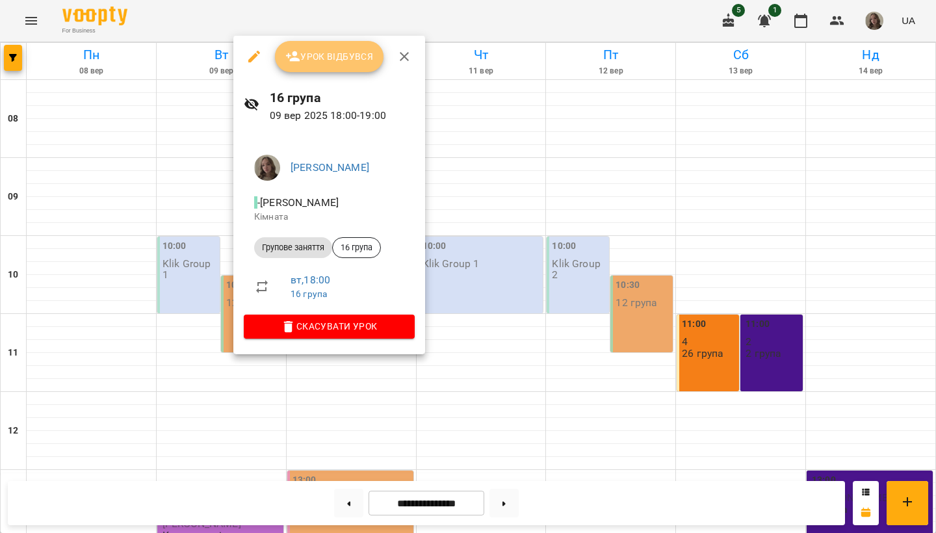
click at [329, 66] on button "Урок відбувся" at bounding box center [329, 56] width 109 height 31
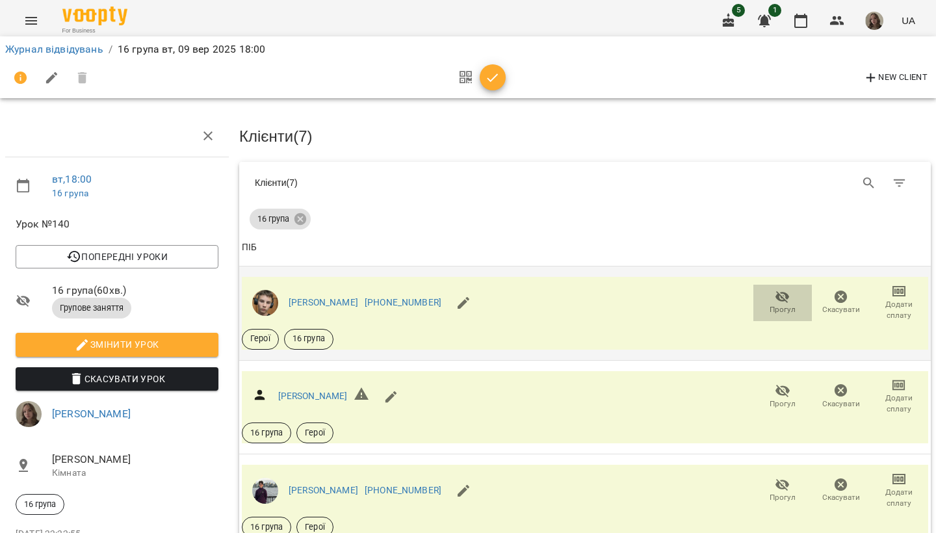
click at [788, 297] on icon "button" at bounding box center [783, 297] width 16 height 16
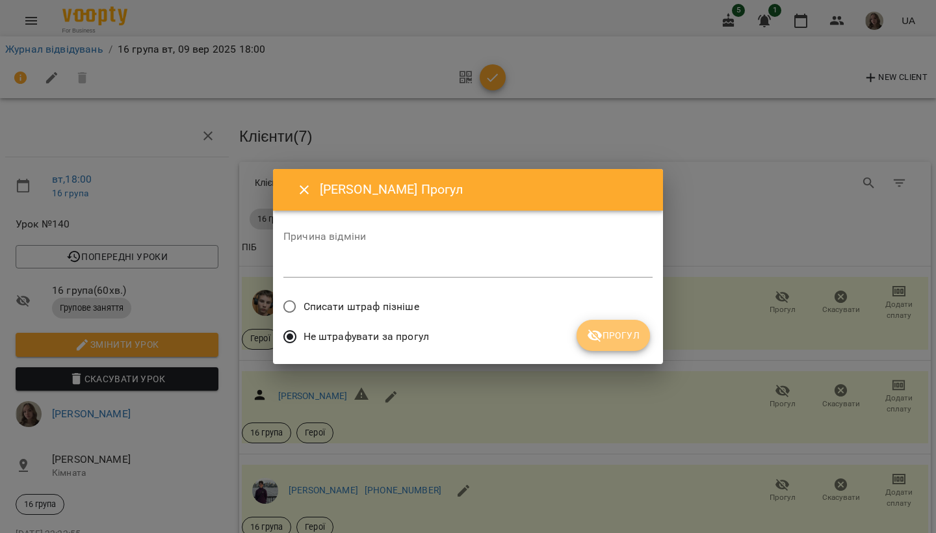
click at [640, 336] on button "Прогул" at bounding box center [612, 335] width 73 height 31
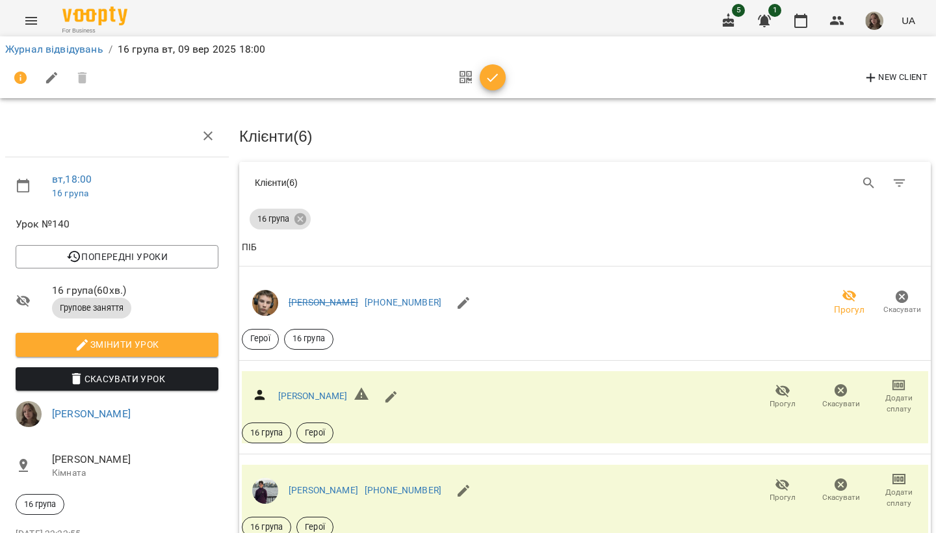
scroll to position [185, 0]
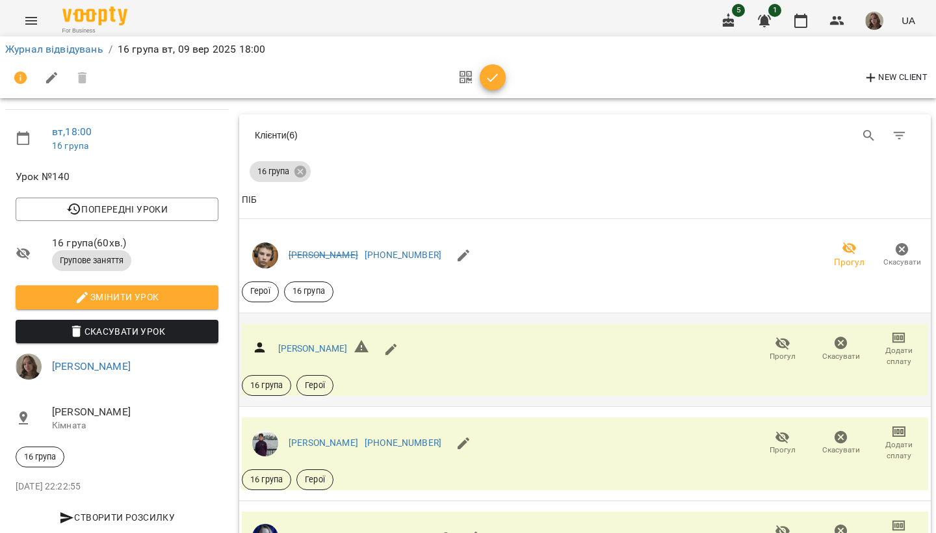
click at [790, 335] on span "Прогул" at bounding box center [782, 348] width 43 height 26
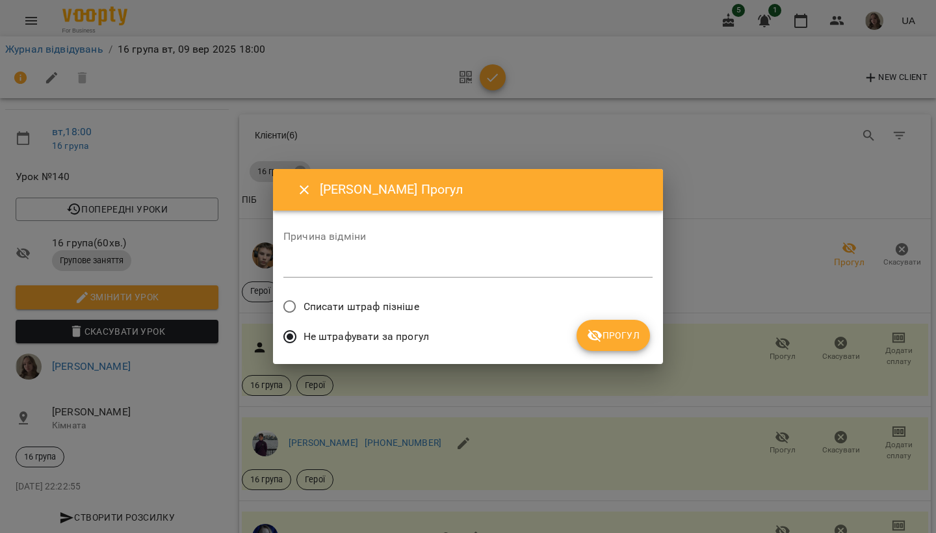
click at [632, 333] on span "Прогул" at bounding box center [613, 336] width 53 height 16
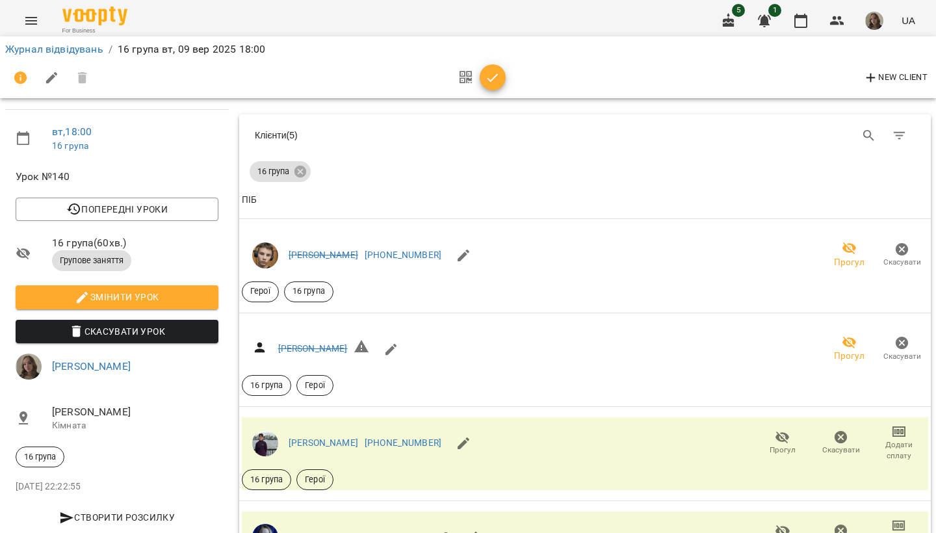
scroll to position [417, 0]
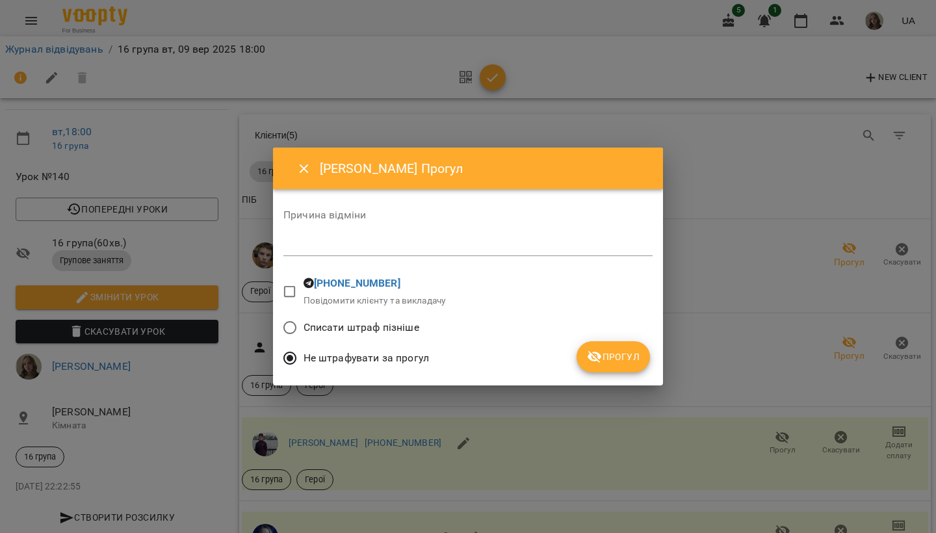
click at [640, 363] on button "Прогул" at bounding box center [612, 356] width 73 height 31
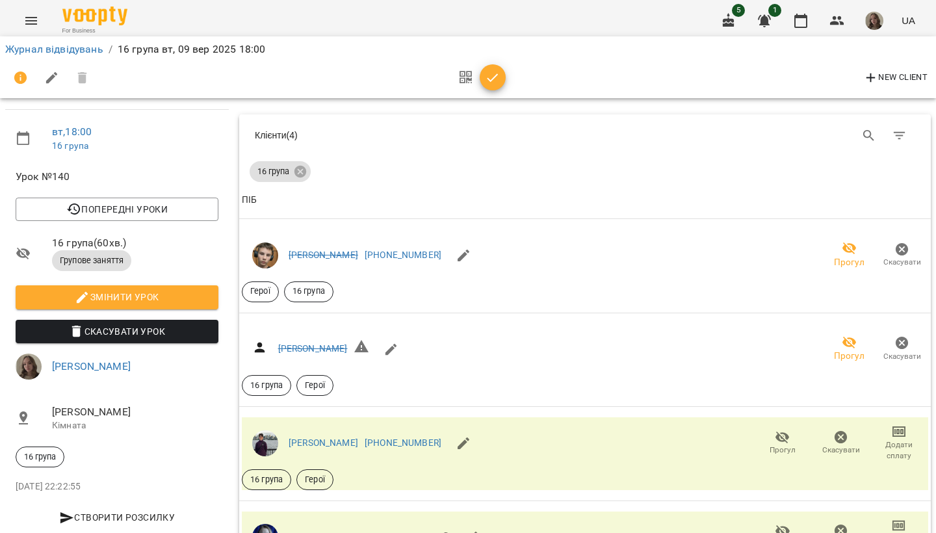
click at [499, 78] on icon "button" at bounding box center [493, 78] width 16 height 16
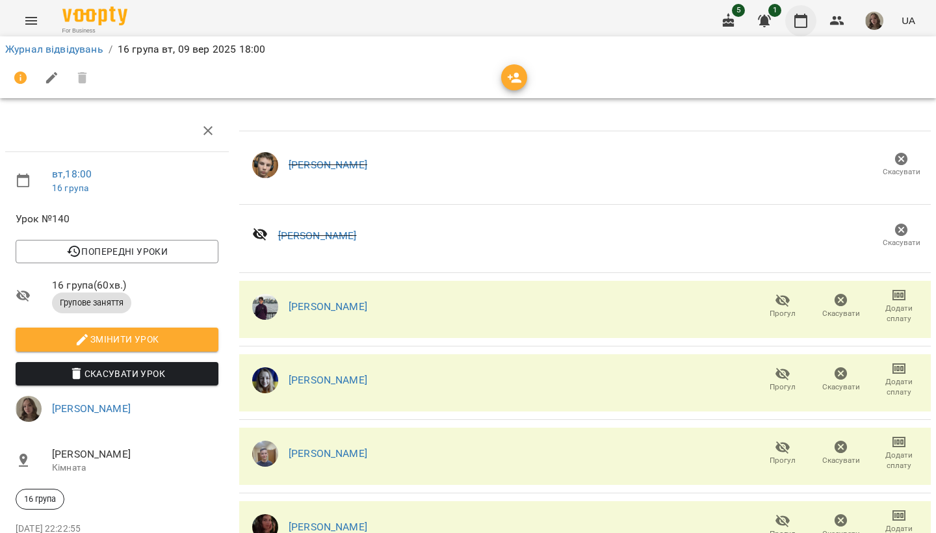
click at [798, 21] on icon "button" at bounding box center [801, 21] width 16 height 16
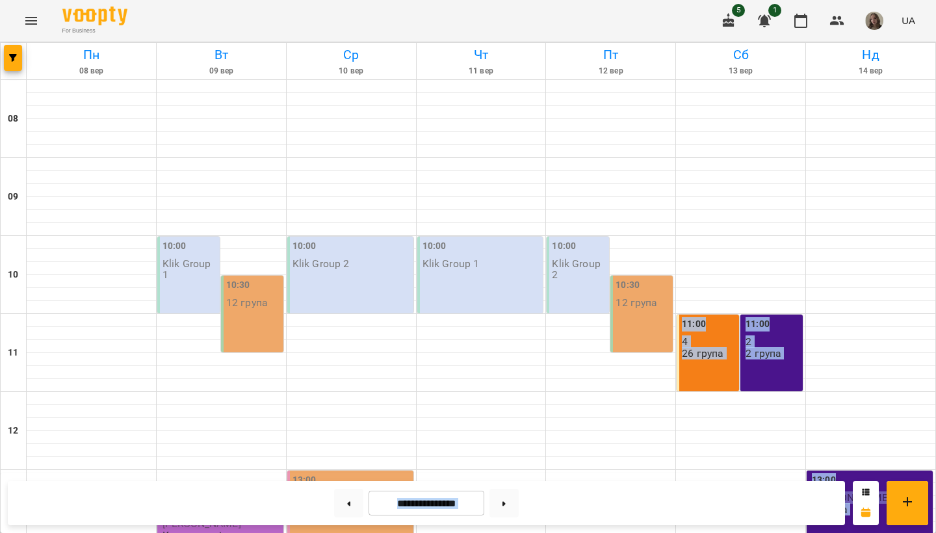
drag, startPoint x: 695, startPoint y: 216, endPoint x: 678, endPoint y: 532, distance: 316.3
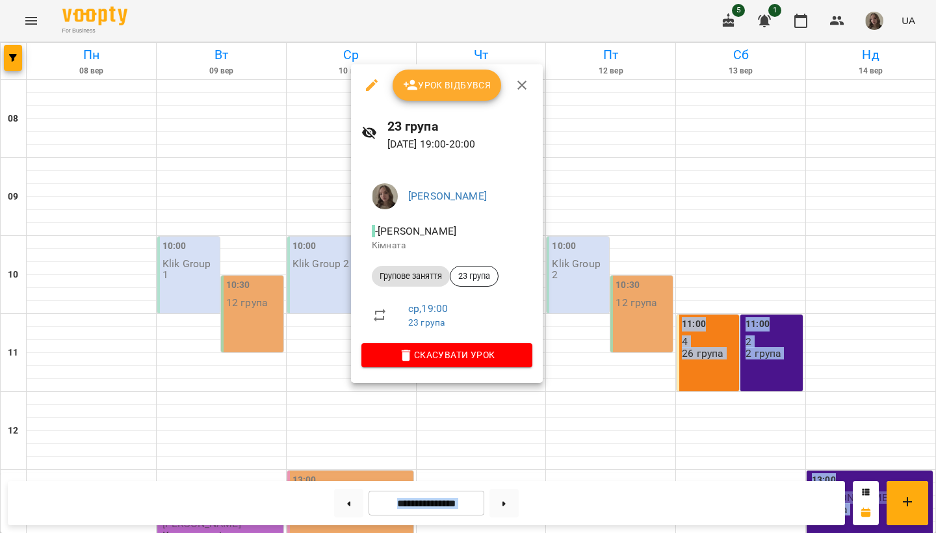
click at [457, 76] on button "Урок відбувся" at bounding box center [447, 85] width 109 height 31
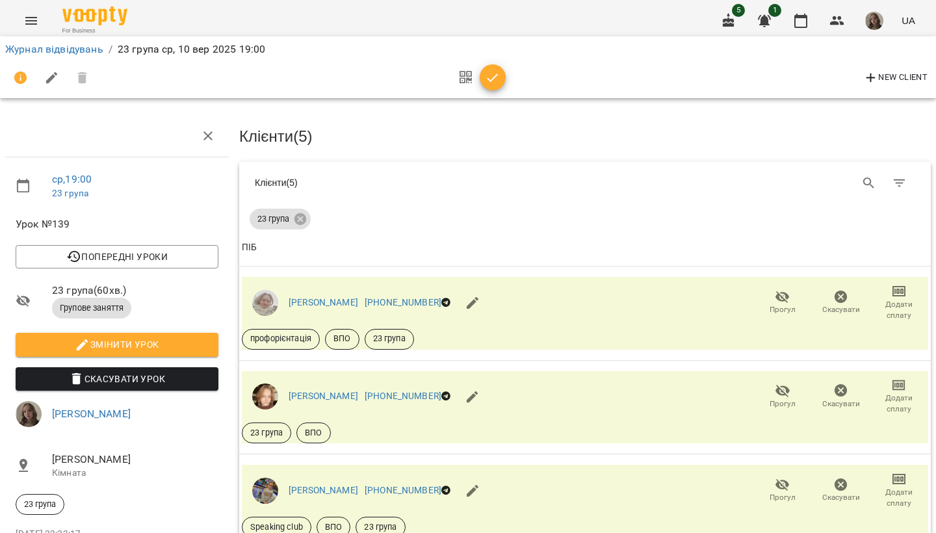
click at [615, 214] on div "23 група" at bounding box center [585, 216] width 671 height 26
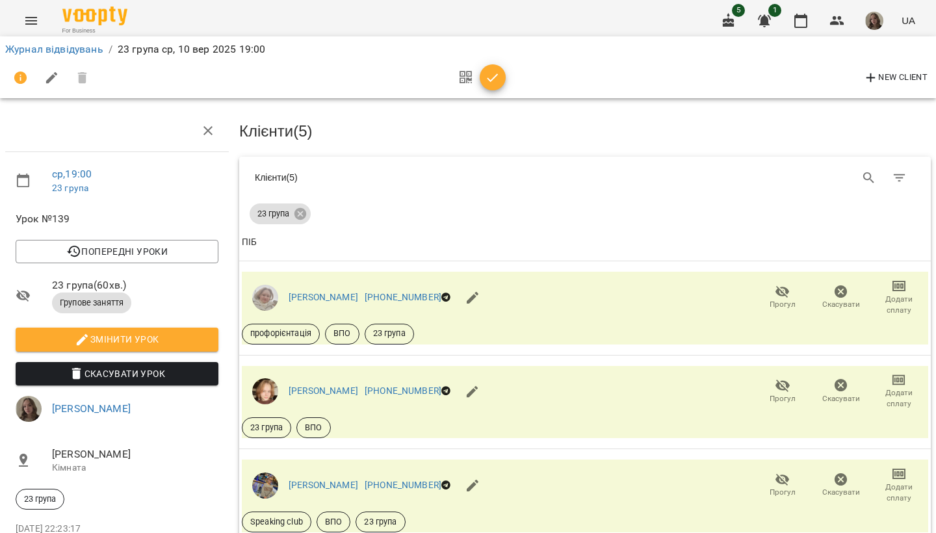
scroll to position [94, 0]
click at [792, 284] on span "Прогул" at bounding box center [782, 297] width 43 height 26
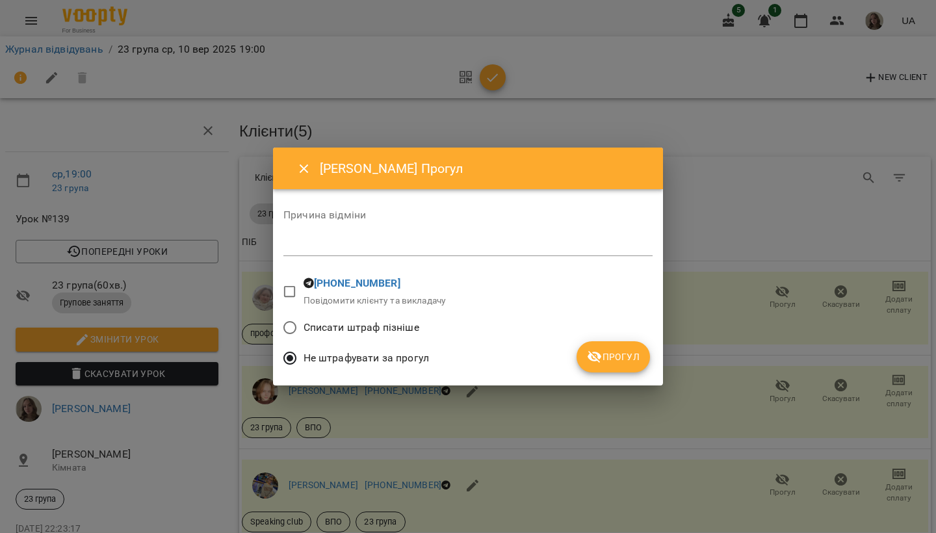
click at [603, 362] on span "Прогул" at bounding box center [613, 357] width 53 height 16
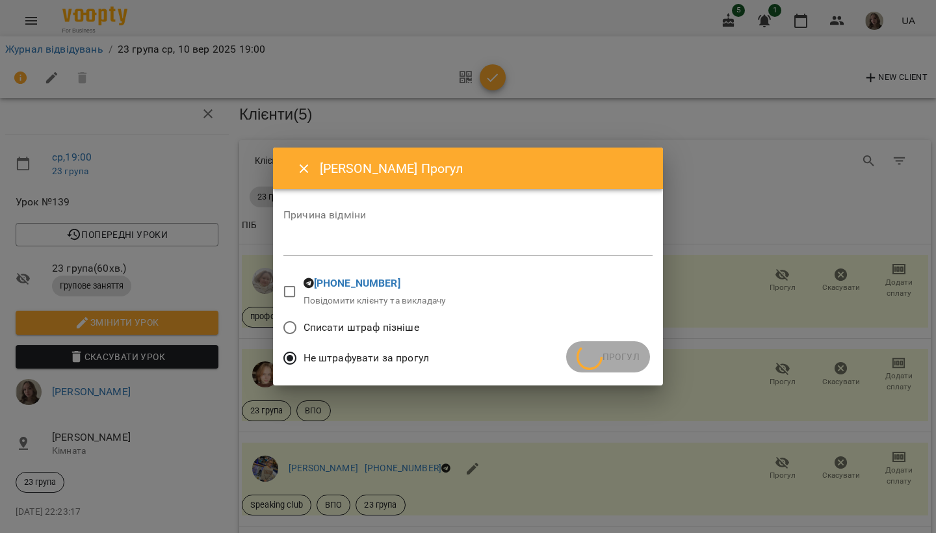
scroll to position [185, 0]
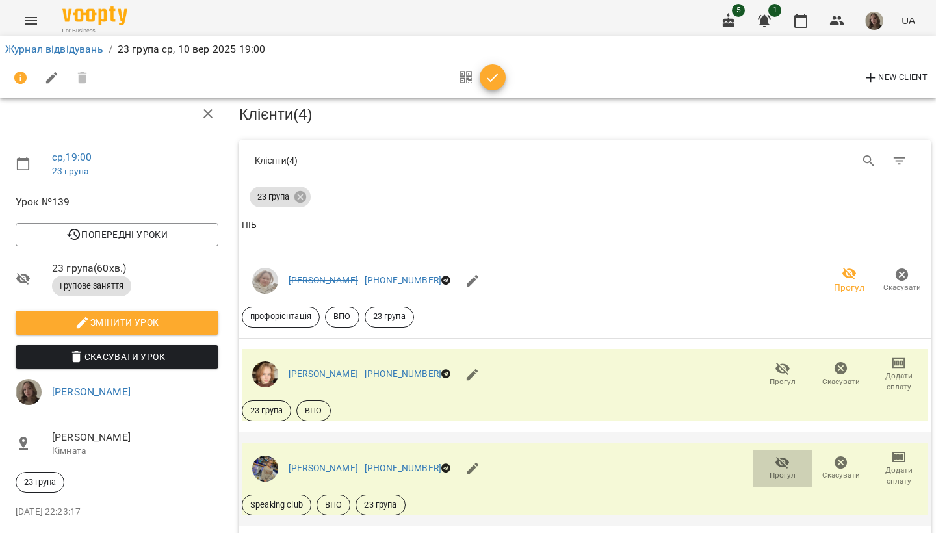
click at [777, 457] on icon "button" at bounding box center [782, 463] width 14 height 12
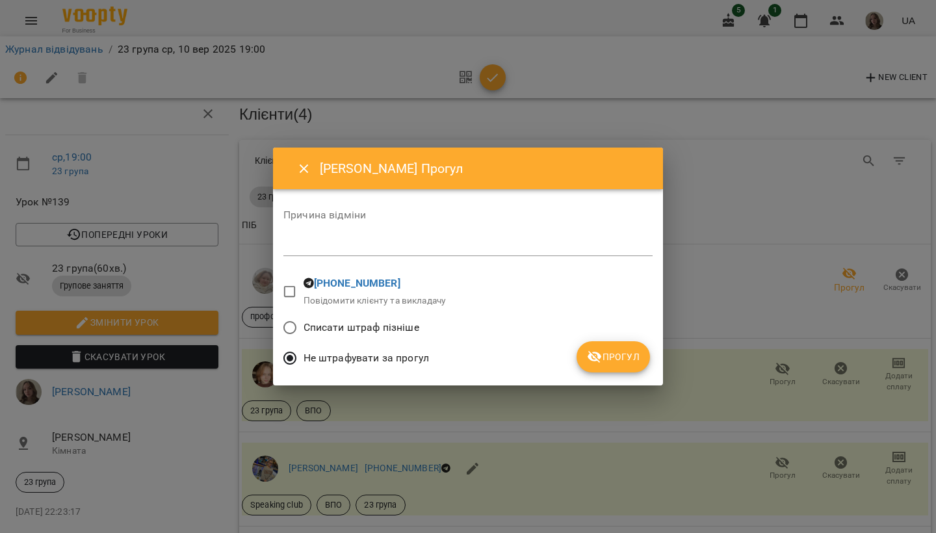
click at [610, 370] on button "Прогул" at bounding box center [612, 356] width 73 height 31
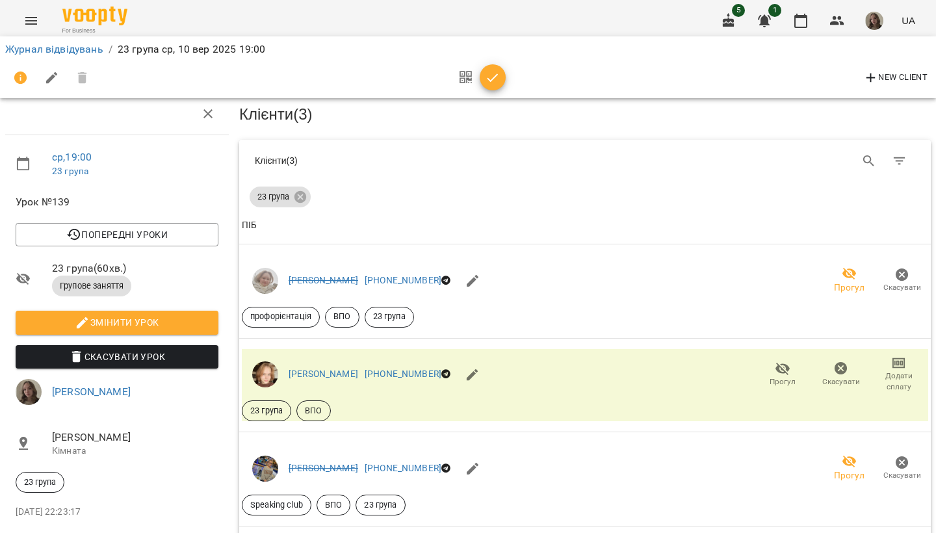
scroll to position [254, 0]
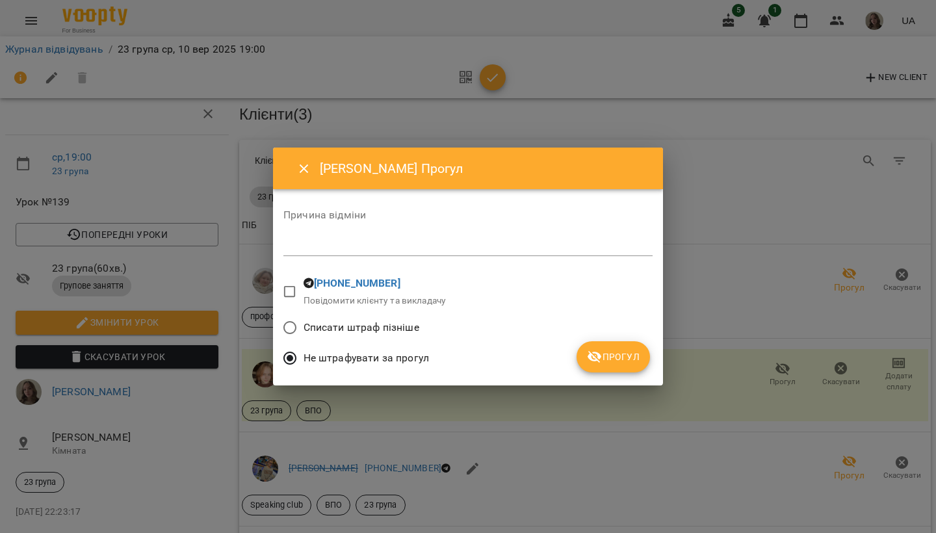
click at [618, 357] on span "Прогул" at bounding box center [613, 357] width 53 height 16
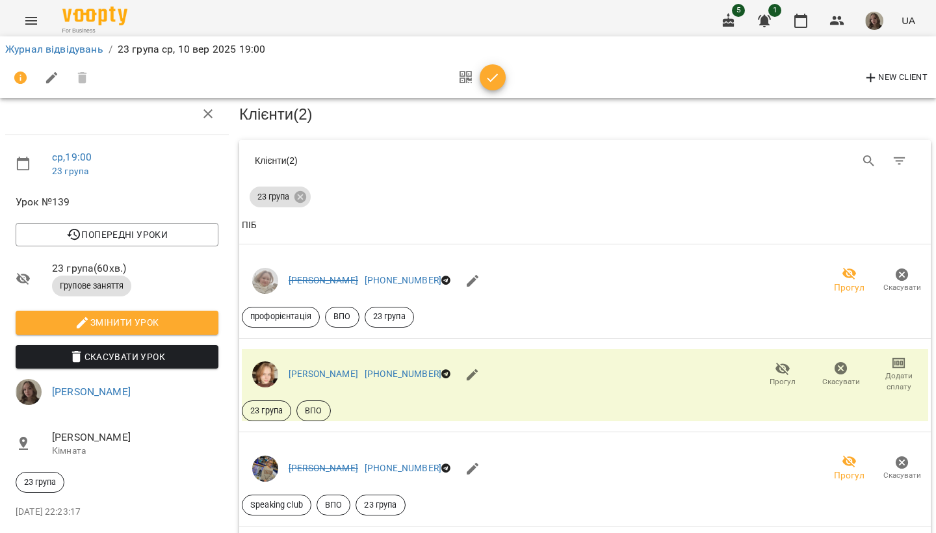
click at [499, 74] on icon "button" at bounding box center [493, 78] width 16 height 16
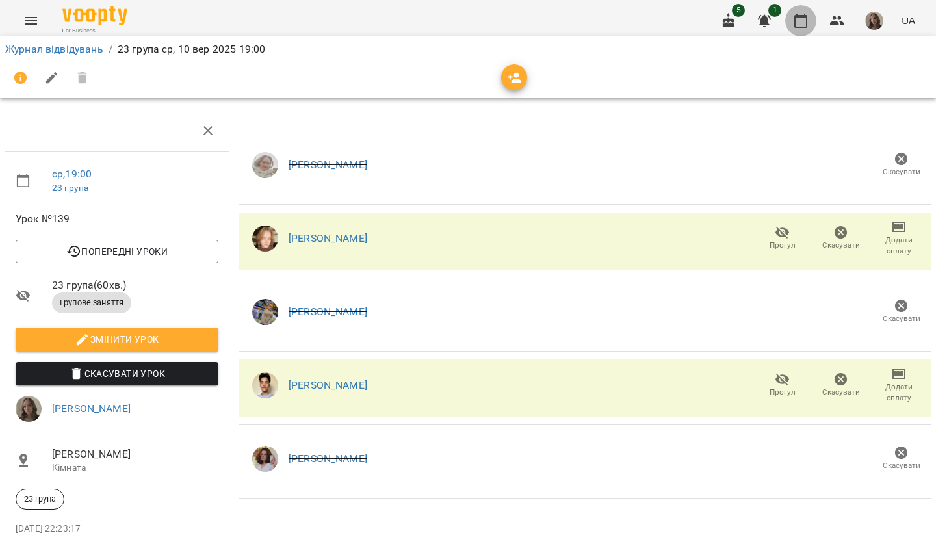
click at [798, 26] on icon "button" at bounding box center [801, 21] width 16 height 16
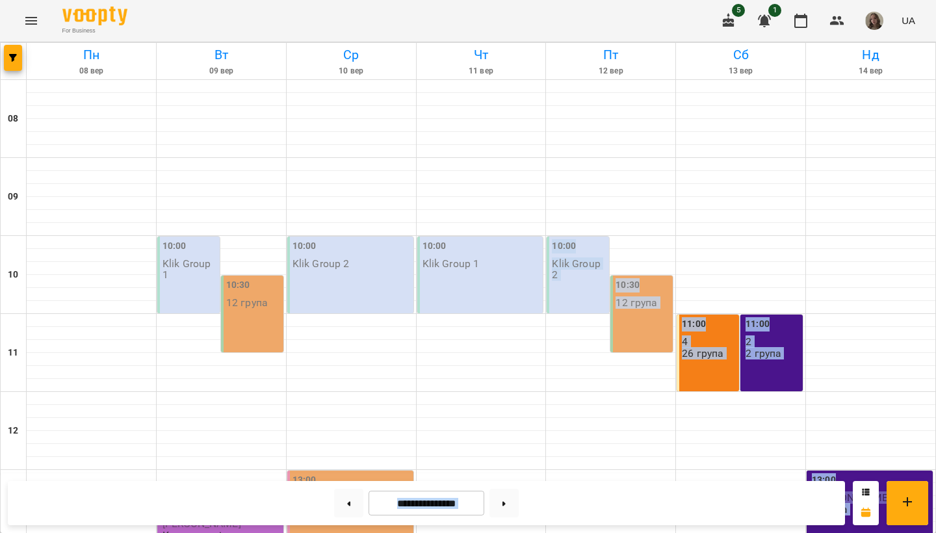
drag, startPoint x: 633, startPoint y: 195, endPoint x: 614, endPoint y: 532, distance: 337.9
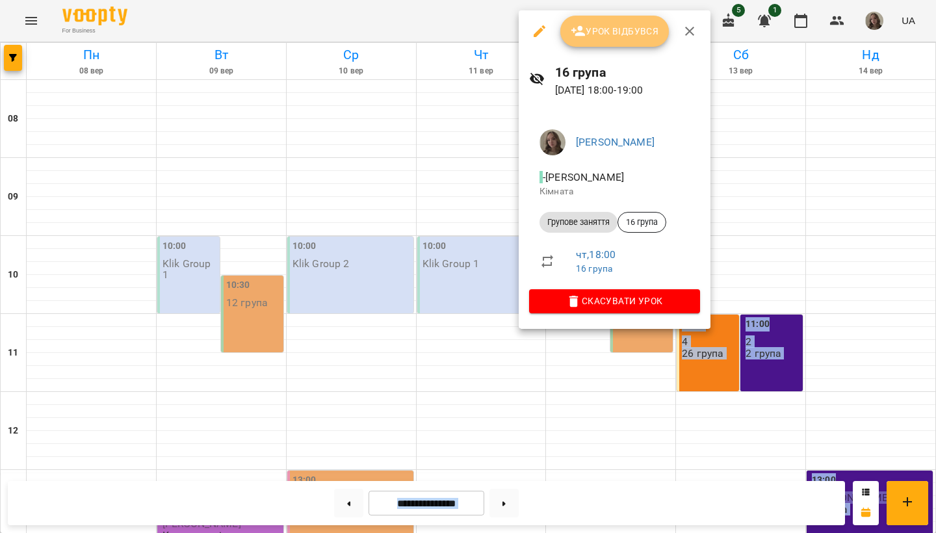
click at [585, 41] on button "Урок відбувся" at bounding box center [614, 31] width 109 height 31
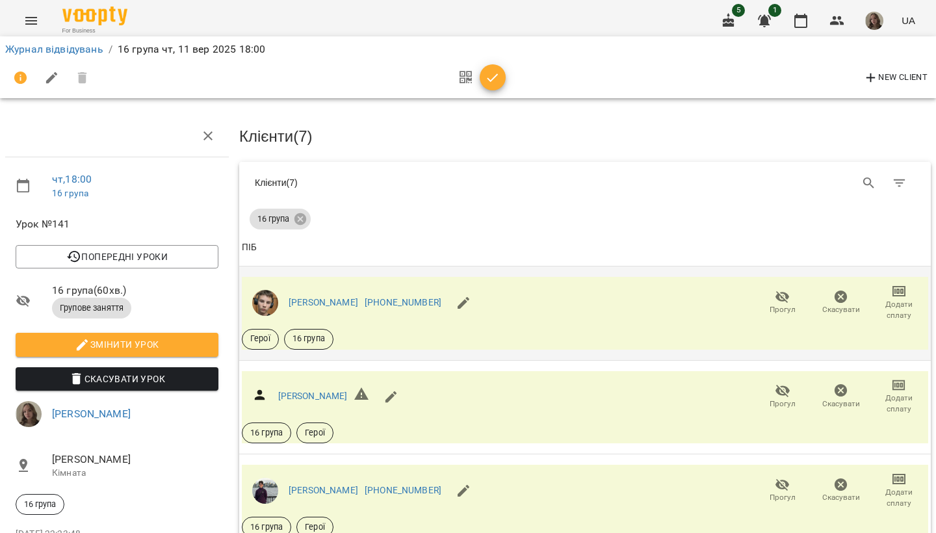
click at [771, 305] on span "Прогул" at bounding box center [782, 309] width 26 height 11
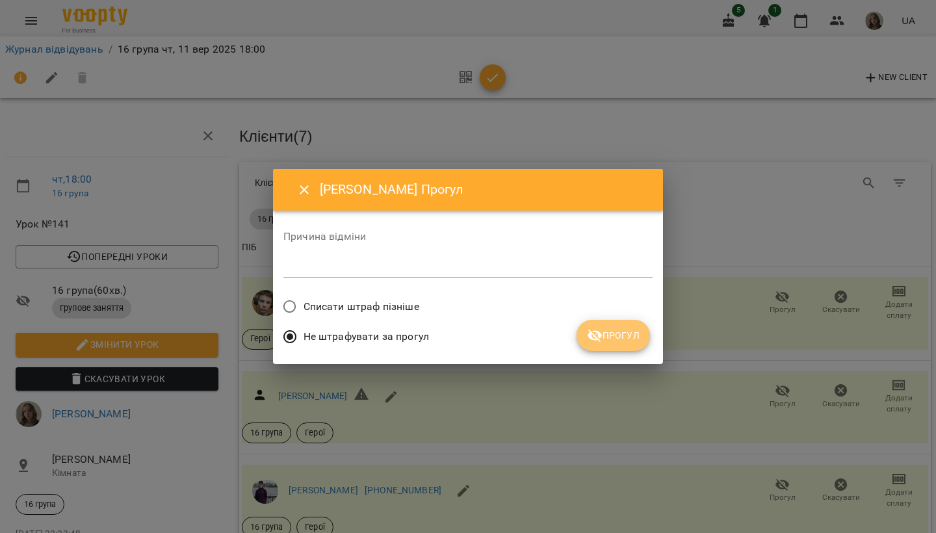
click at [641, 324] on button "Прогул" at bounding box center [612, 335] width 73 height 31
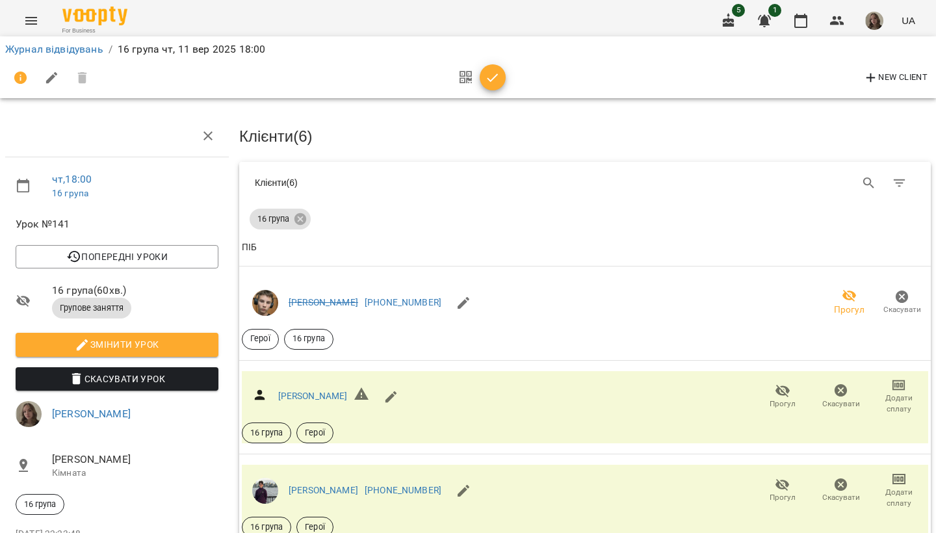
scroll to position [185, 0]
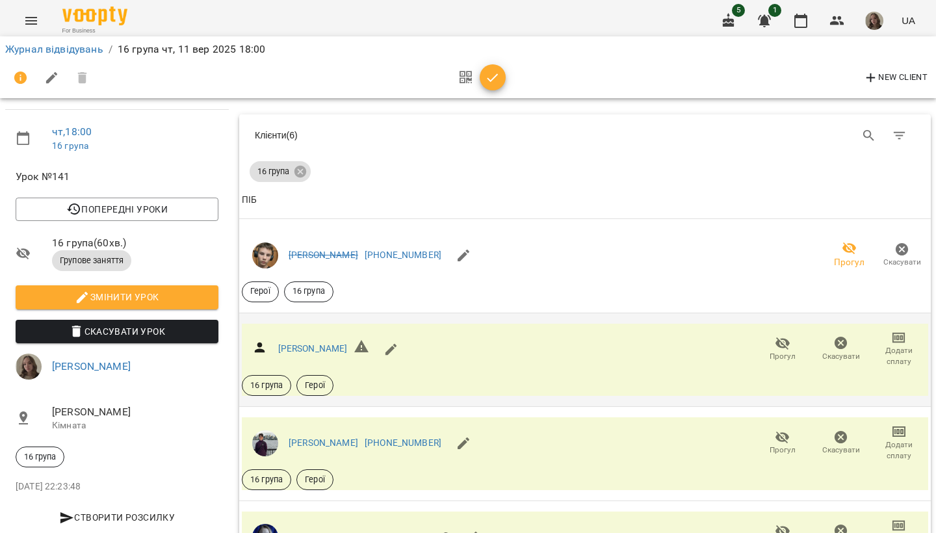
click at [780, 351] on span "Прогул" at bounding box center [782, 356] width 26 height 11
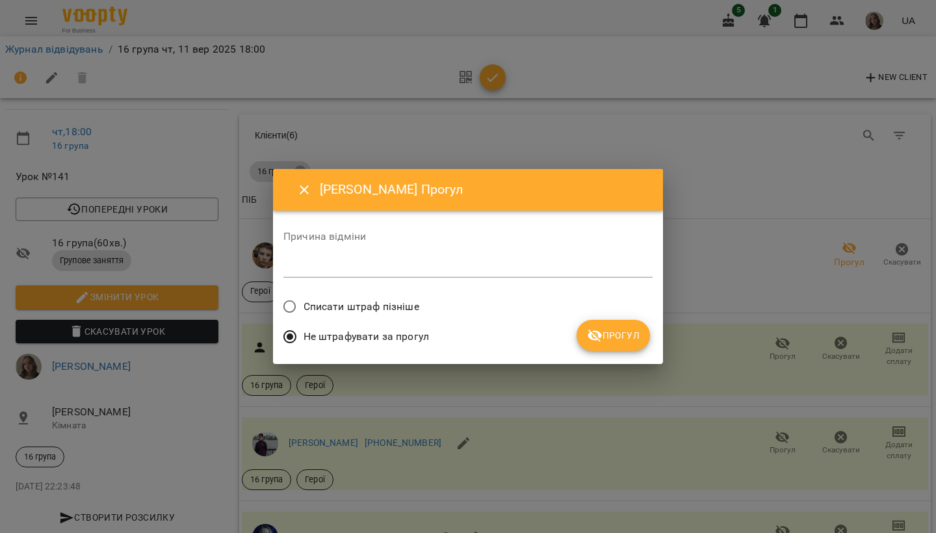
click at [630, 323] on button "Прогул" at bounding box center [612, 335] width 73 height 31
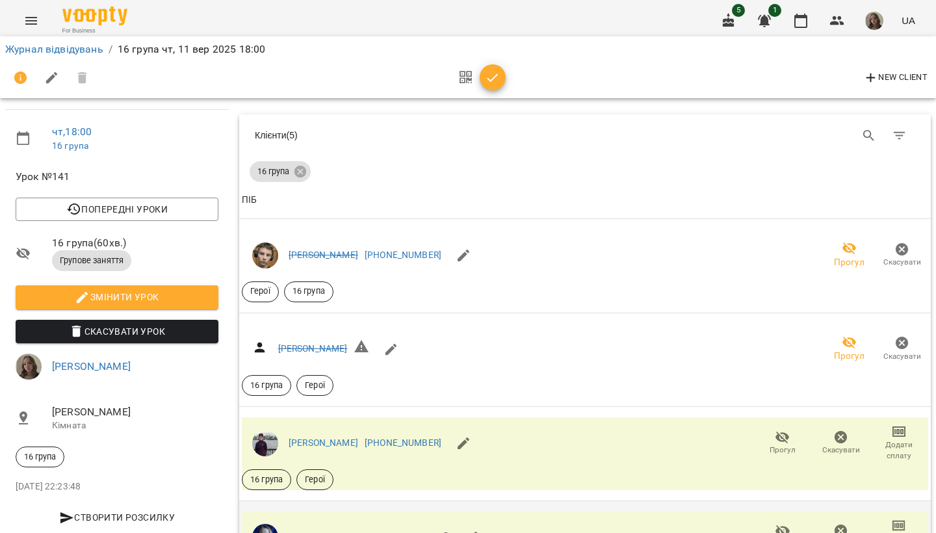
scroll to position [394, 0]
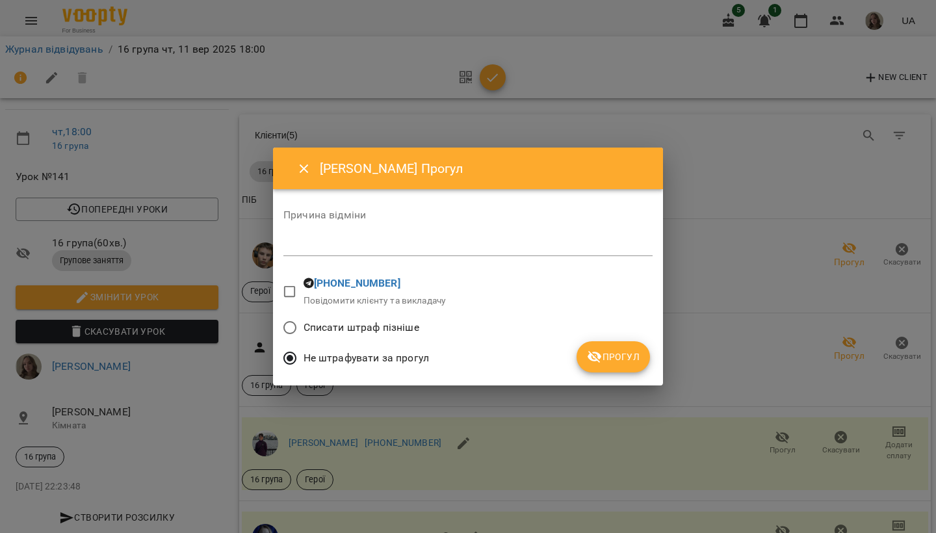
click at [623, 370] on button "Прогул" at bounding box center [612, 356] width 73 height 31
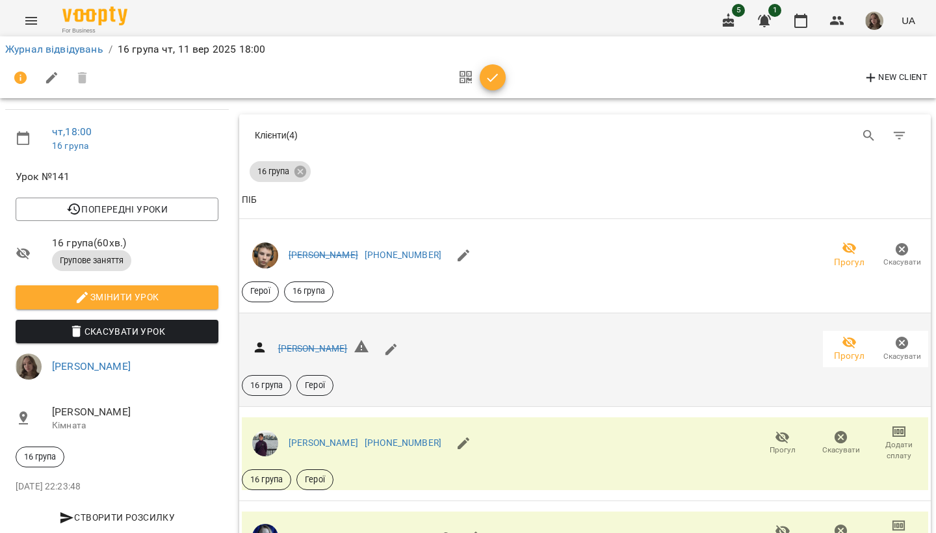
scroll to position [185, 0]
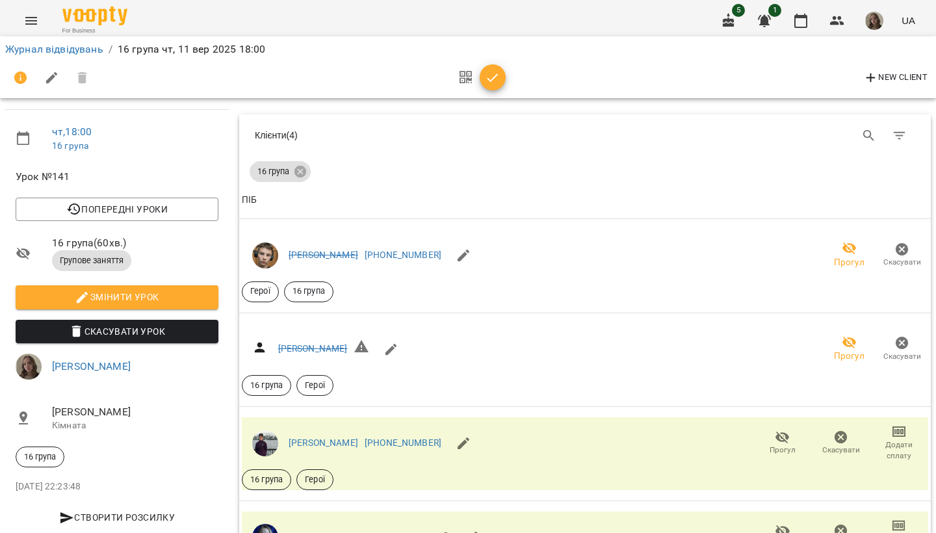
click at [500, 88] on div at bounding box center [479, 77] width 54 height 31
click at [496, 72] on icon "button" at bounding box center [493, 78] width 16 height 16
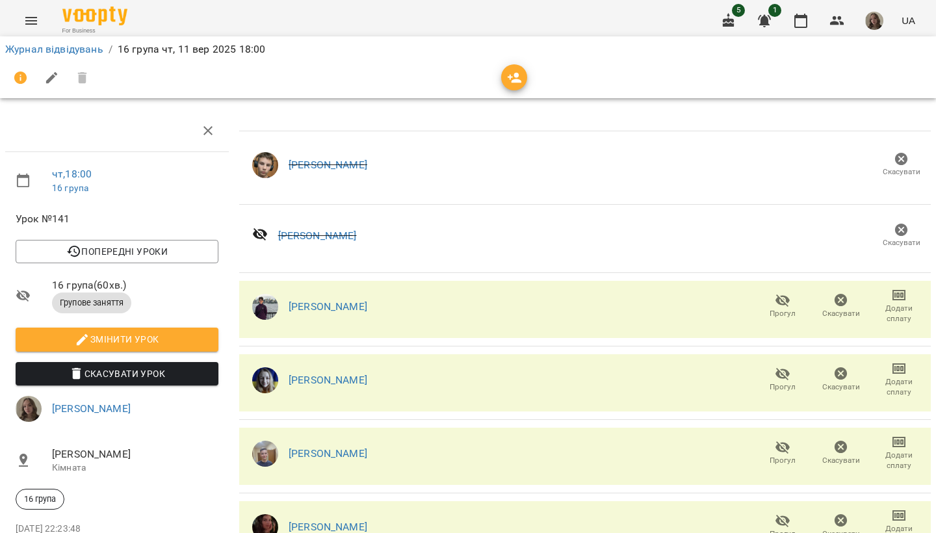
scroll to position [123, 0]
click at [801, 16] on icon "button" at bounding box center [800, 21] width 13 height 14
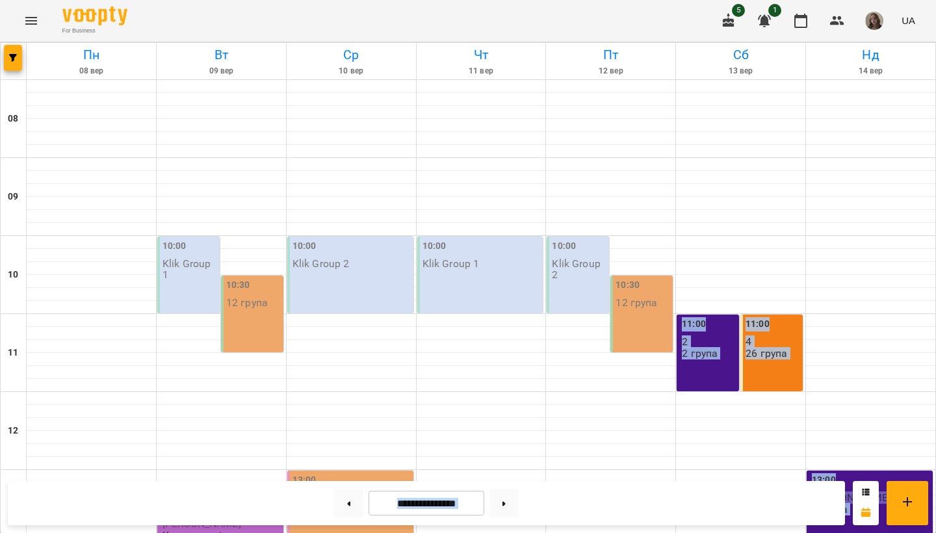
drag, startPoint x: 744, startPoint y: 187, endPoint x: 671, endPoint y: 532, distance: 352.8
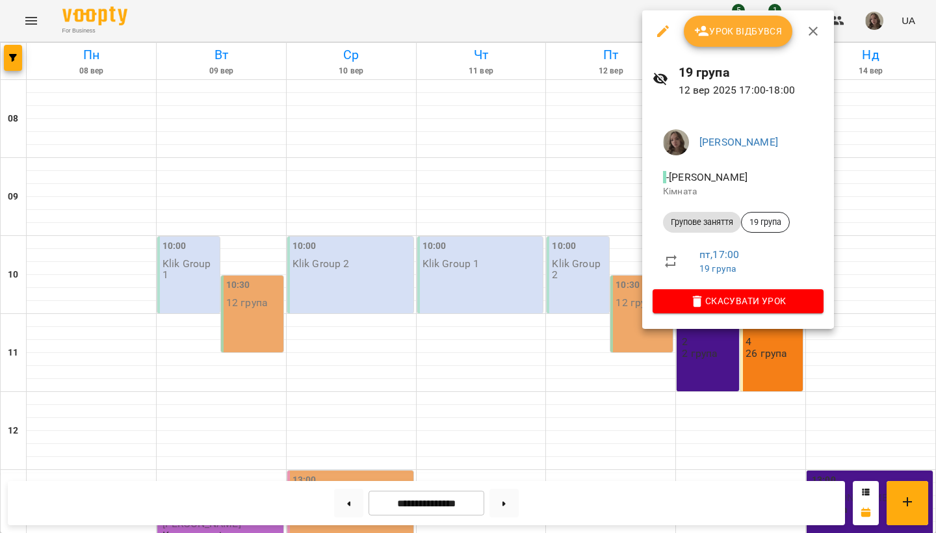
click at [710, 36] on span "Урок відбувся" at bounding box center [738, 31] width 88 height 16
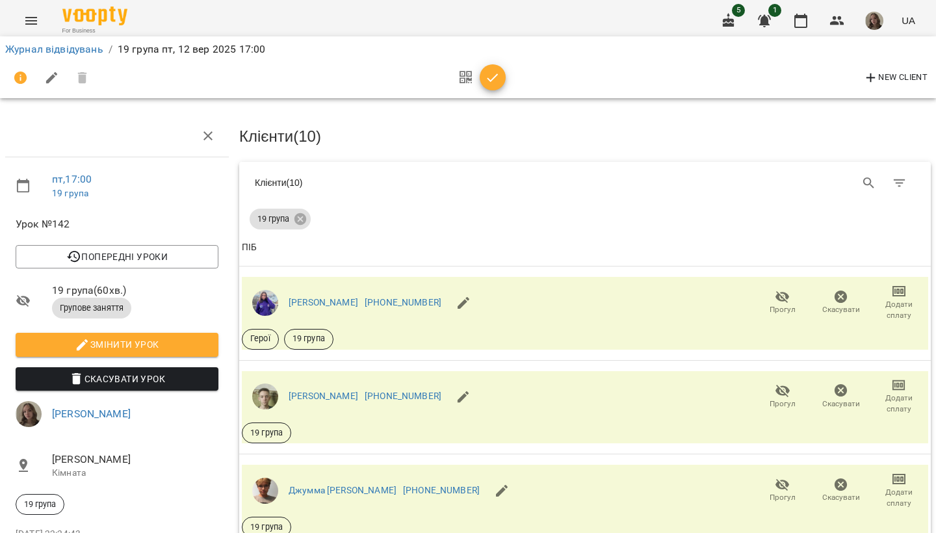
click at [617, 168] on div "Table Toolbar" at bounding box center [746, 183] width 337 height 31
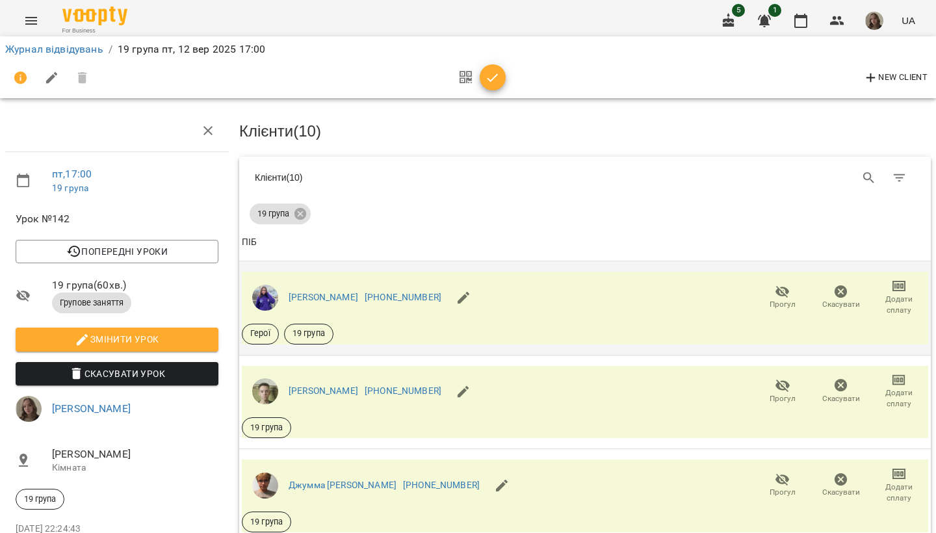
scroll to position [128, 0]
click at [782, 393] on span "Прогул" at bounding box center [782, 398] width 26 height 11
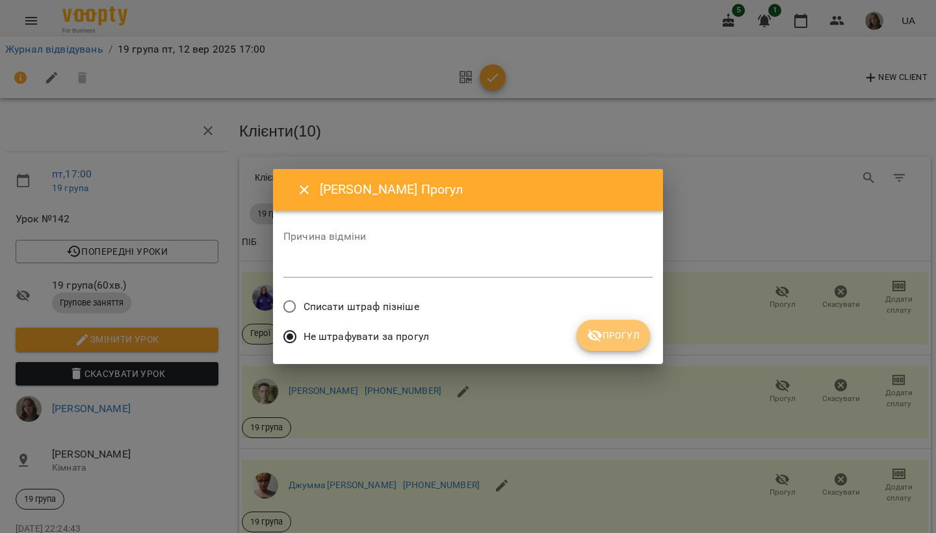
click at [619, 334] on span "Прогул" at bounding box center [613, 336] width 53 height 16
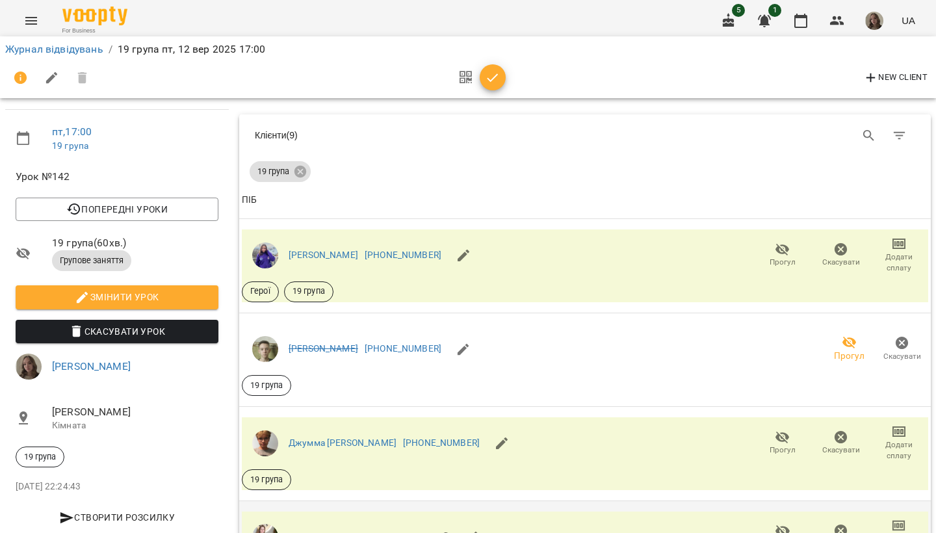
scroll to position [435, 0]
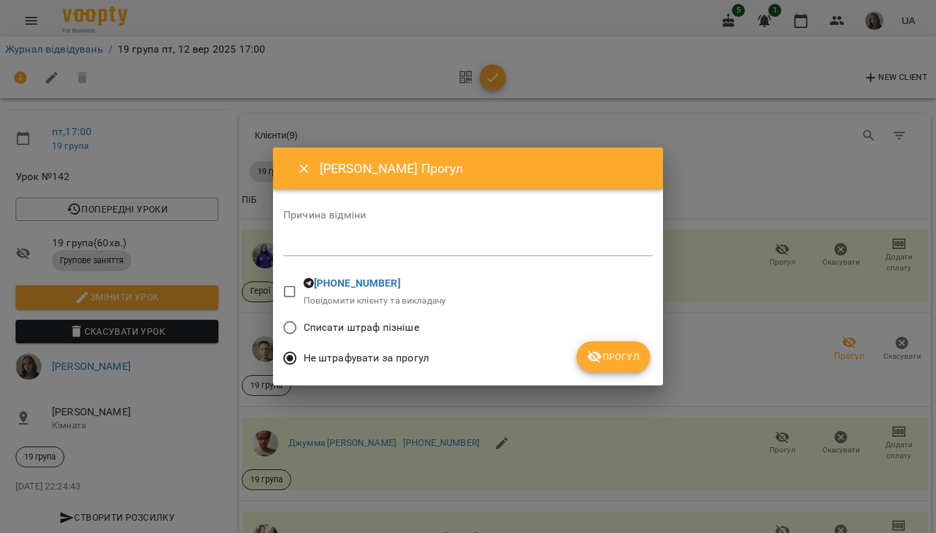
click at [623, 366] on button "Прогул" at bounding box center [612, 356] width 73 height 31
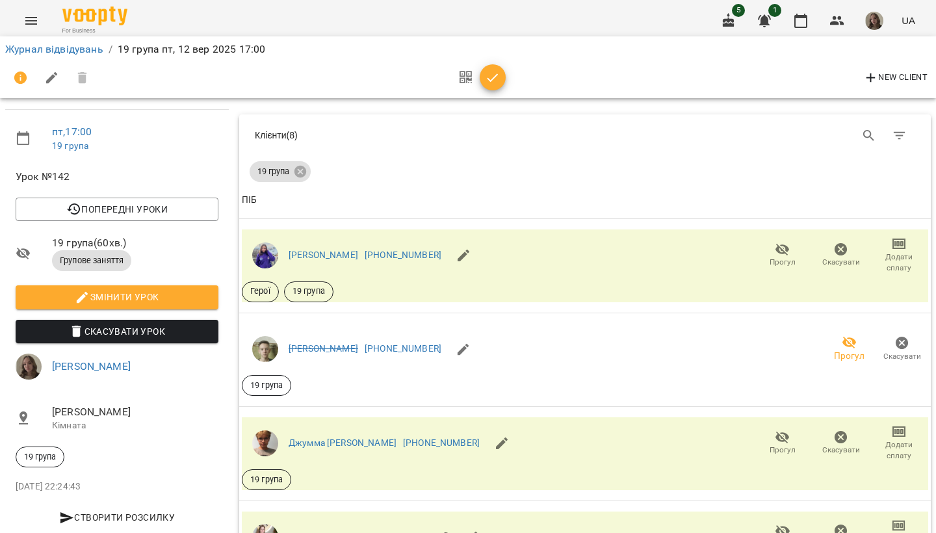
scroll to position [631, 0]
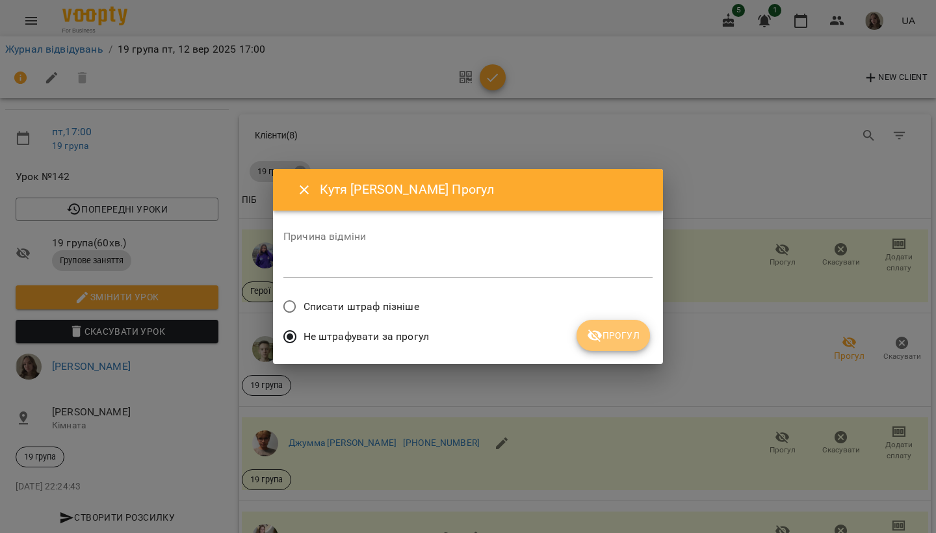
click at [622, 337] on span "Прогул" at bounding box center [613, 336] width 53 height 16
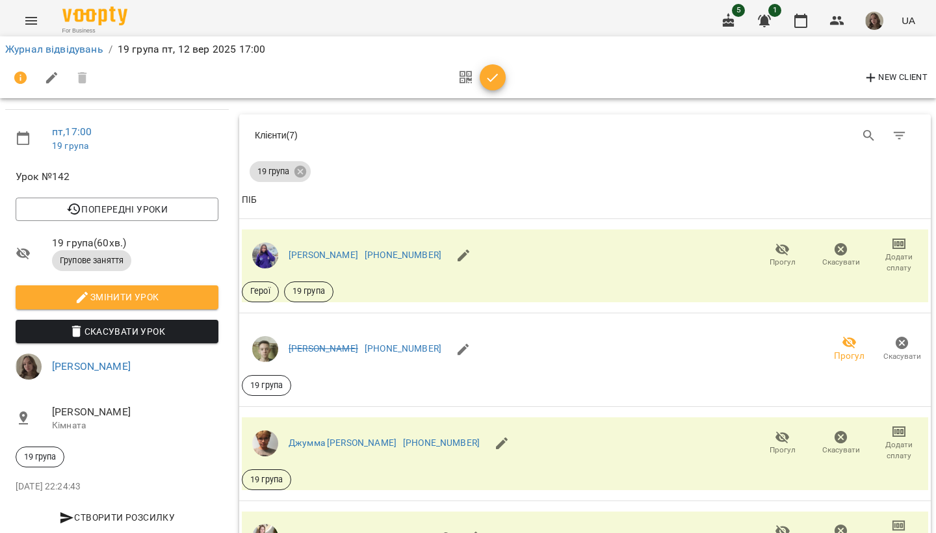
scroll to position [718, 0]
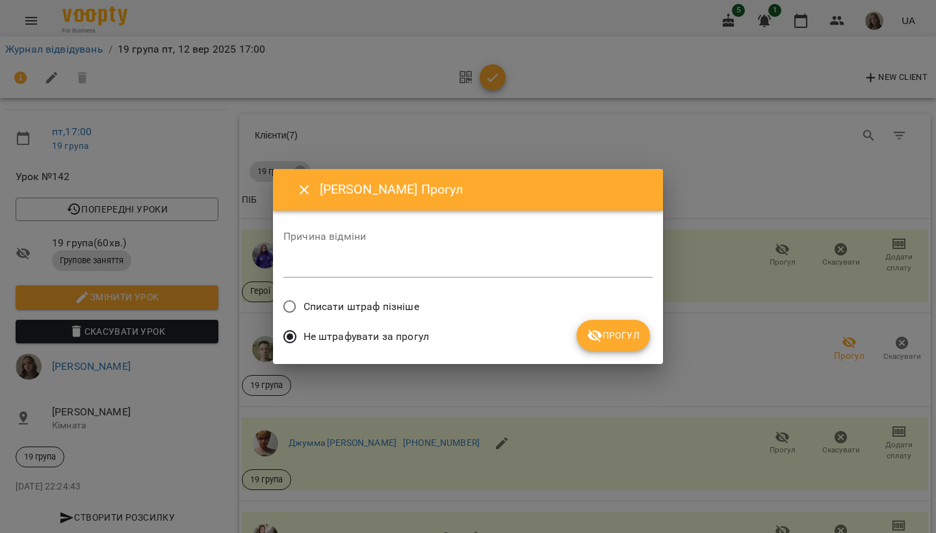
click at [615, 353] on div "Не штрафувати за прогул" at bounding box center [467, 338] width 369 height 31
click at [619, 328] on span "Прогул" at bounding box center [613, 336] width 53 height 16
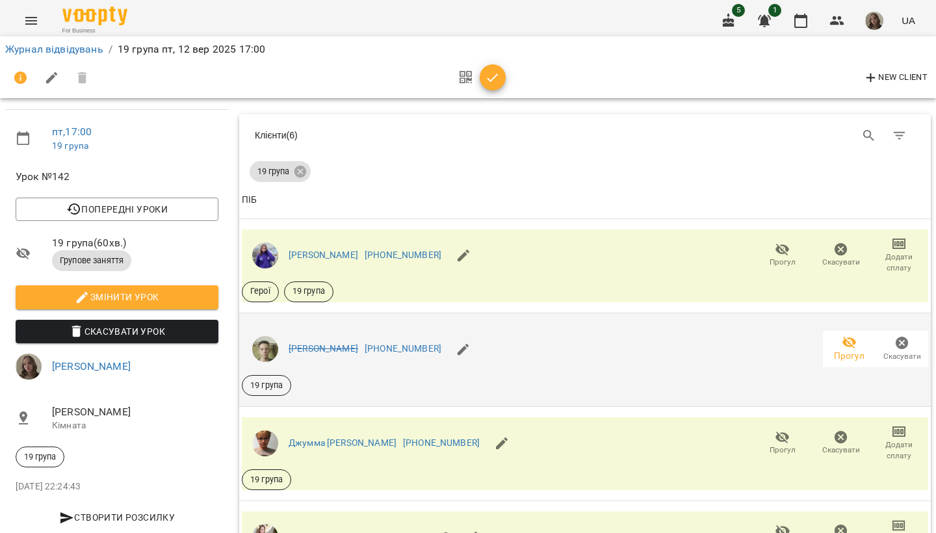
scroll to position [185, 0]
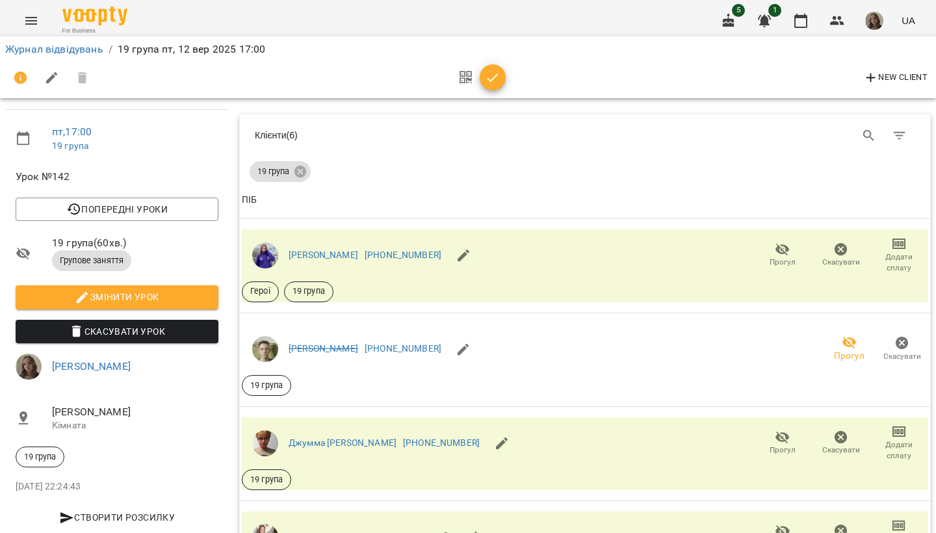
click at [489, 69] on button "button" at bounding box center [493, 77] width 26 height 26
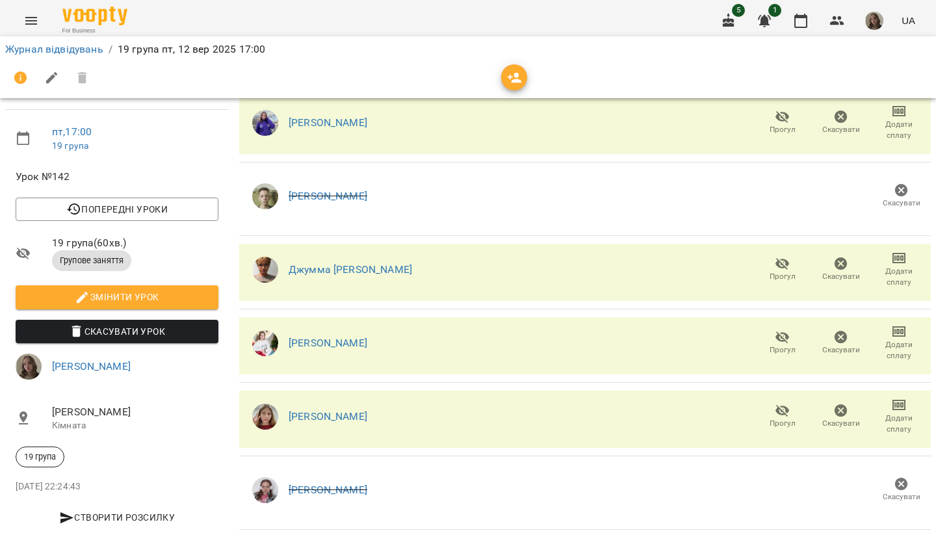
scroll to position [0, 0]
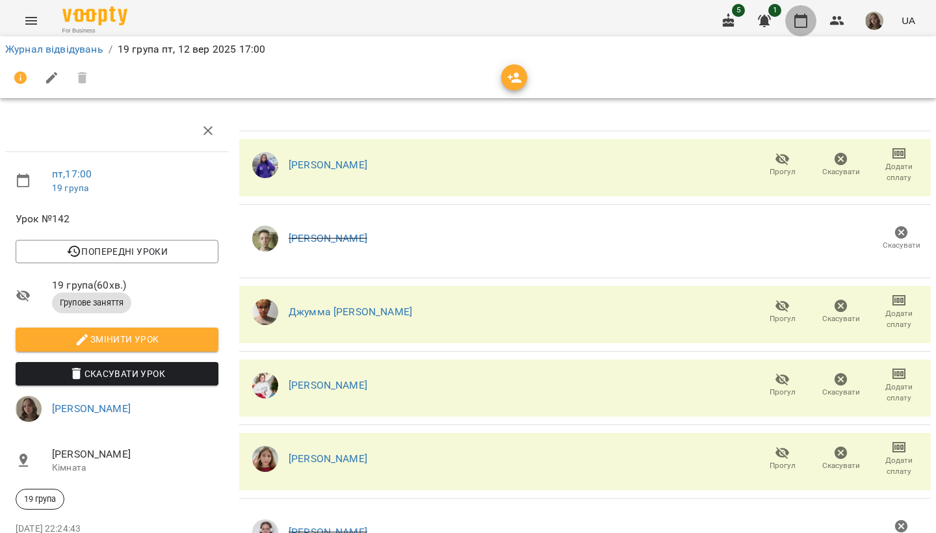
click at [816, 21] on button "button" at bounding box center [800, 20] width 31 height 31
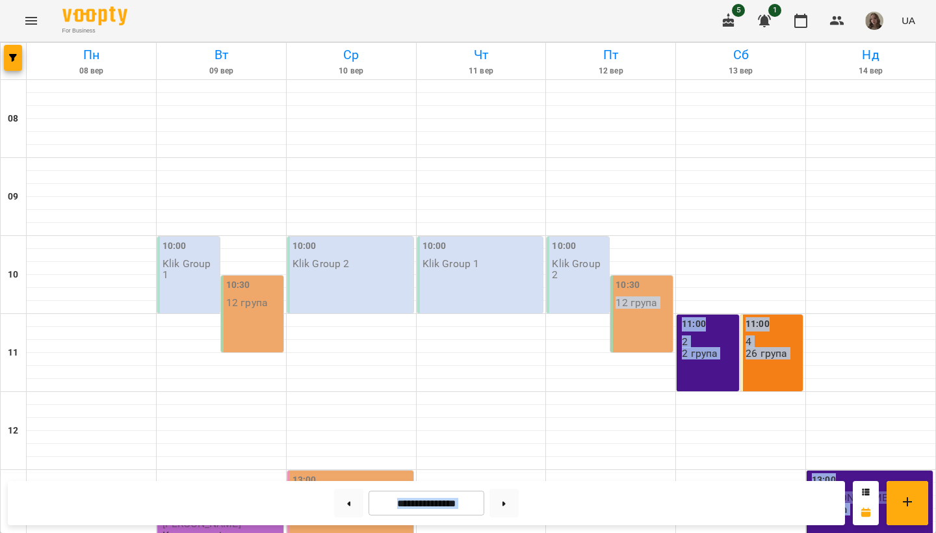
drag, startPoint x: 653, startPoint y: 295, endPoint x: 639, endPoint y: 532, distance: 237.6
click at [628, 471] on div "**********" at bounding box center [426, 503] width 837 height 44
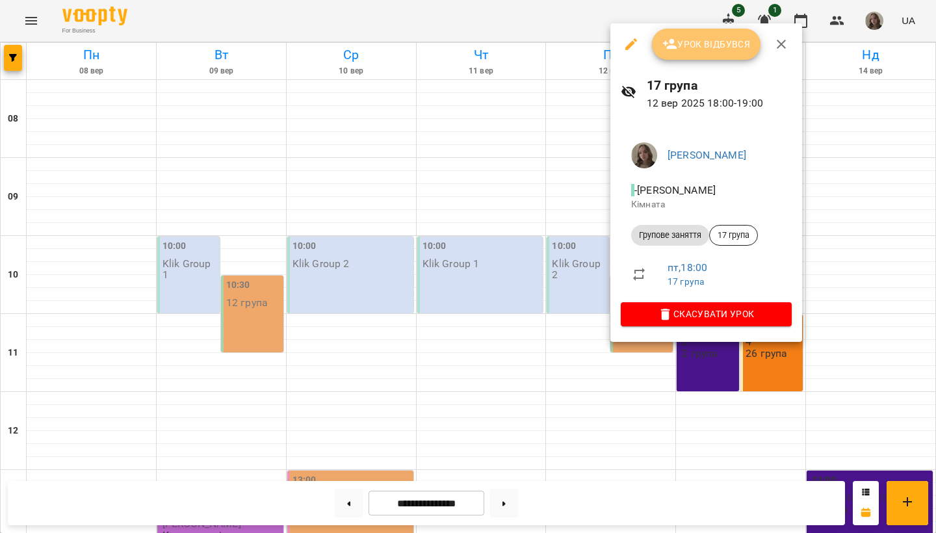
click at [685, 55] on button "Урок відбувся" at bounding box center [706, 44] width 109 height 31
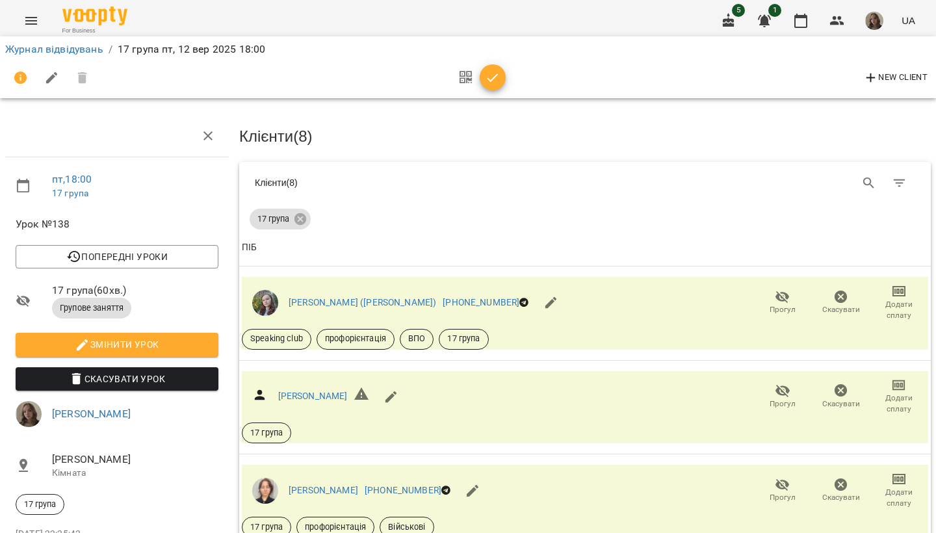
click at [705, 209] on div "17 група" at bounding box center [585, 216] width 671 height 26
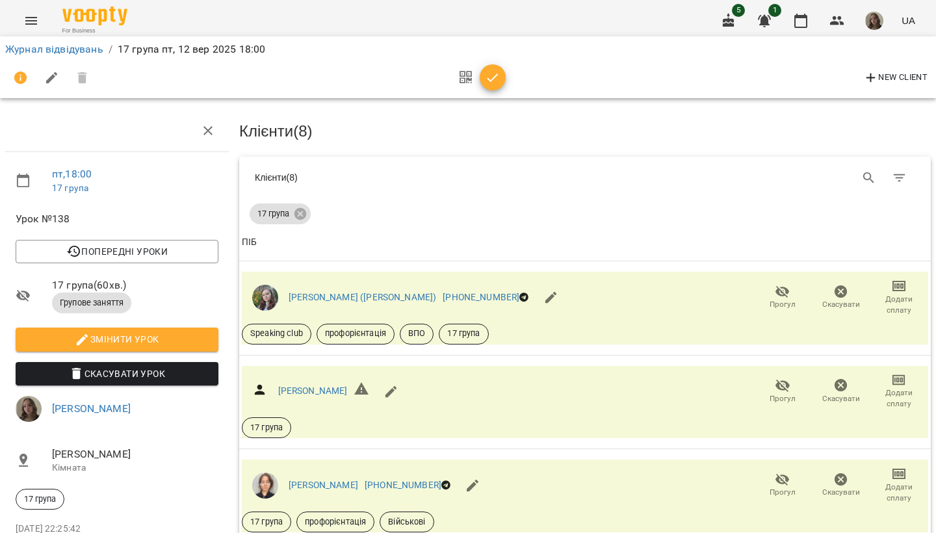
scroll to position [245, 0]
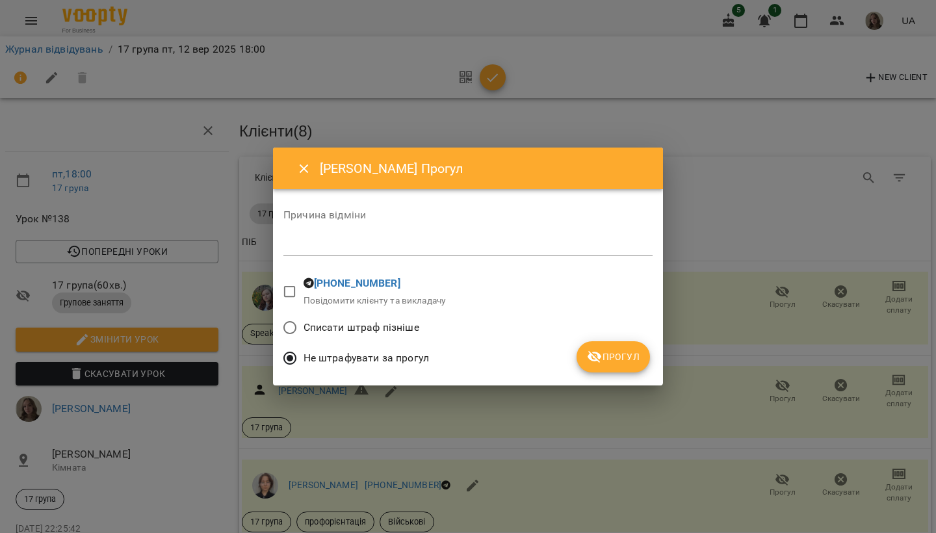
click at [638, 359] on span "Прогул" at bounding box center [613, 357] width 53 height 16
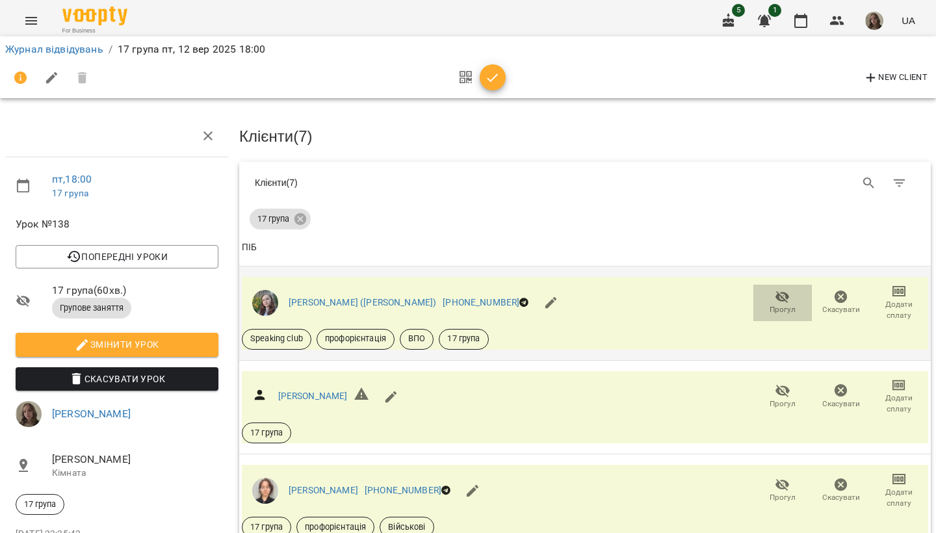
scroll to position [0, 0]
click at [785, 299] on icon "button" at bounding box center [782, 297] width 14 height 12
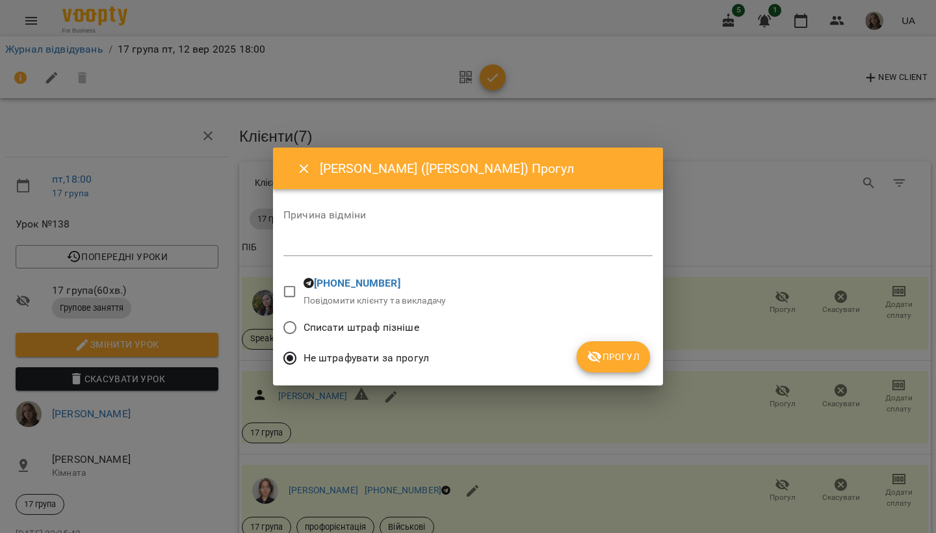
click at [626, 346] on button "Прогул" at bounding box center [612, 356] width 73 height 31
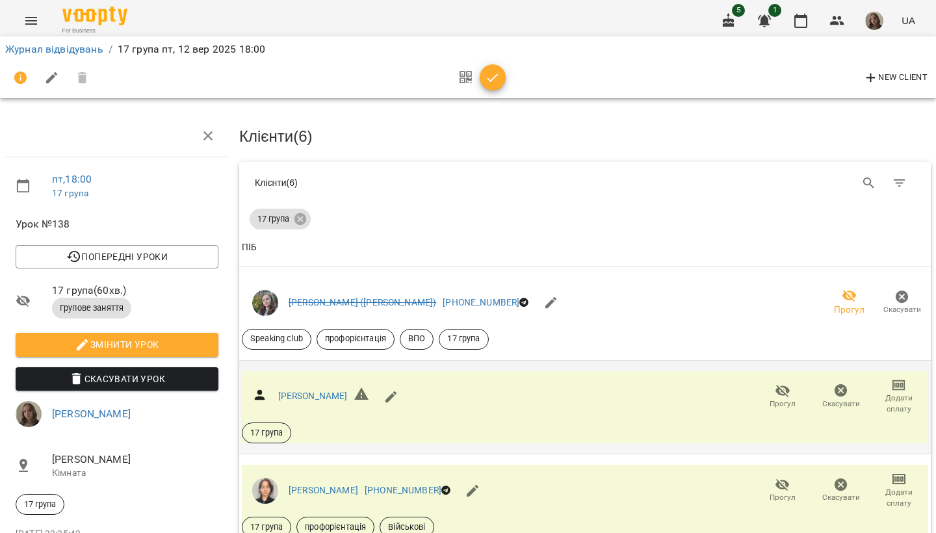
scroll to position [42, 0]
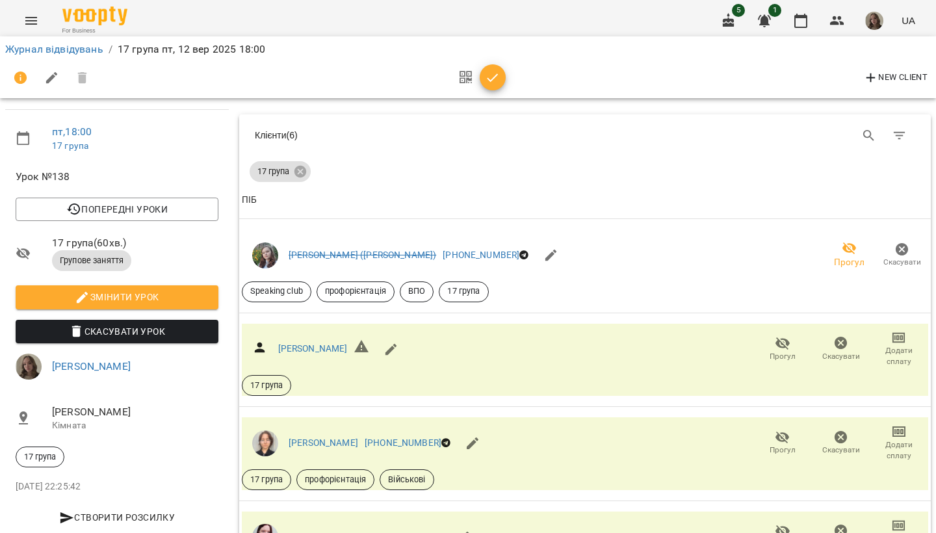
click at [498, 84] on icon "button" at bounding box center [493, 78] width 16 height 16
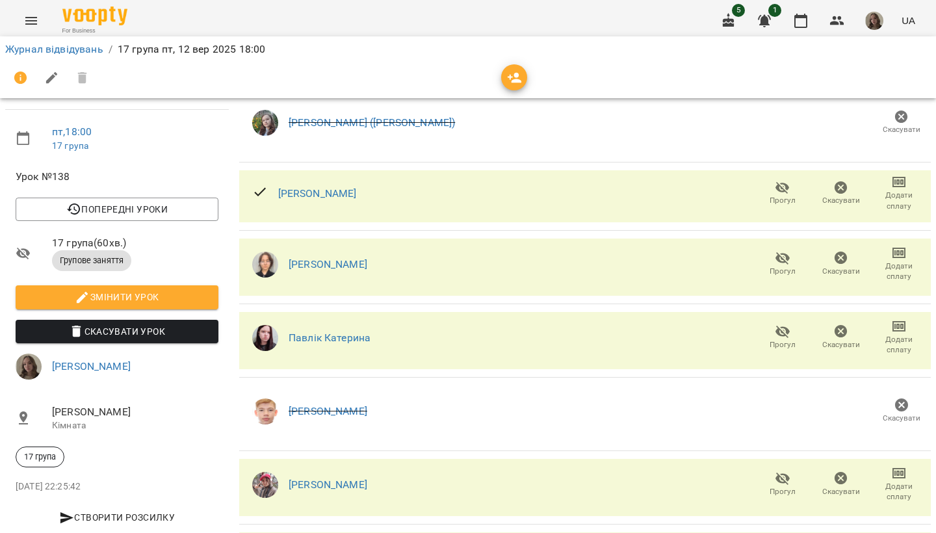
scroll to position [0, 0]
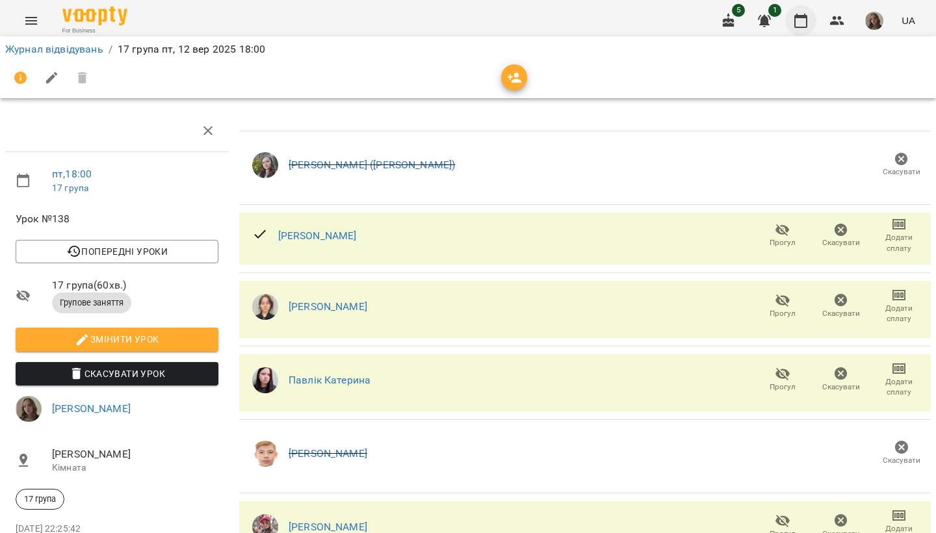
click at [801, 24] on icon "button" at bounding box center [801, 21] width 16 height 16
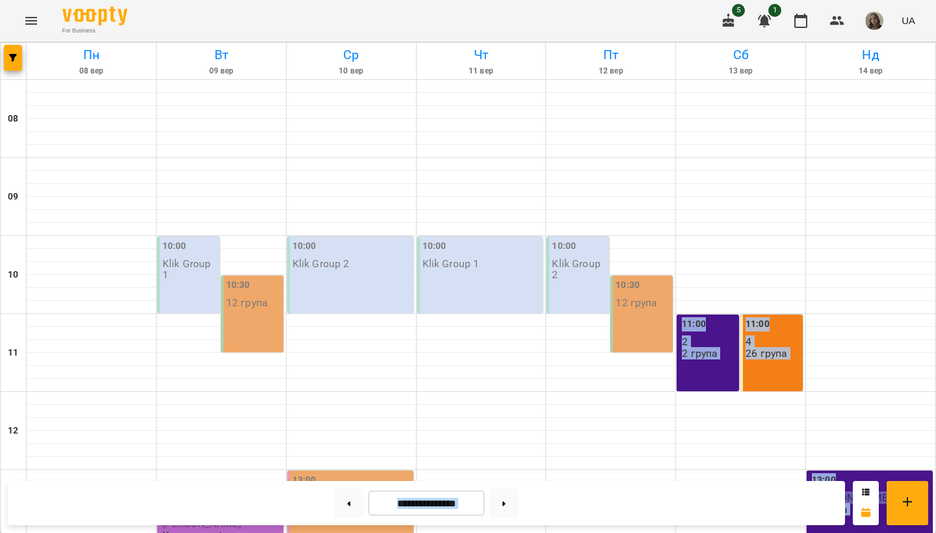
drag, startPoint x: 748, startPoint y: 119, endPoint x: 678, endPoint y: 532, distance: 419.2
click at [671, 471] on div "**********" at bounding box center [426, 503] width 837 height 44
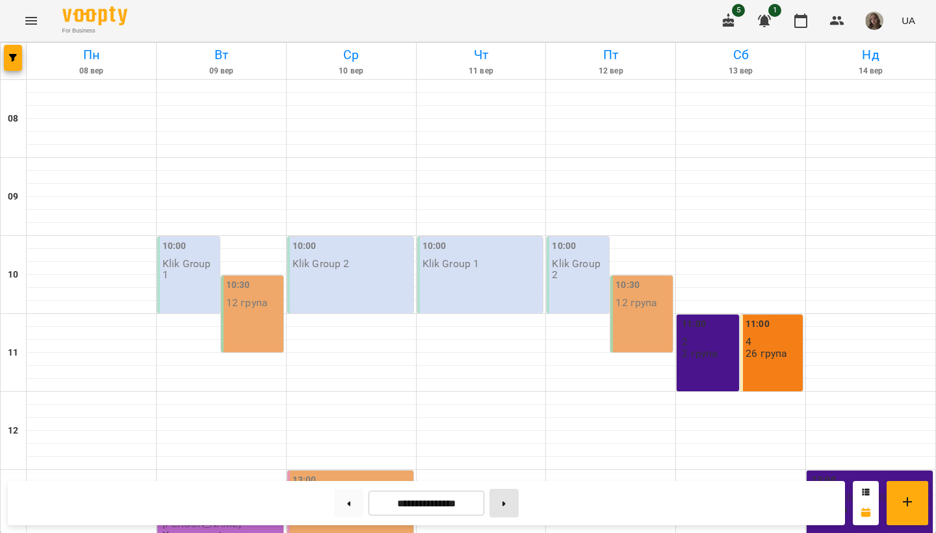
click at [517, 471] on button at bounding box center [503, 503] width 29 height 29
type input "**********"
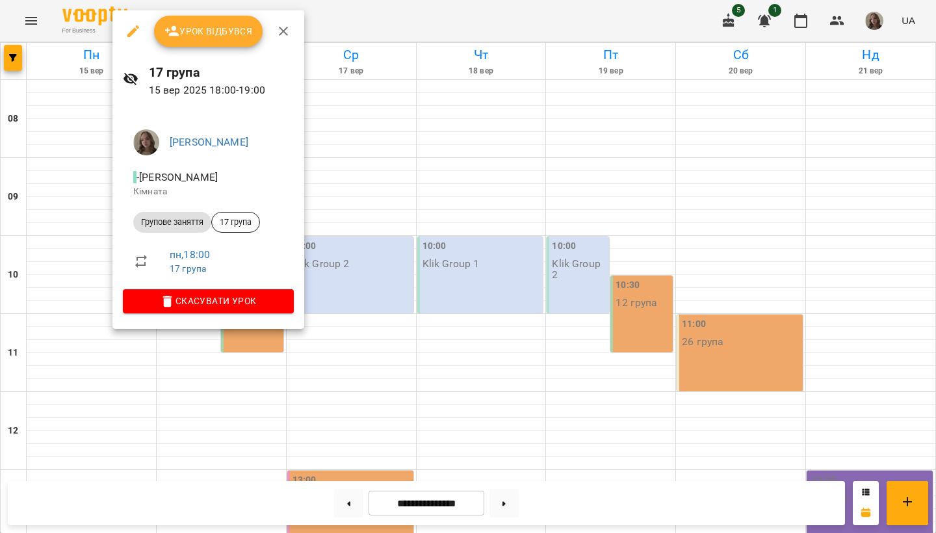
click at [213, 40] on button "Урок відбувся" at bounding box center [208, 31] width 109 height 31
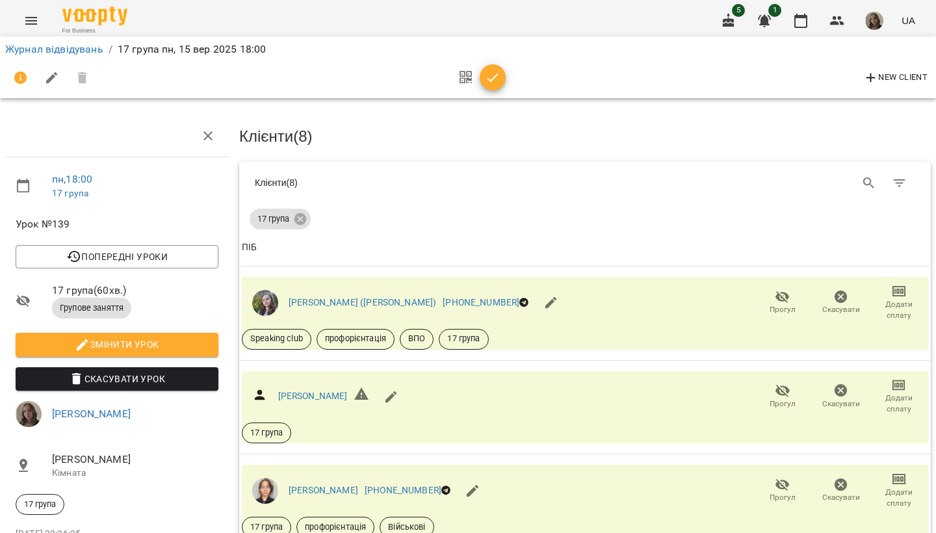
click at [546, 149] on div "Клієнти ( 8 )" at bounding box center [585, 133] width 697 height 42
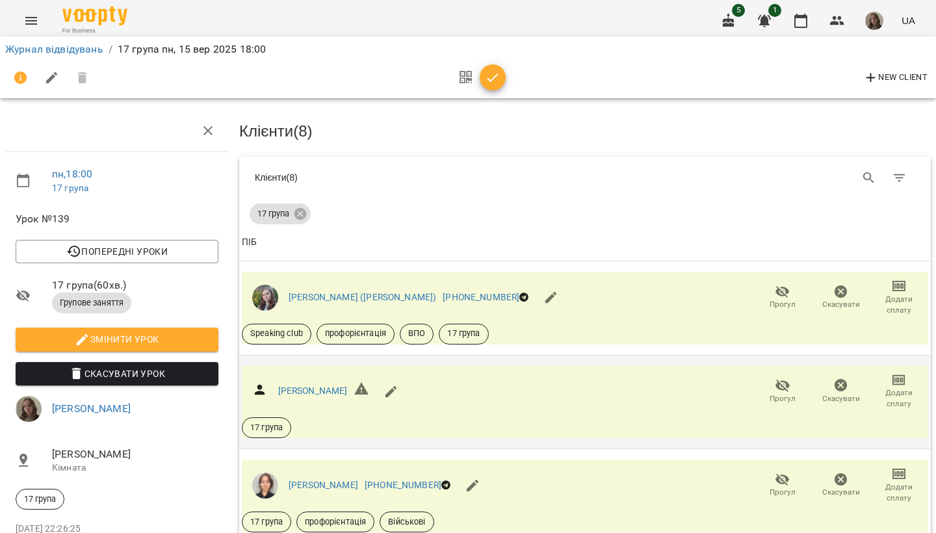
scroll to position [391, 0]
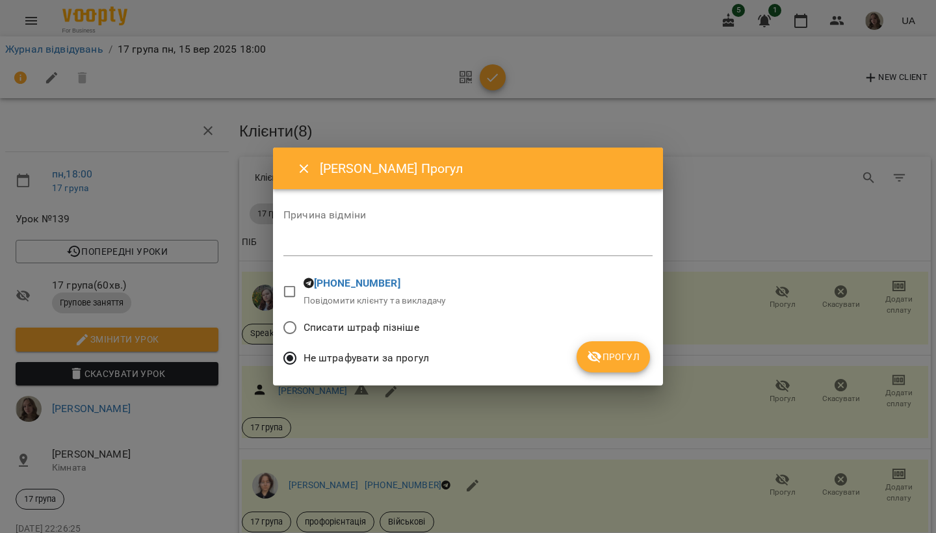
click at [632, 346] on button "Прогул" at bounding box center [612, 356] width 73 height 31
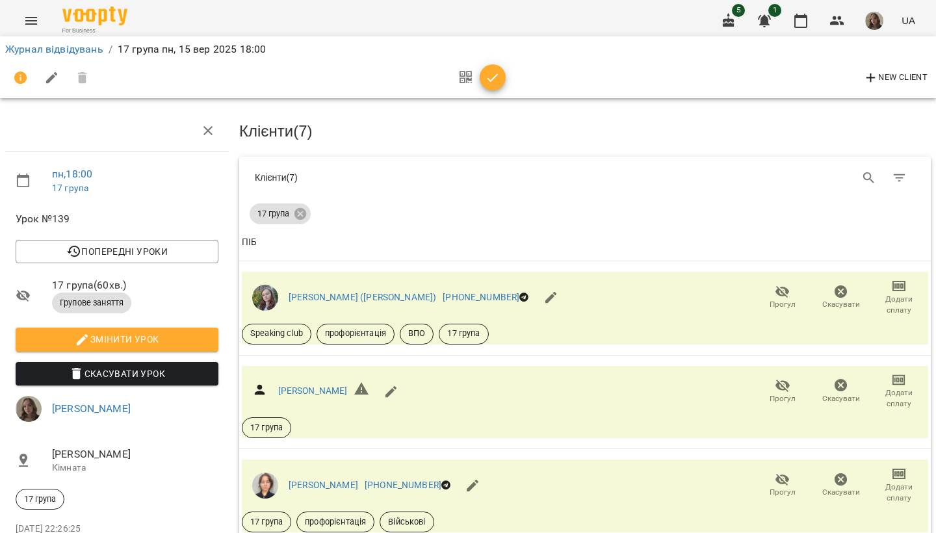
scroll to position [530, 0]
click at [491, 86] on button "button" at bounding box center [493, 77] width 26 height 26
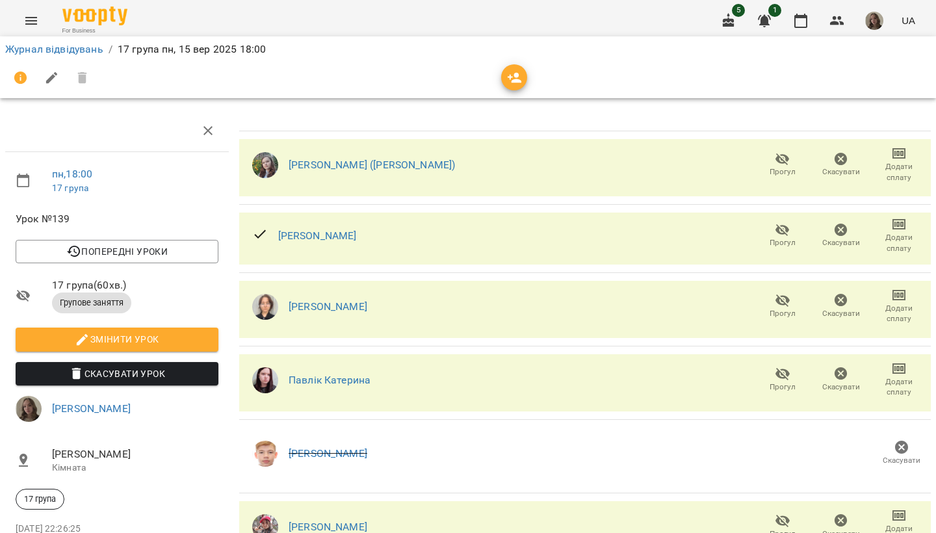
scroll to position [196, 0]
click at [795, 31] on button "button" at bounding box center [800, 20] width 31 height 31
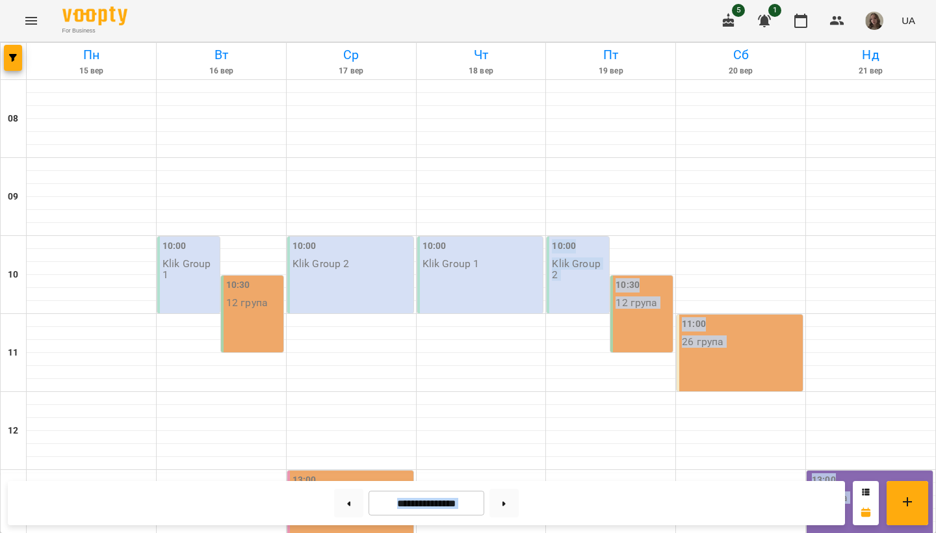
scroll to position [593, 0]
drag, startPoint x: 442, startPoint y: 311, endPoint x: 377, endPoint y: 532, distance: 230.3
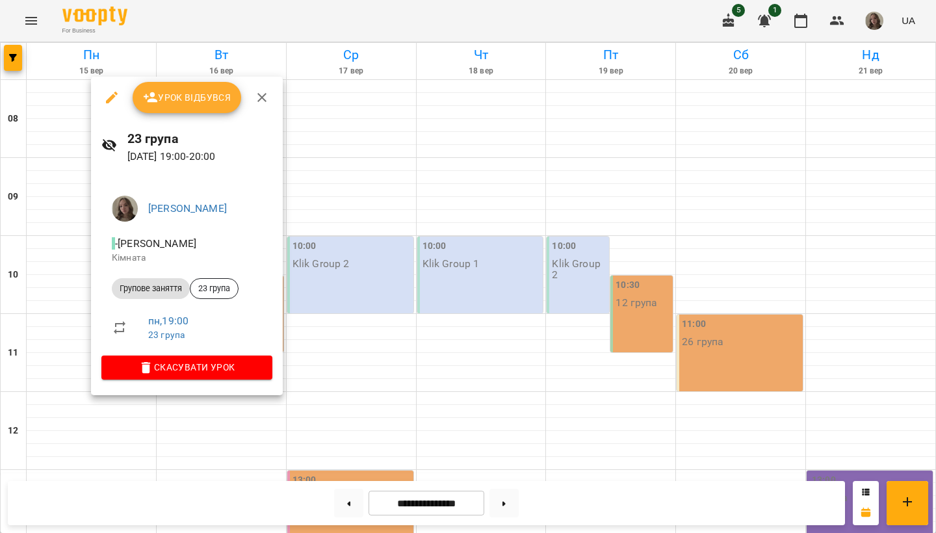
click at [195, 103] on span "Урок відбувся" at bounding box center [187, 98] width 88 height 16
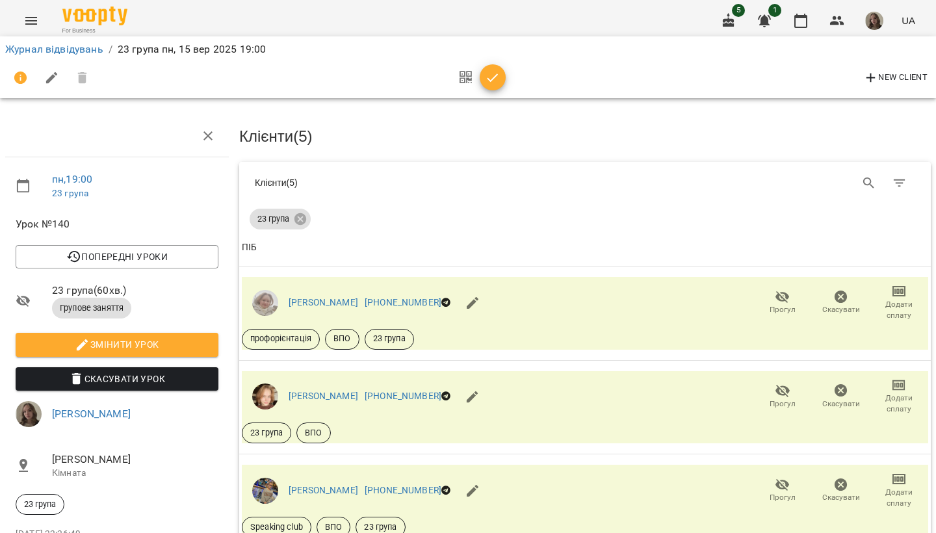
click at [563, 220] on div "23 група" at bounding box center [585, 216] width 671 height 26
click at [790, 298] on span "Прогул" at bounding box center [782, 302] width 43 height 26
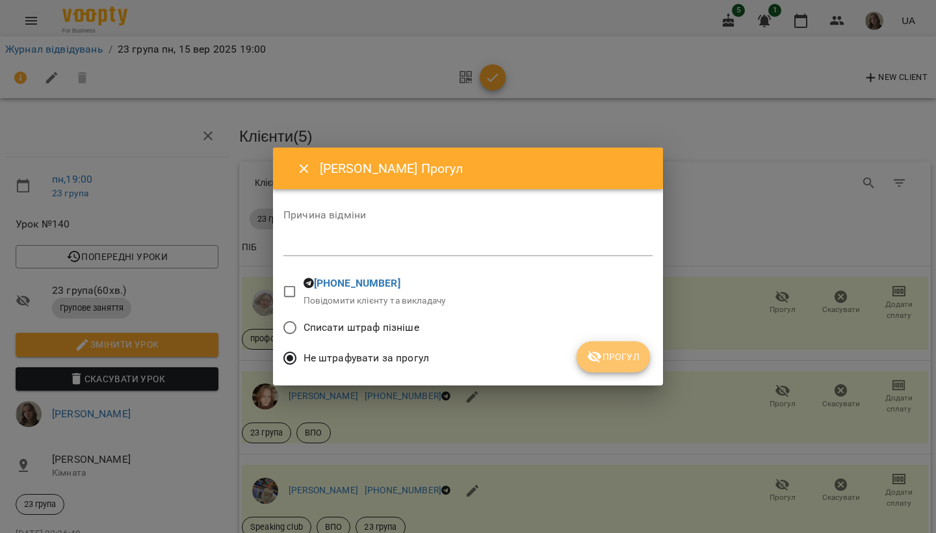
click at [624, 366] on button "Прогул" at bounding box center [612, 356] width 73 height 31
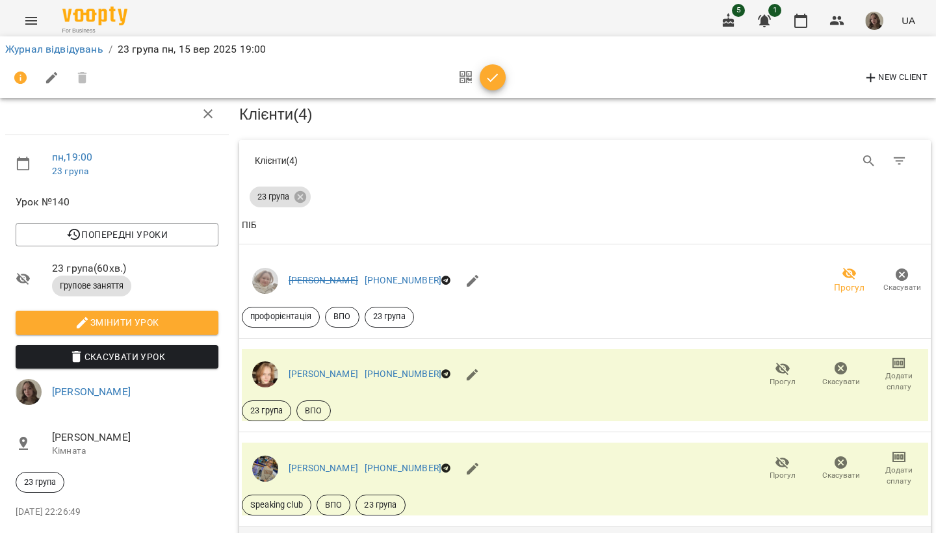
scroll to position [247, 0]
click at [782, 455] on icon "button" at bounding box center [783, 463] width 16 height 16
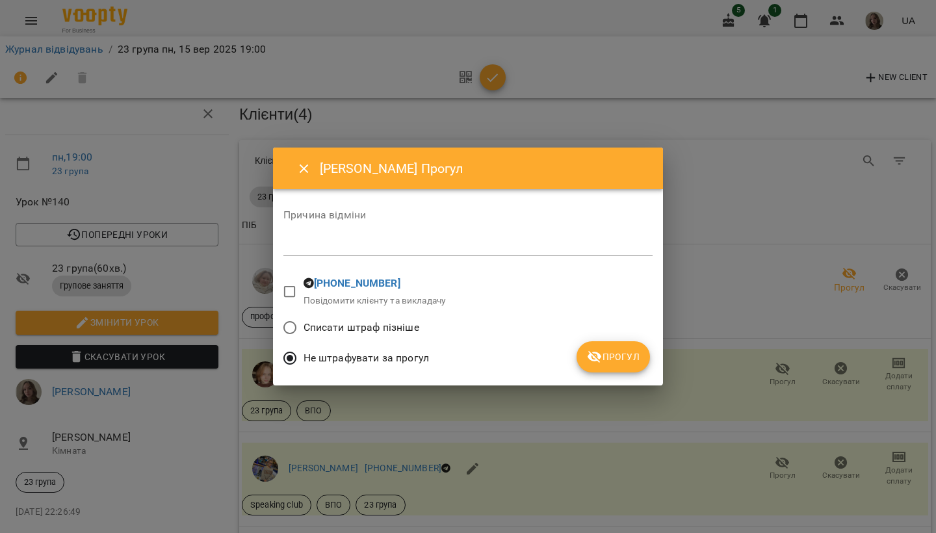
click at [641, 342] on div "Списати штраф пізніше" at bounding box center [467, 329] width 369 height 31
click at [626, 358] on span "Прогул" at bounding box center [613, 357] width 53 height 16
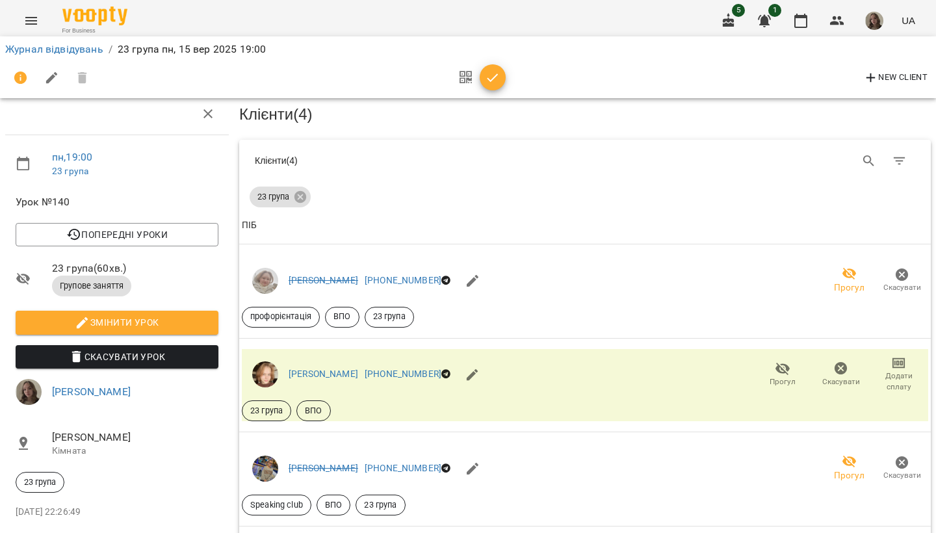
scroll to position [185, 0]
click at [497, 79] on icon "button" at bounding box center [493, 78] width 16 height 16
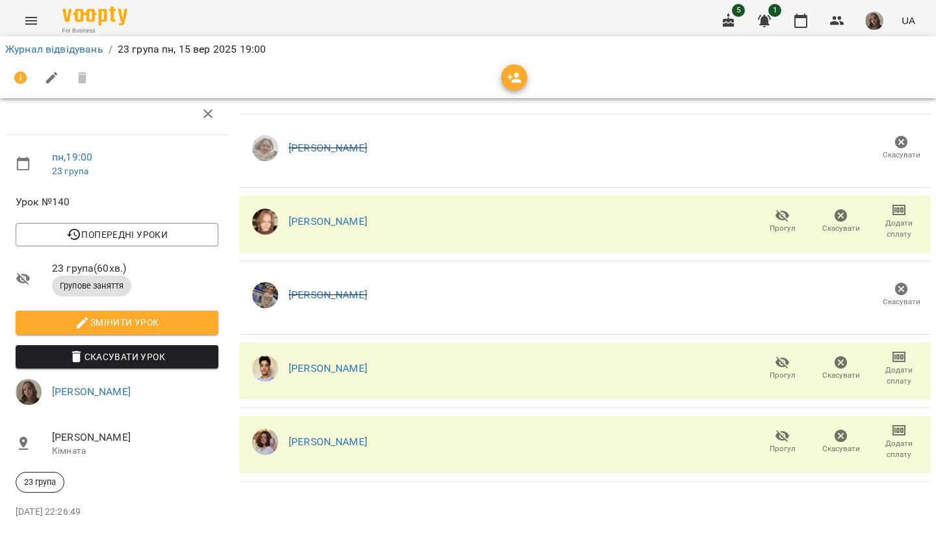
scroll to position [66, 0]
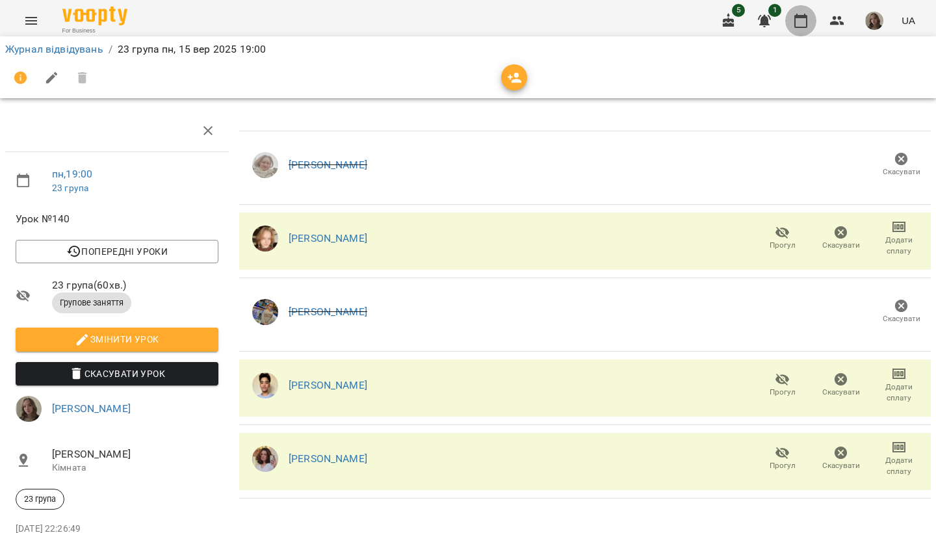
click at [801, 14] on icon "button" at bounding box center [801, 21] width 16 height 16
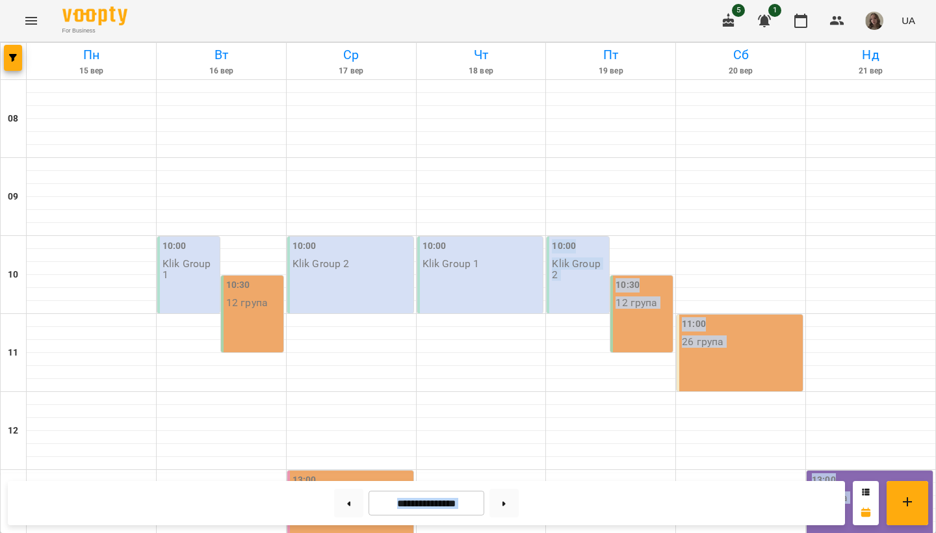
scroll to position [118, 0]
drag, startPoint x: 751, startPoint y: 77, endPoint x: 663, endPoint y: 423, distance: 356.9
drag, startPoint x: 663, startPoint y: 302, endPoint x: 663, endPoint y: 532, distance: 230.7
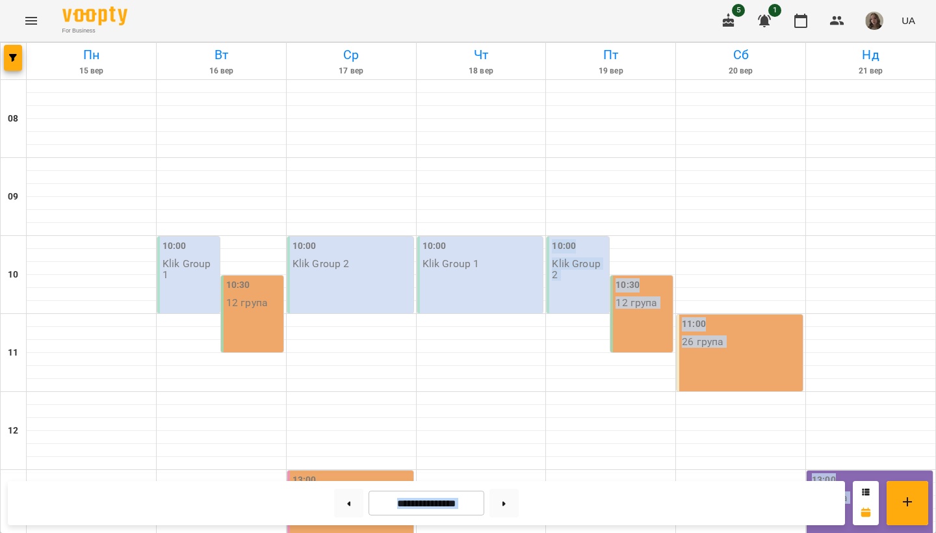
click at [639, 471] on div "**********" at bounding box center [426, 503] width 837 height 44
drag, startPoint x: 722, startPoint y: 360, endPoint x: 729, endPoint y: 532, distance: 172.3
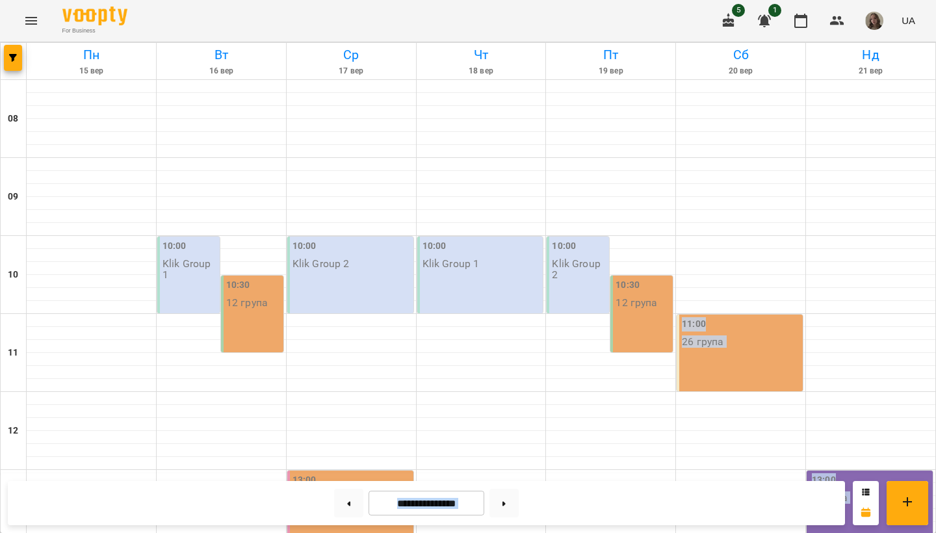
click at [684, 471] on div "**********" at bounding box center [426, 503] width 837 height 44
click at [759, 27] on icon "button" at bounding box center [764, 21] width 16 height 16
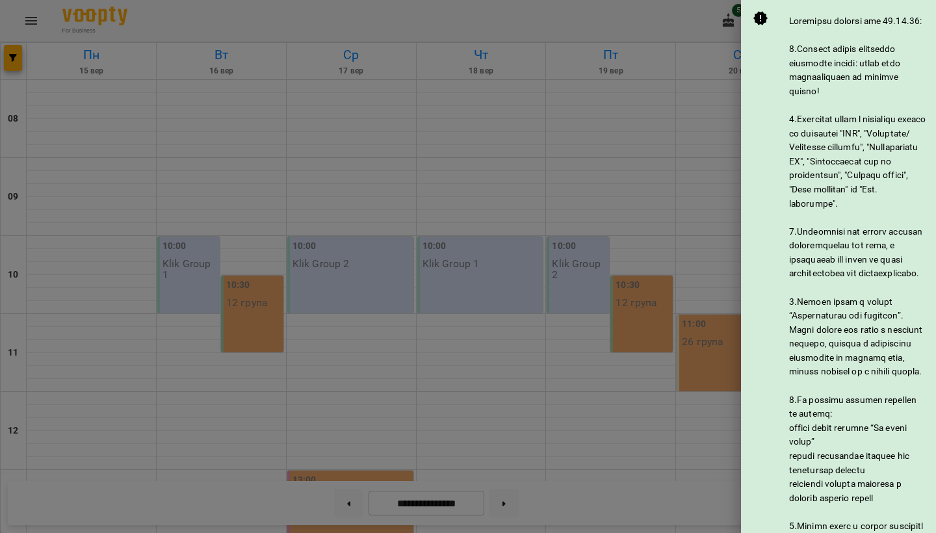
click at [743, 127] on li "@vooptynews Ознайомлений" at bounding box center [839, 475] width 194 height 951
click at [758, 12] on icon at bounding box center [761, 18] width 16 height 16
click at [722, 45] on div at bounding box center [468, 266] width 936 height 533
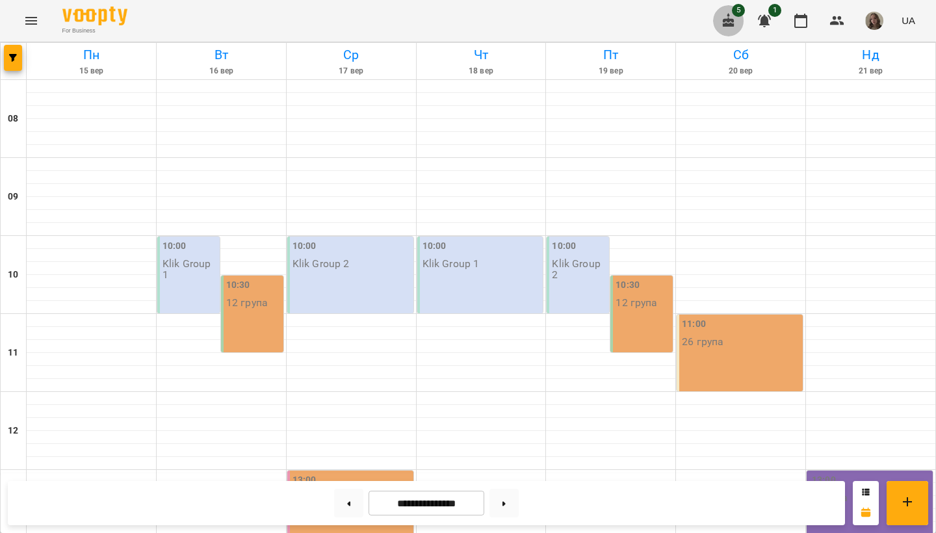
click at [732, 18] on icon "button" at bounding box center [729, 21] width 16 height 16
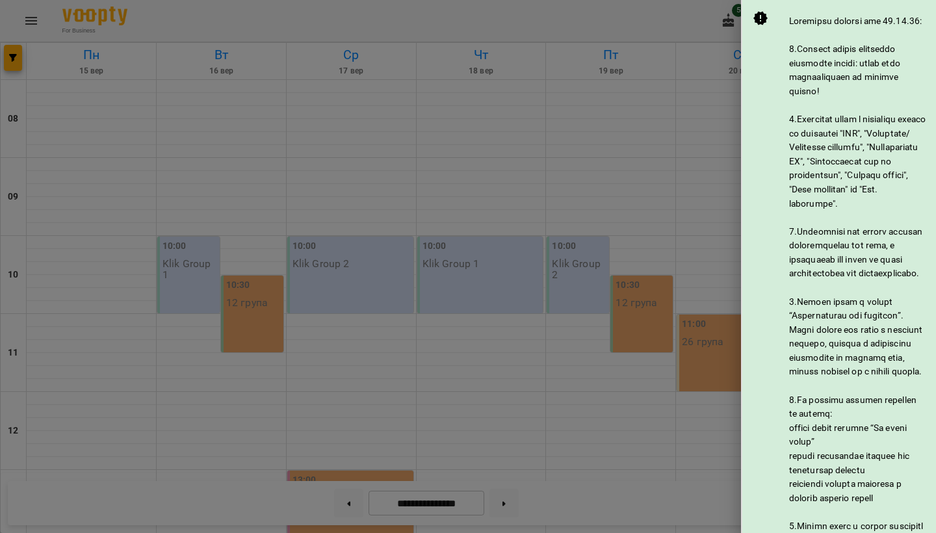
click at [782, 111] on div "@vooptynews" at bounding box center [840, 462] width 174 height 905
